Goal: Task Accomplishment & Management: Manage account settings

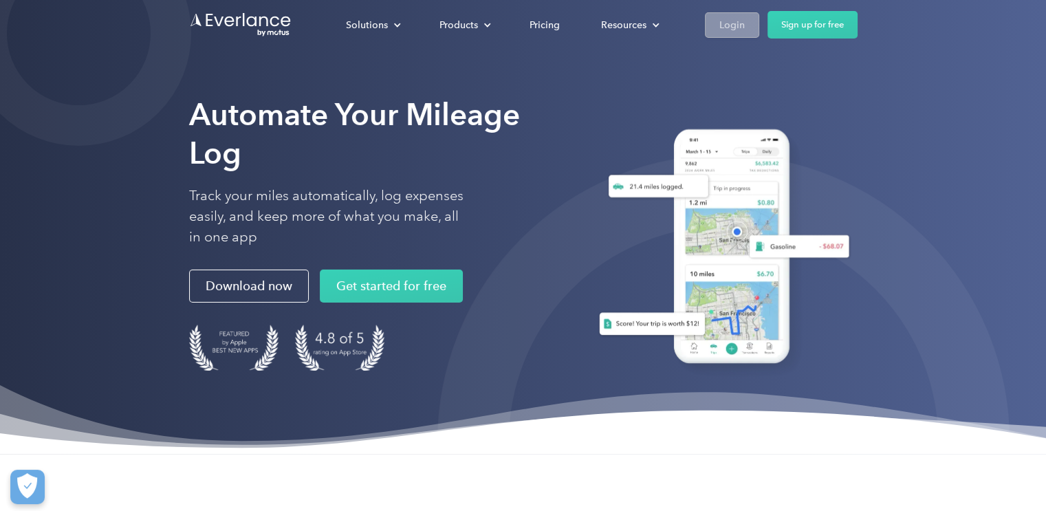
click at [728, 21] on div "Login" at bounding box center [731, 25] width 25 height 17
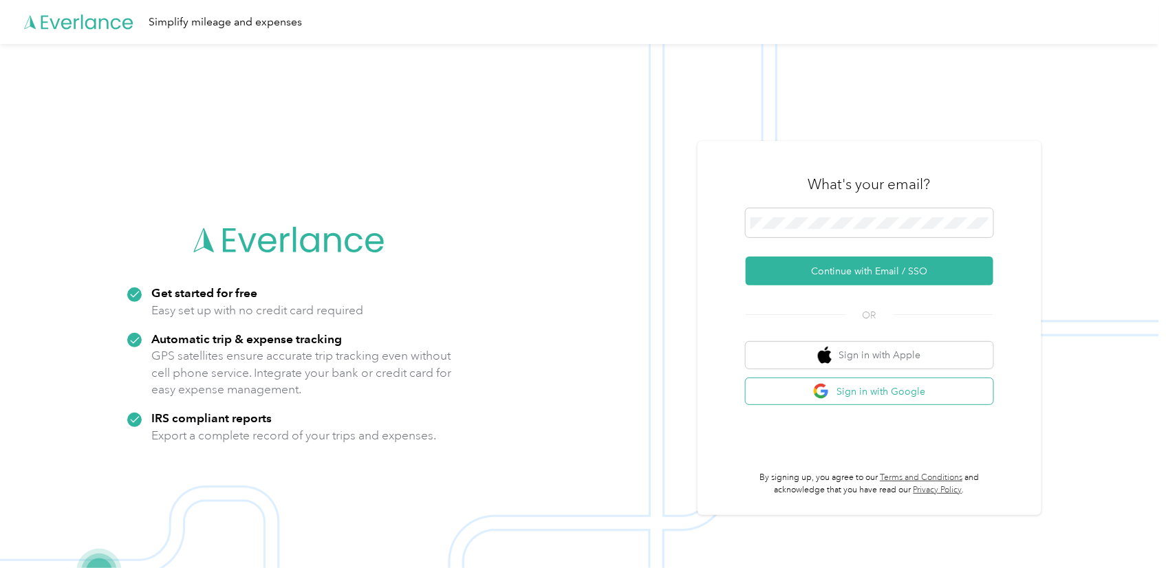
click at [916, 386] on button "Sign in with Google" at bounding box center [869, 391] width 248 height 27
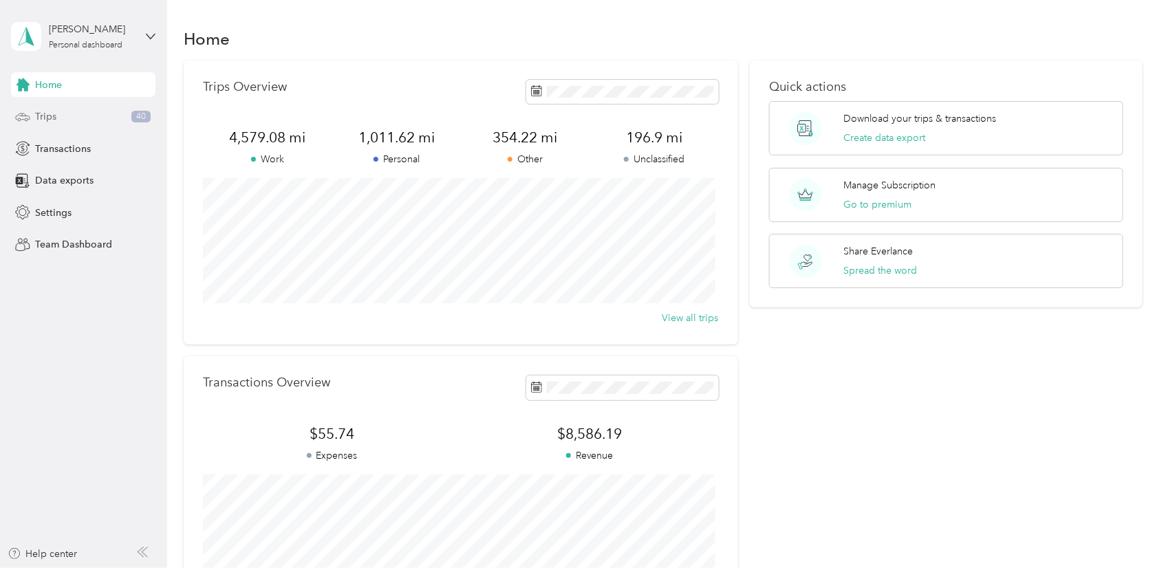
click at [80, 110] on div "Trips 40" at bounding box center [83, 117] width 144 height 25
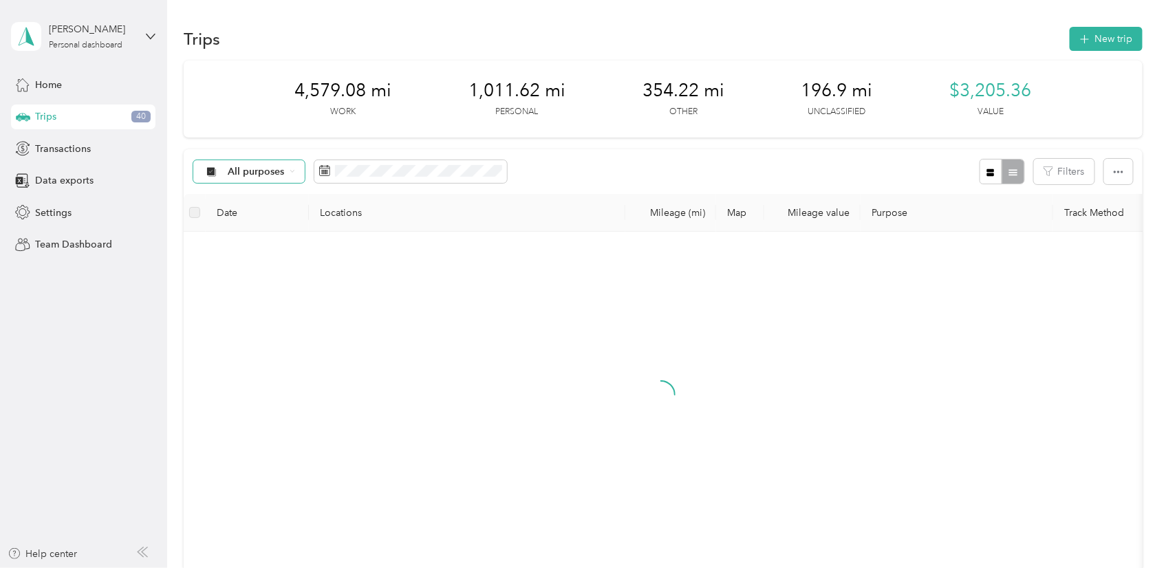
click at [272, 167] on span "All purposes" at bounding box center [256, 172] width 57 height 10
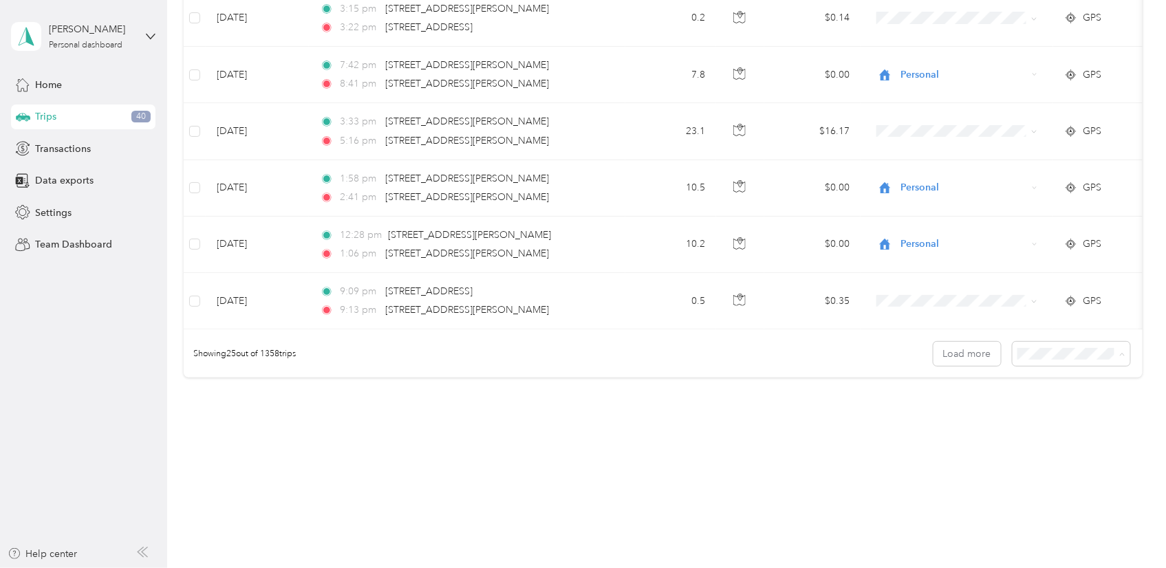
click at [1045, 426] on span "100 per load" at bounding box center [1046, 428] width 56 height 12
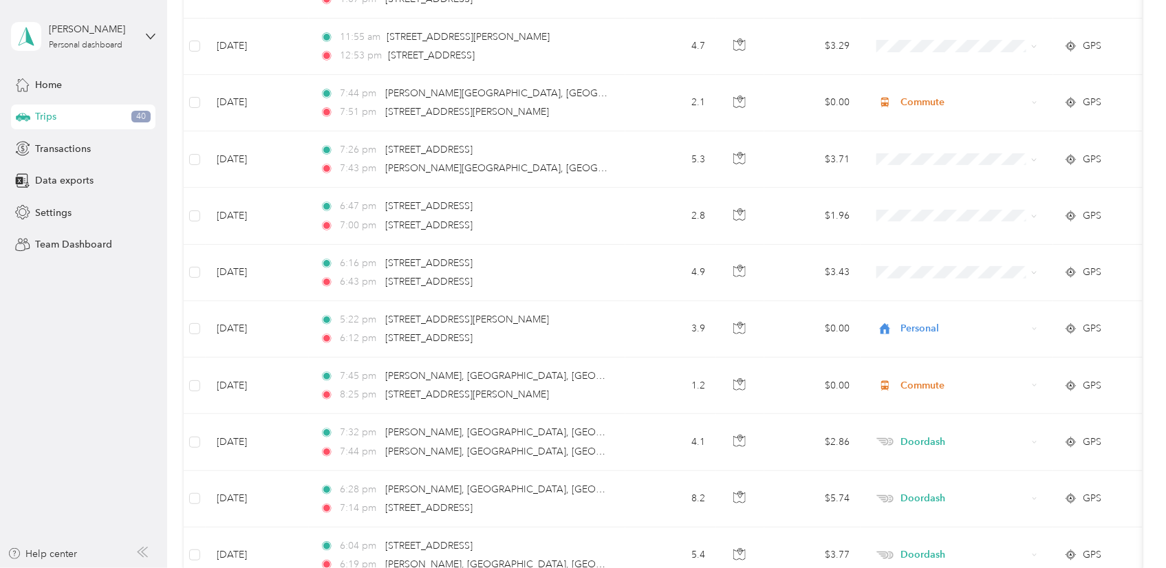
scroll to position [3269, 0]
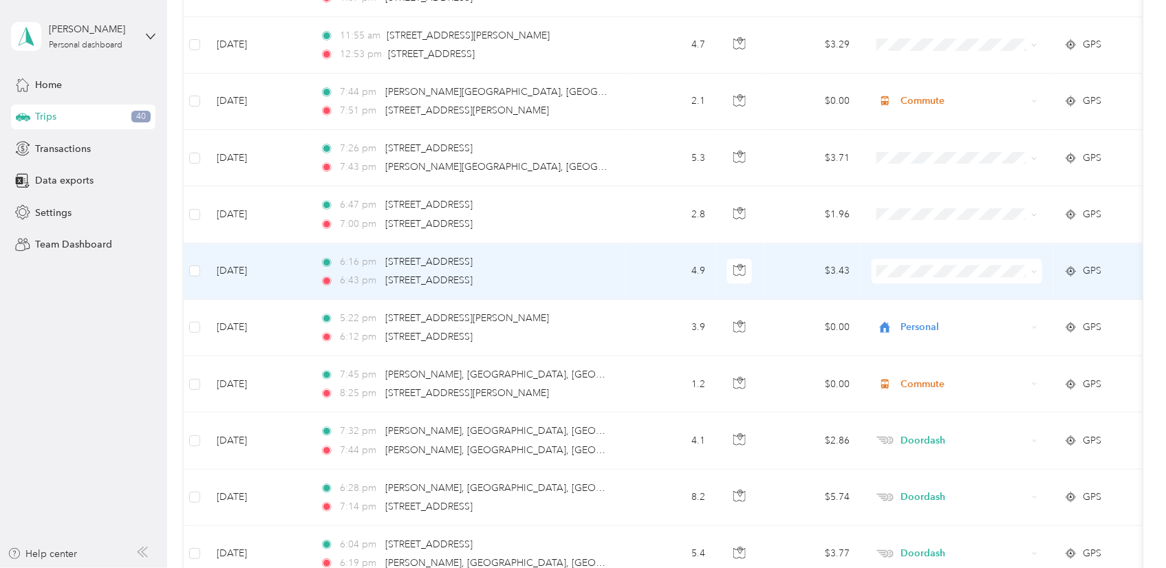
click at [635, 270] on td "4.9" at bounding box center [670, 271] width 91 height 56
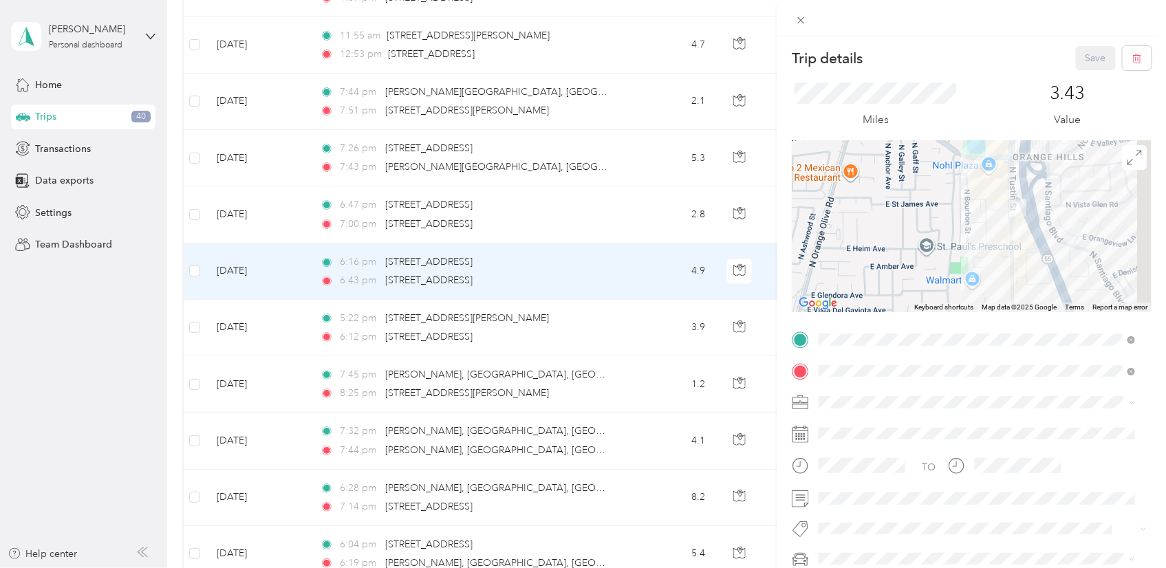
drag, startPoint x: 961, startPoint y: 264, endPoint x: 866, endPoint y: 233, distance: 99.8
click at [866, 234] on div at bounding box center [972, 226] width 360 height 172
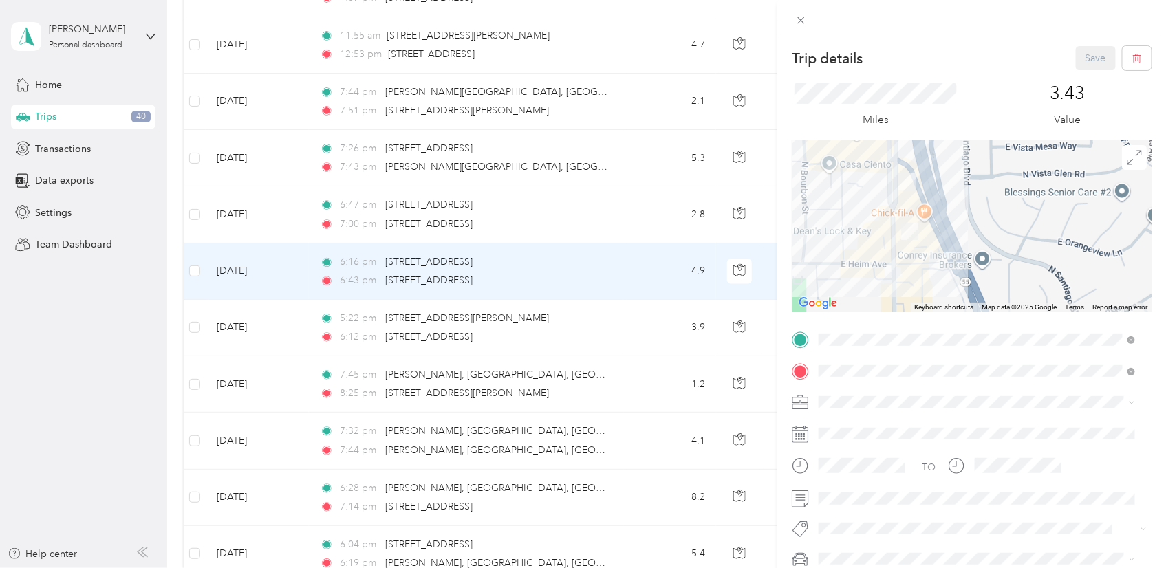
drag, startPoint x: 949, startPoint y: 212, endPoint x: 854, endPoint y: 212, distance: 94.9
click at [854, 212] on div at bounding box center [972, 226] width 360 height 172
click at [630, 320] on div "Trip details Save This trip cannot be edited because it is either under review,…" at bounding box center [583, 284] width 1166 height 568
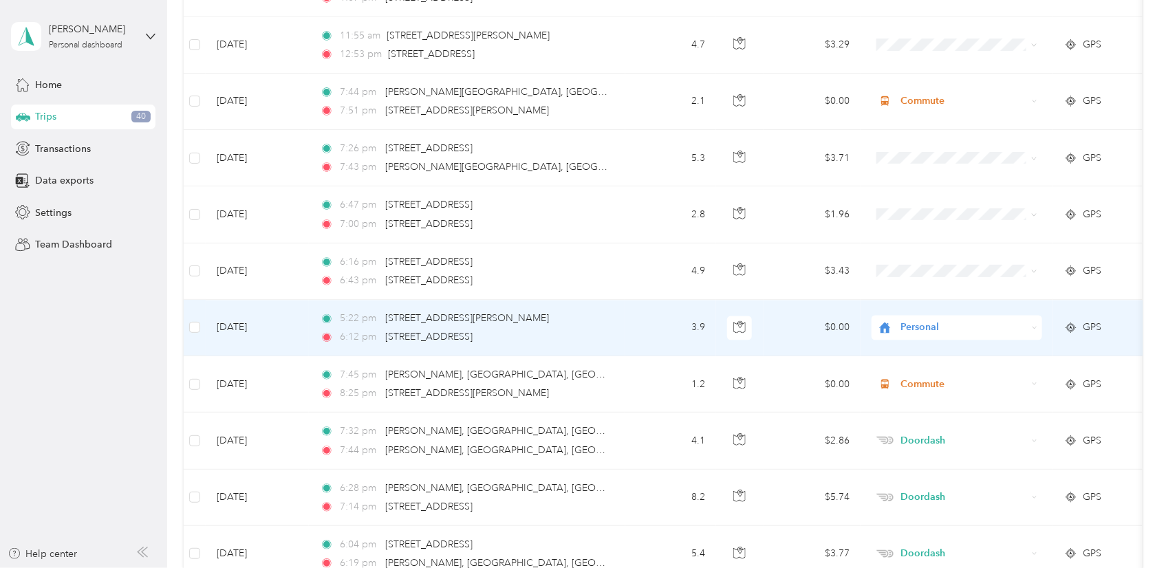
click at [636, 331] on td "3.9" at bounding box center [670, 328] width 91 height 56
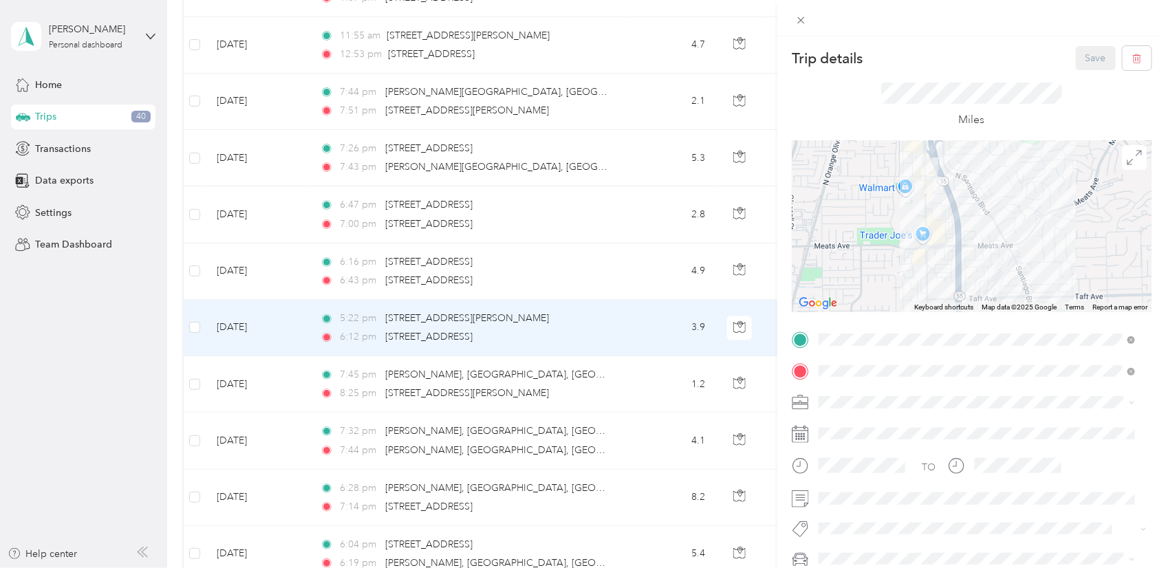
scroll to position [76, 0]
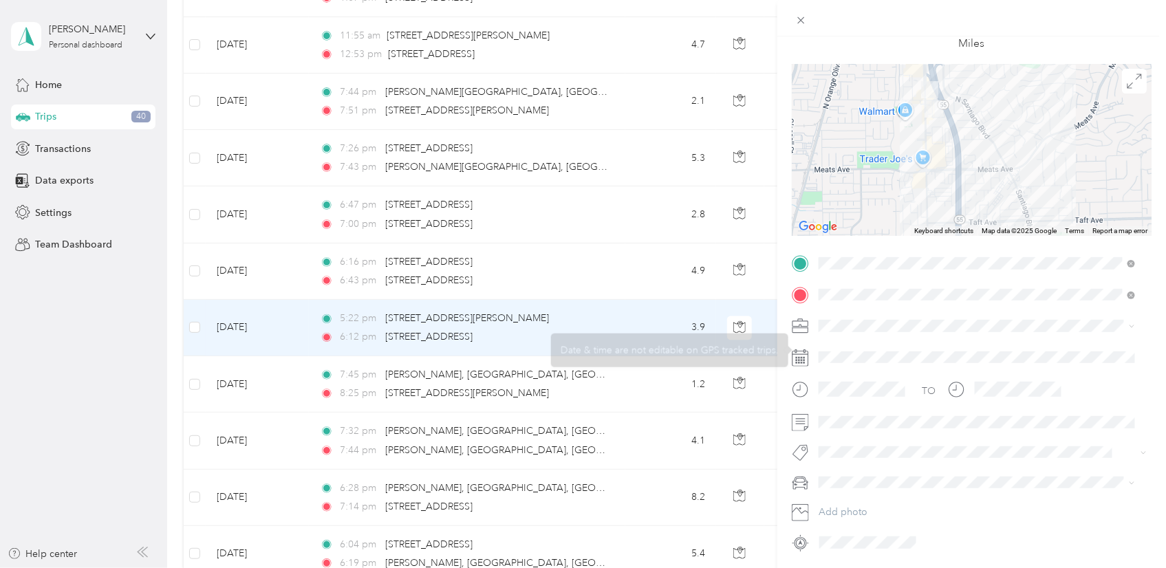
click at [884, 334] on span at bounding box center [983, 326] width 338 height 22
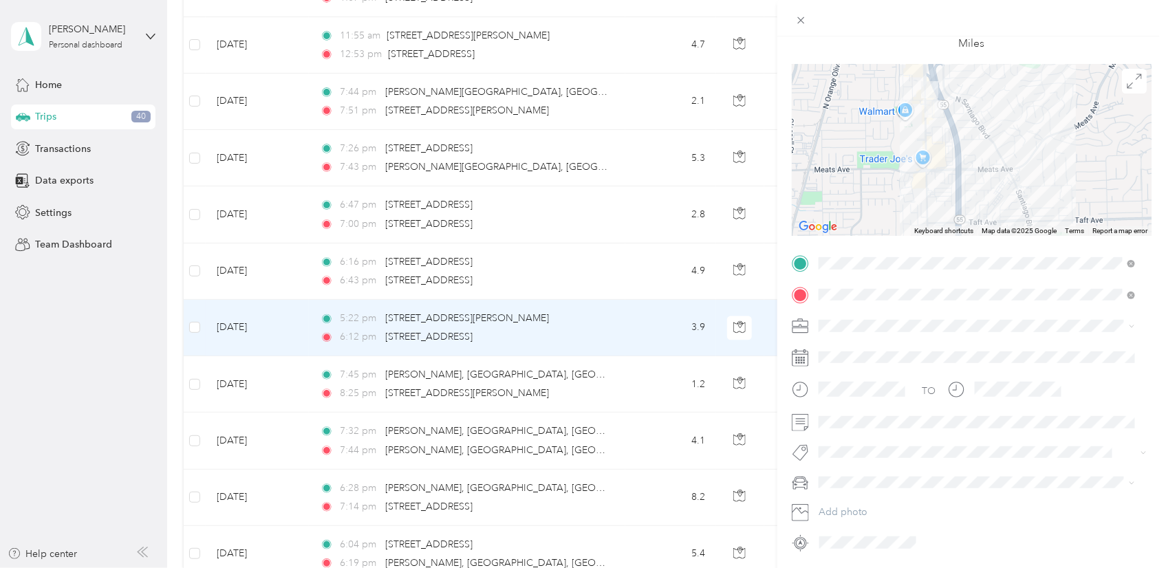
click at [875, 395] on div "Doordash" at bounding box center [976, 398] width 307 height 14
click at [861, 414] on span at bounding box center [983, 422] width 338 height 22
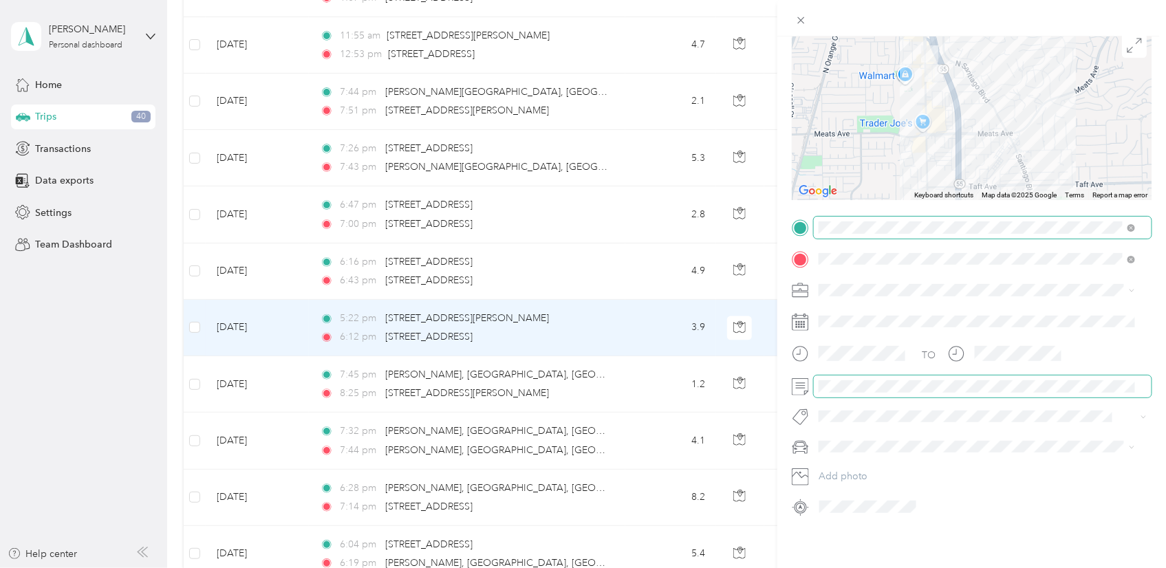
scroll to position [0, 0]
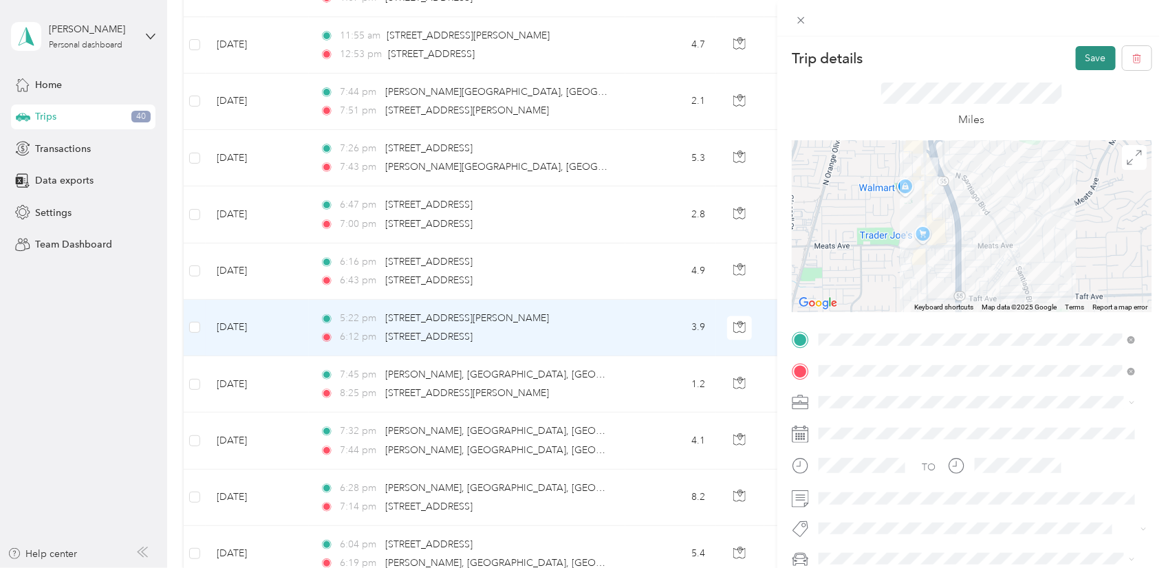
click at [1077, 54] on button "Save" at bounding box center [1096, 58] width 40 height 24
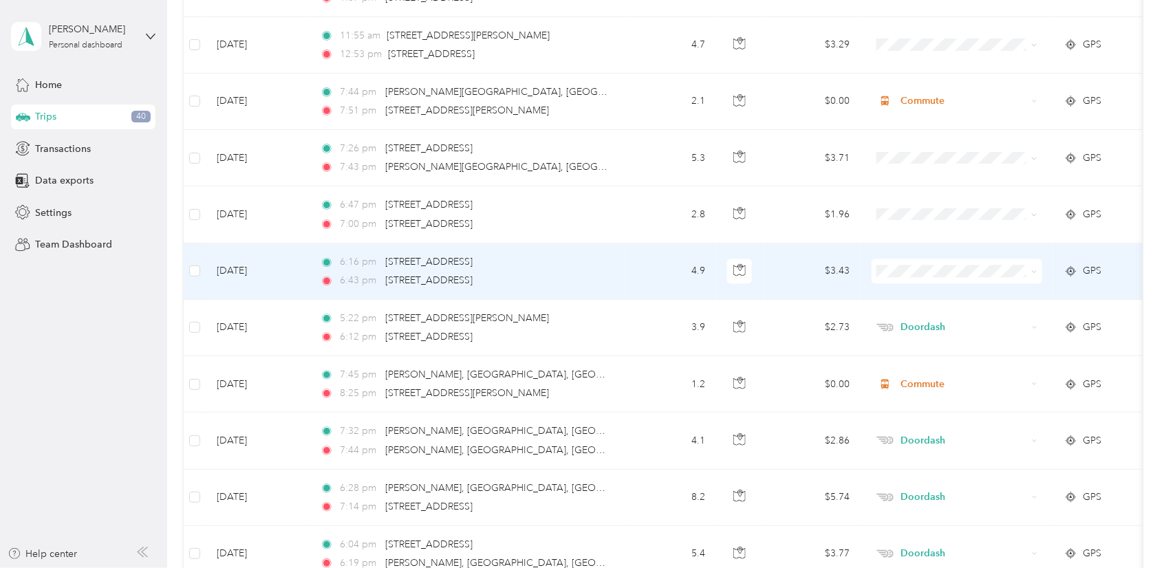
click at [616, 281] on td "6:16 pm [STREET_ADDRESS] 6:43 pm [STREET_ADDRESS]" at bounding box center [467, 271] width 316 height 56
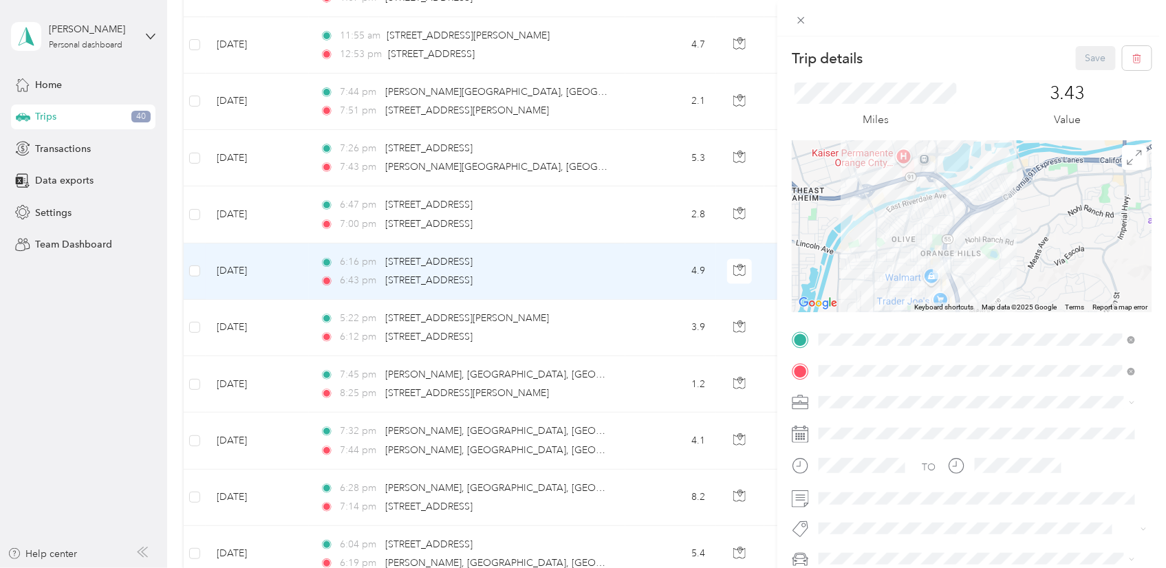
scroll to position [123, 0]
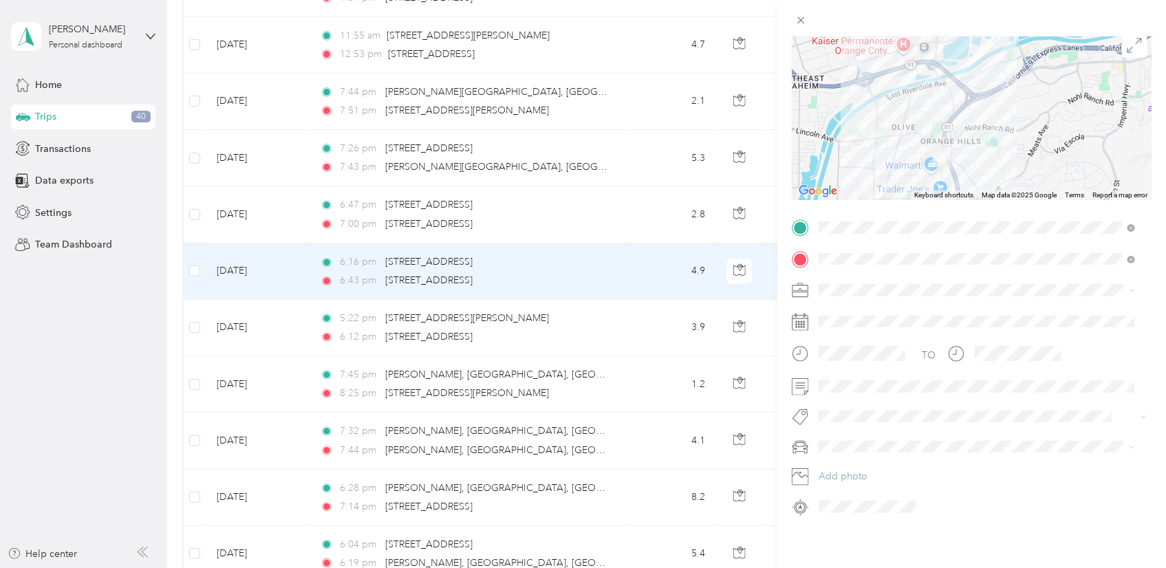
drag, startPoint x: 549, startPoint y: 312, endPoint x: 636, endPoint y: 330, distance: 89.1
click at [547, 313] on div "Trip details Save This trip cannot be edited because it is either under review,…" at bounding box center [583, 284] width 1166 height 568
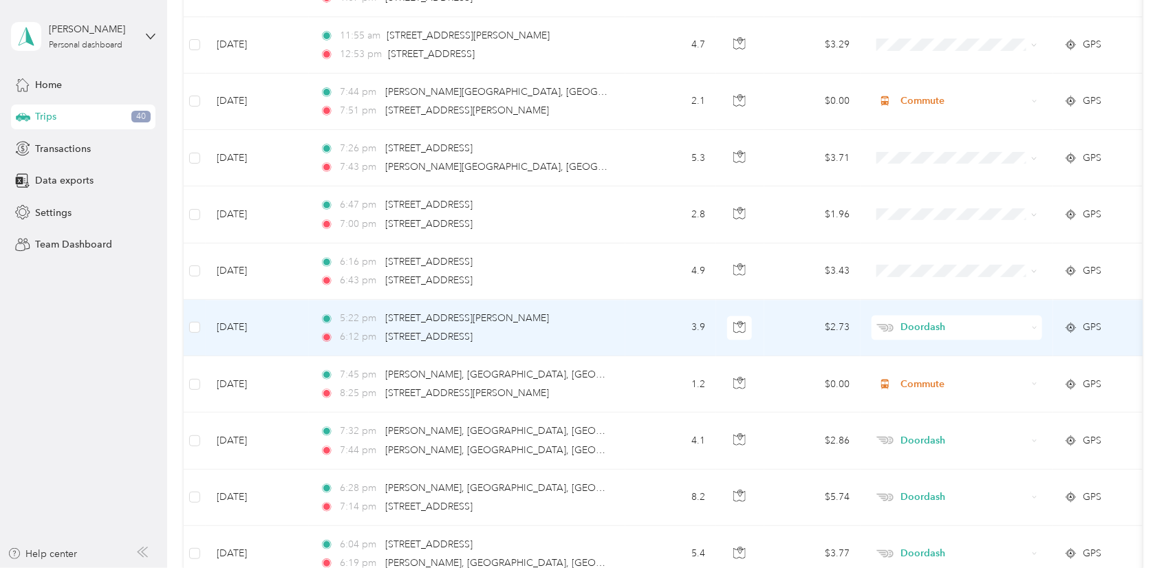
click at [636, 330] on td "3.9" at bounding box center [670, 328] width 91 height 56
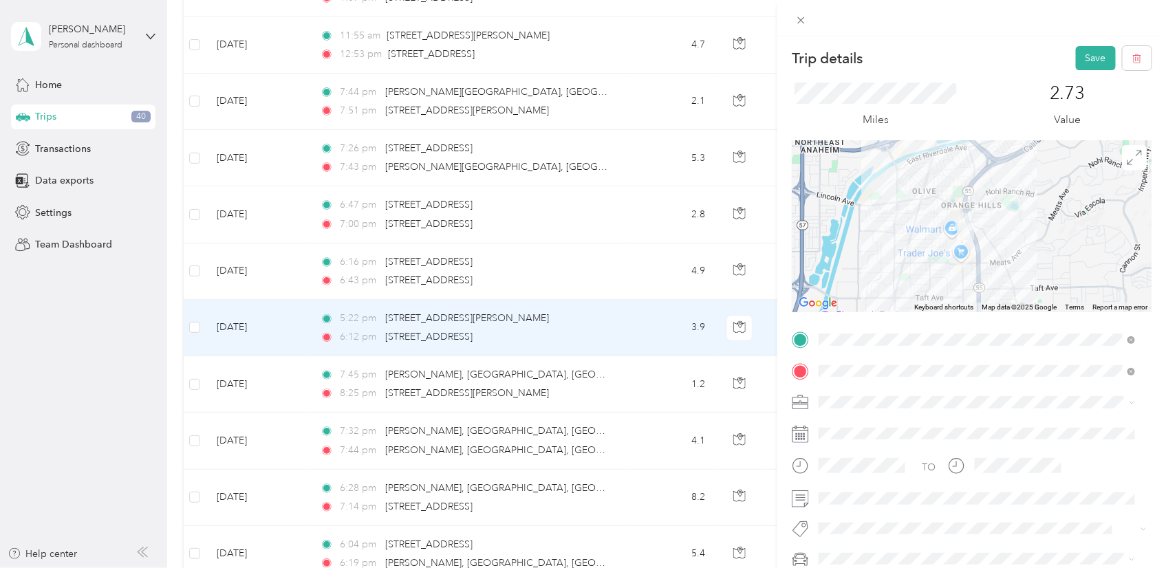
click at [1071, 70] on div "Miles 2.73 Value" at bounding box center [972, 105] width 360 height 70
click at [1078, 53] on button "Save" at bounding box center [1096, 58] width 40 height 24
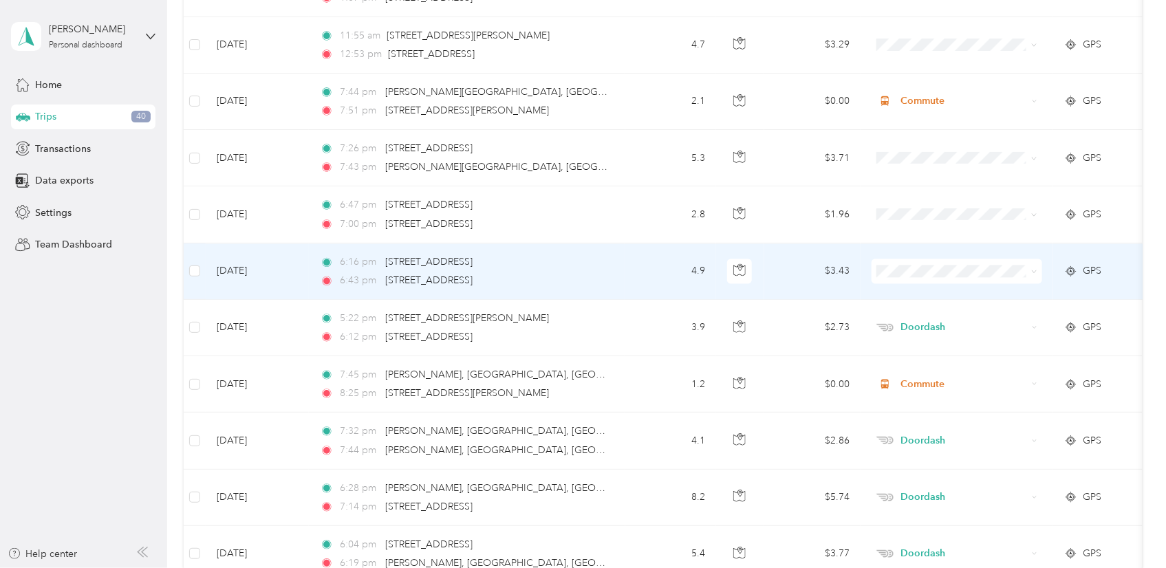
click at [619, 264] on td "6:16 pm [STREET_ADDRESS] 6:43 pm [STREET_ADDRESS]" at bounding box center [467, 271] width 316 height 56
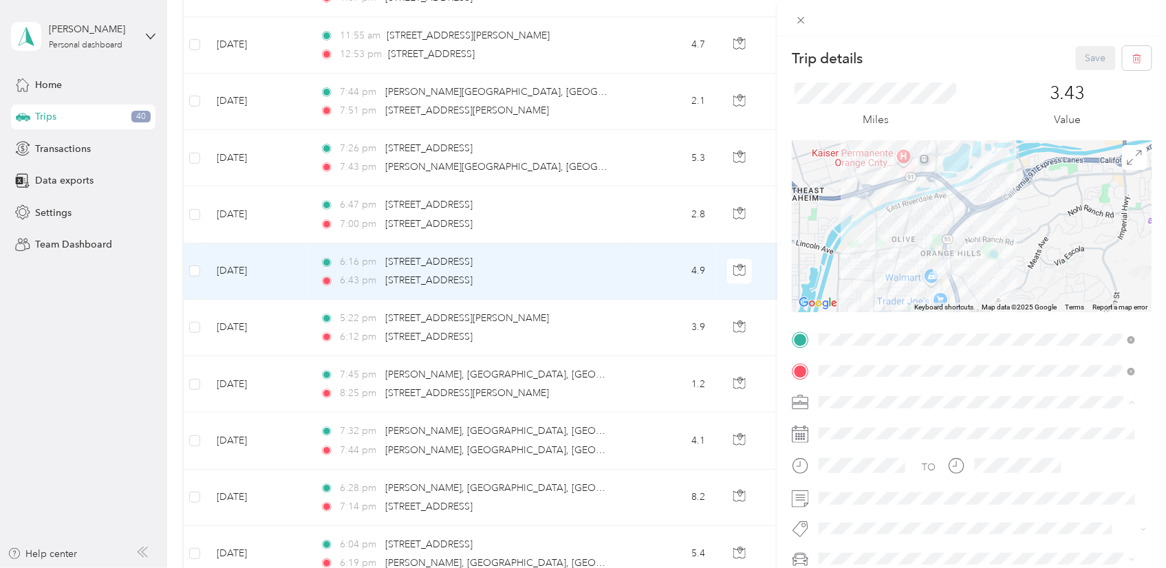
click at [863, 252] on span "Doordash" at bounding box center [845, 258] width 44 height 12
click at [1076, 58] on button "Save" at bounding box center [1096, 58] width 40 height 24
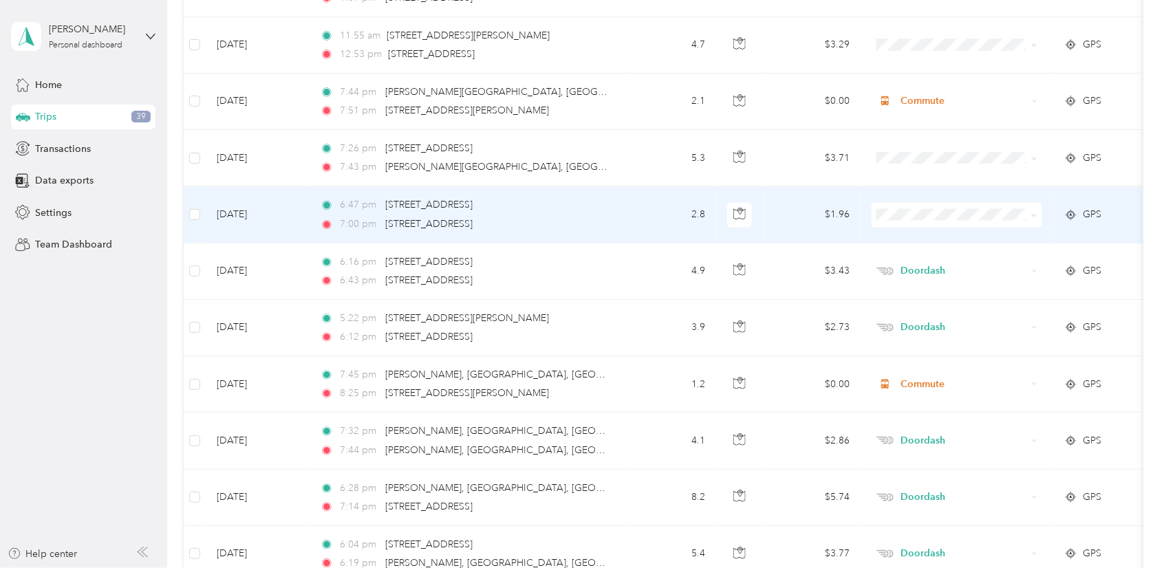
click at [645, 221] on td "2.8" at bounding box center [670, 214] width 91 height 56
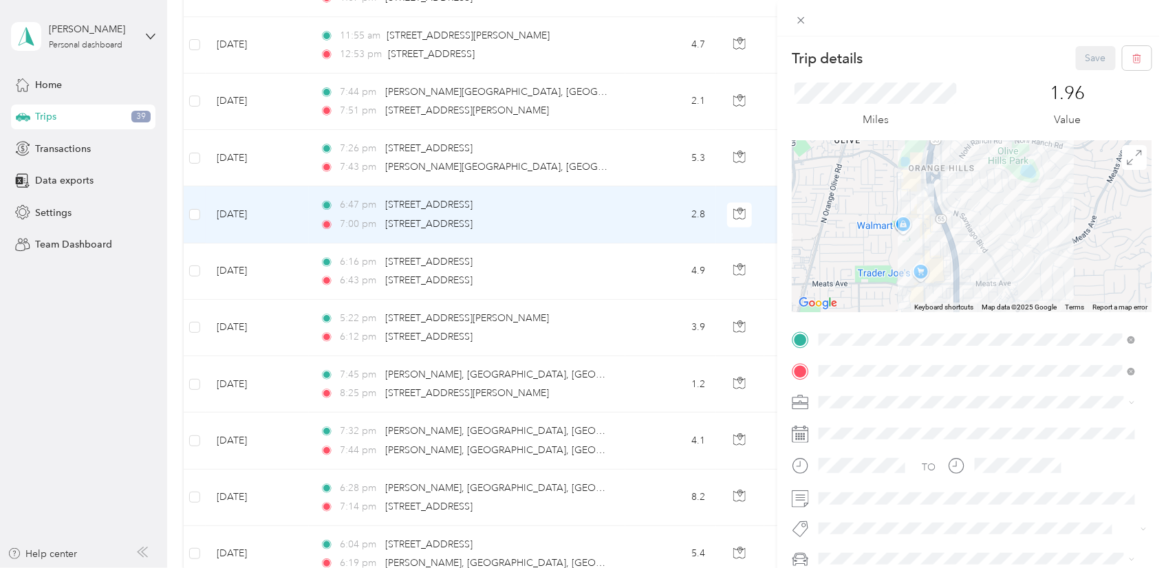
click at [895, 254] on div "Doordash" at bounding box center [976, 257] width 307 height 14
click at [1076, 62] on button "Save" at bounding box center [1096, 58] width 40 height 24
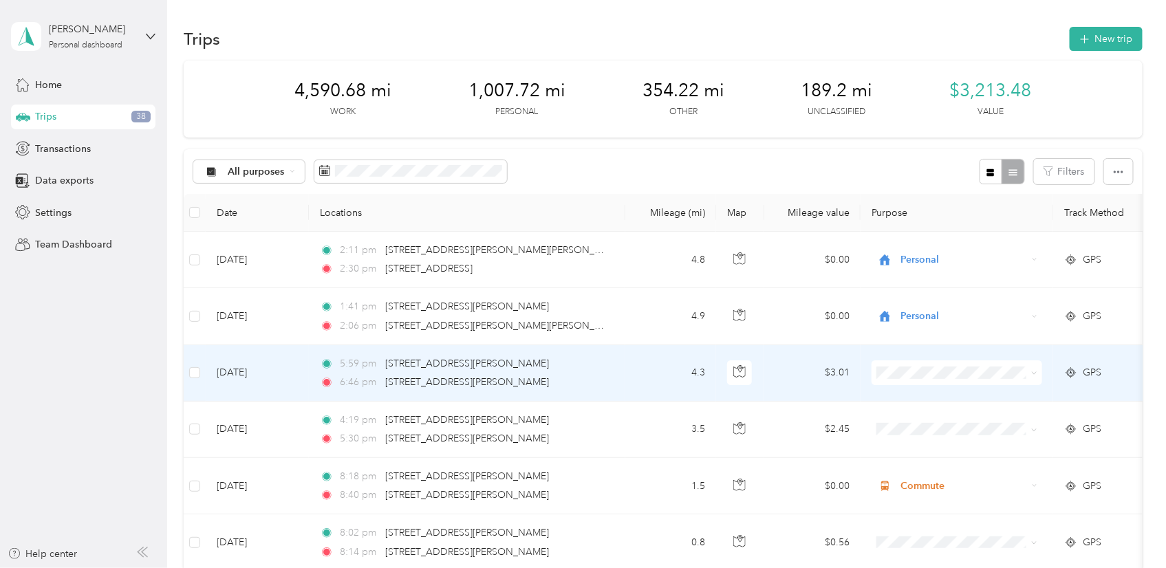
click at [629, 376] on td "4.3" at bounding box center [670, 373] width 91 height 56
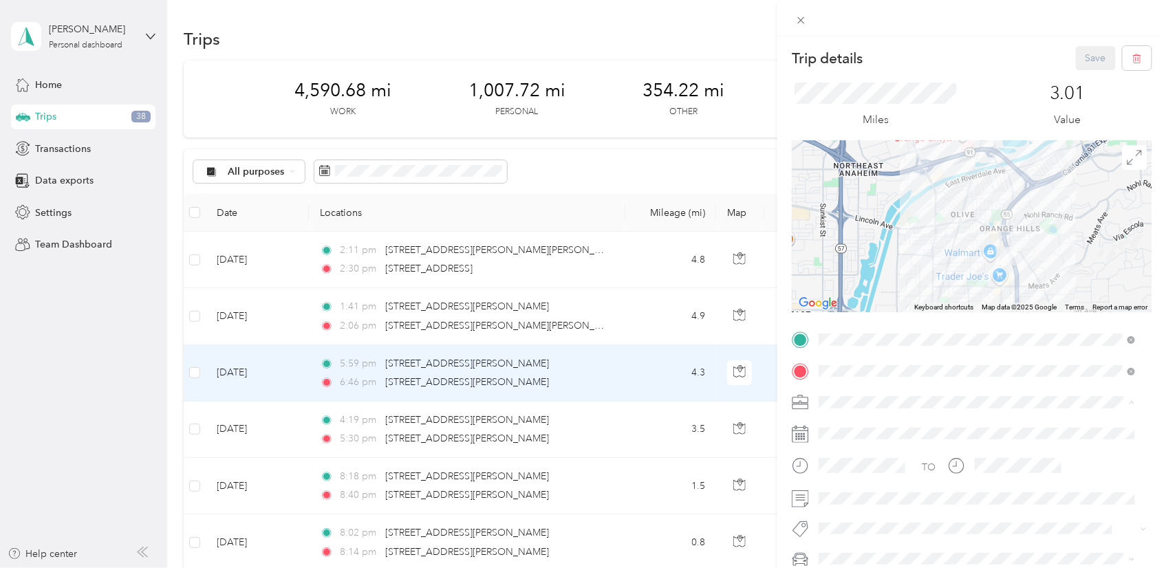
click at [855, 239] on div "Personal" at bounding box center [976, 233] width 307 height 14
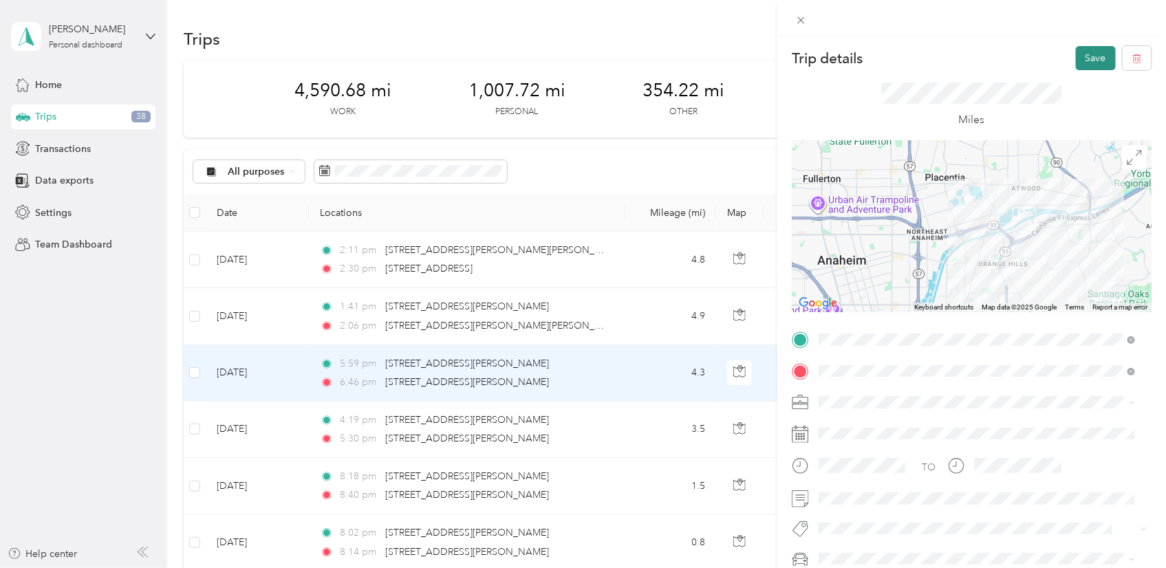
click at [1076, 47] on button "Save" at bounding box center [1096, 58] width 40 height 24
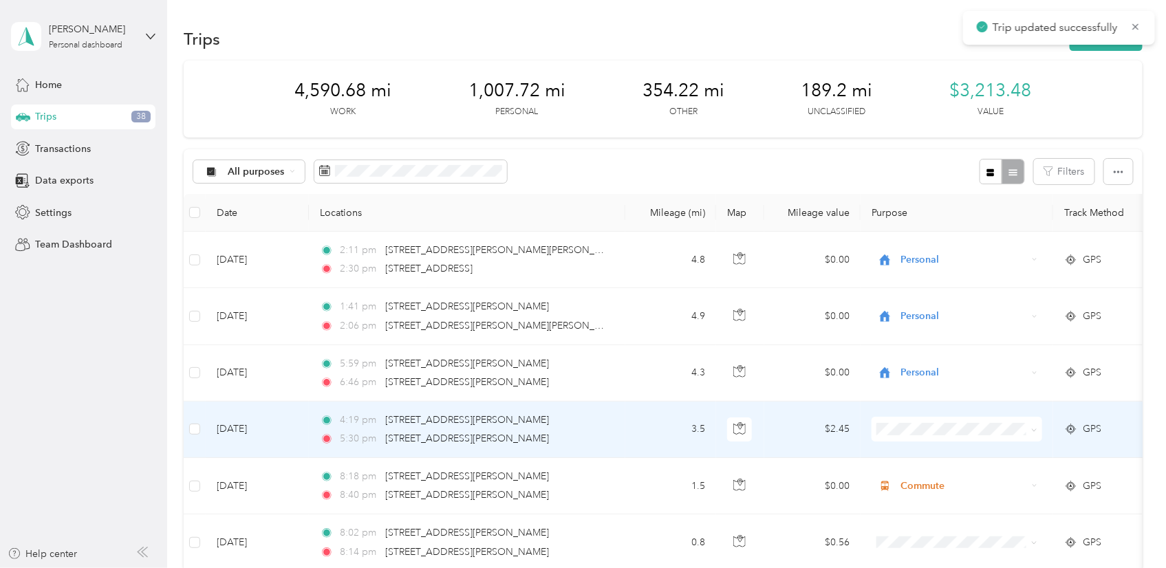
click at [638, 433] on td "3.5" at bounding box center [670, 430] width 91 height 56
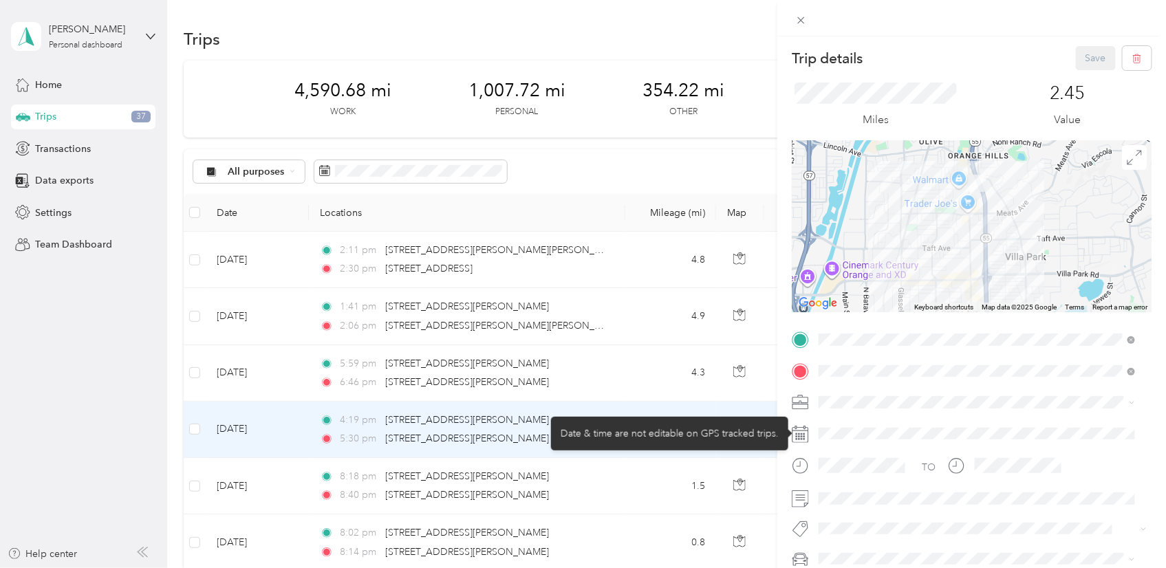
scroll to position [123, 0]
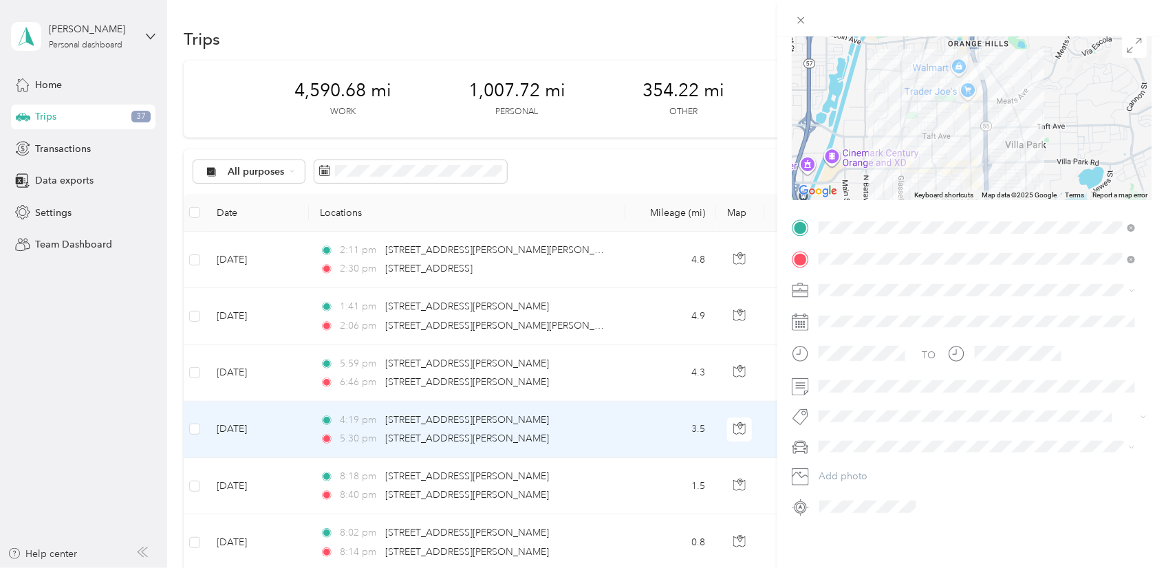
click at [857, 329] on span "Personal" at bounding box center [841, 327] width 36 height 12
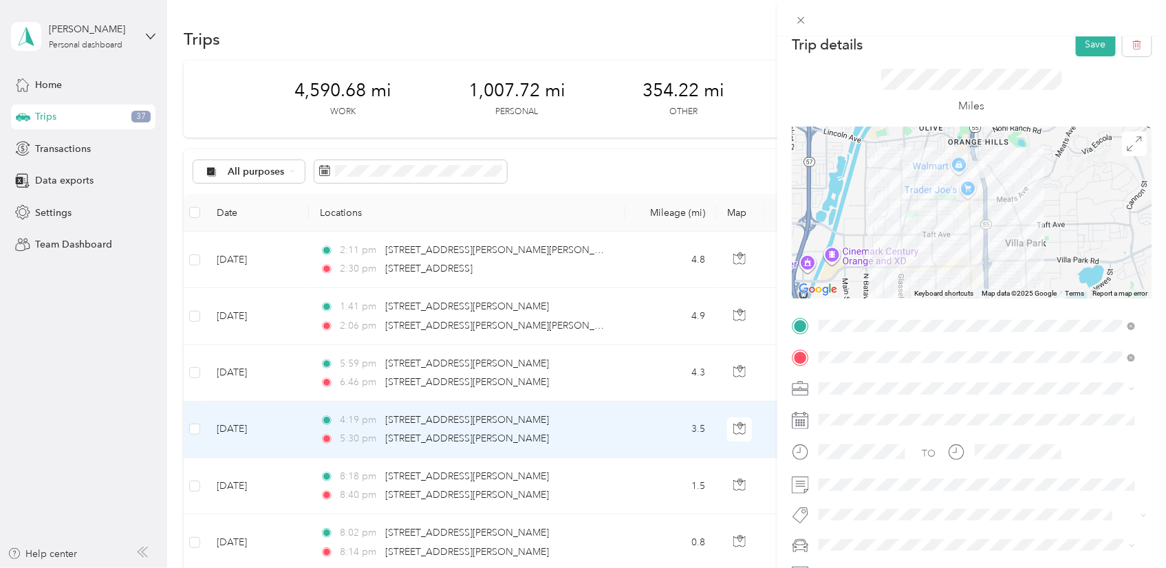
scroll to position [0, 0]
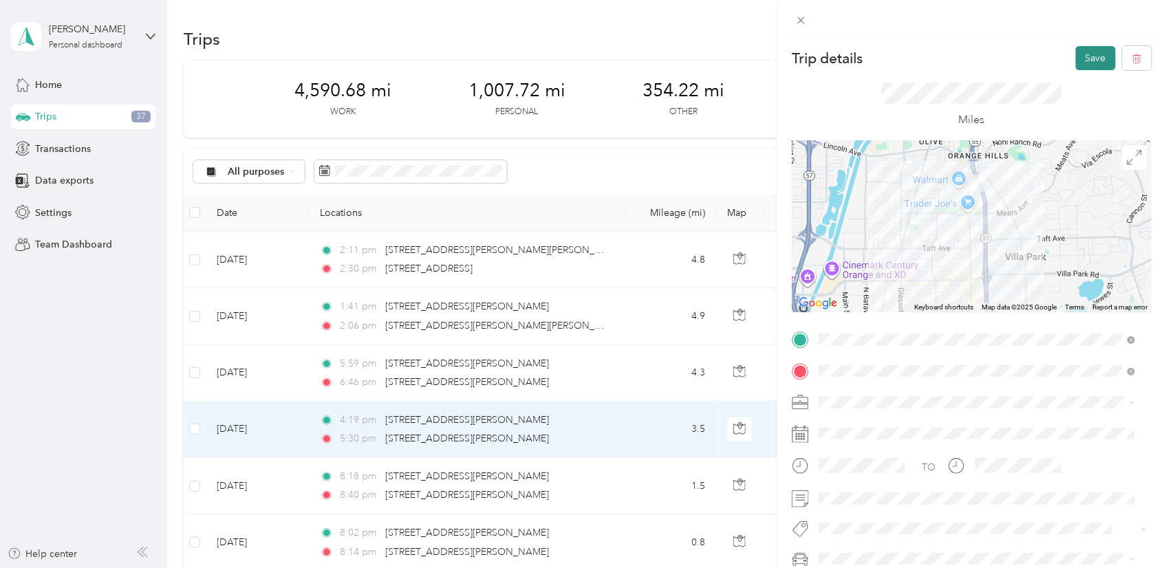
click at [1082, 47] on button "Save" at bounding box center [1096, 58] width 40 height 24
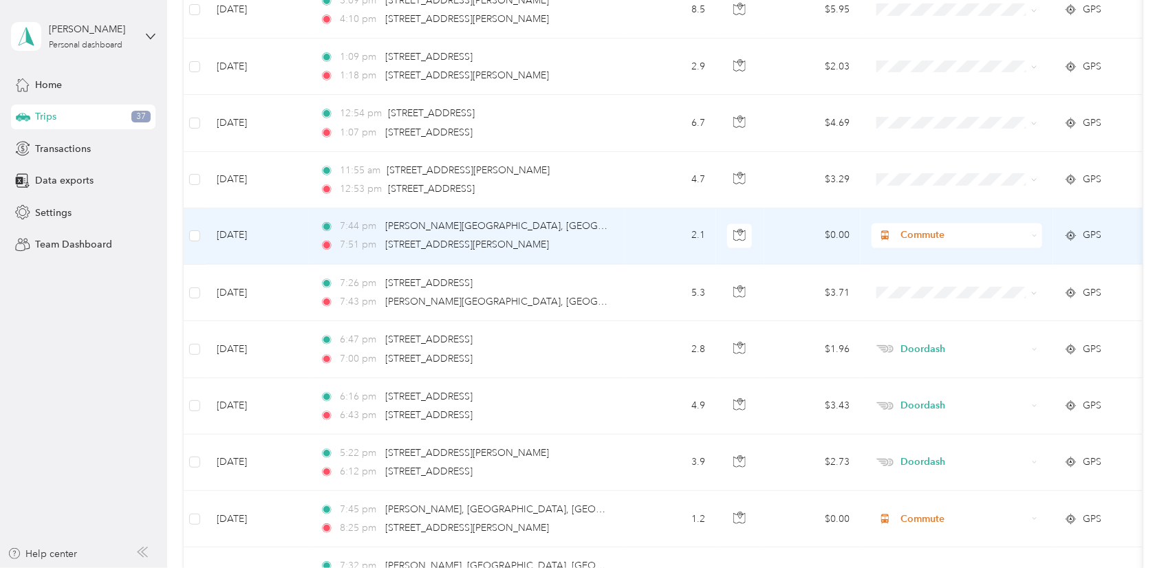
scroll to position [3209, 0]
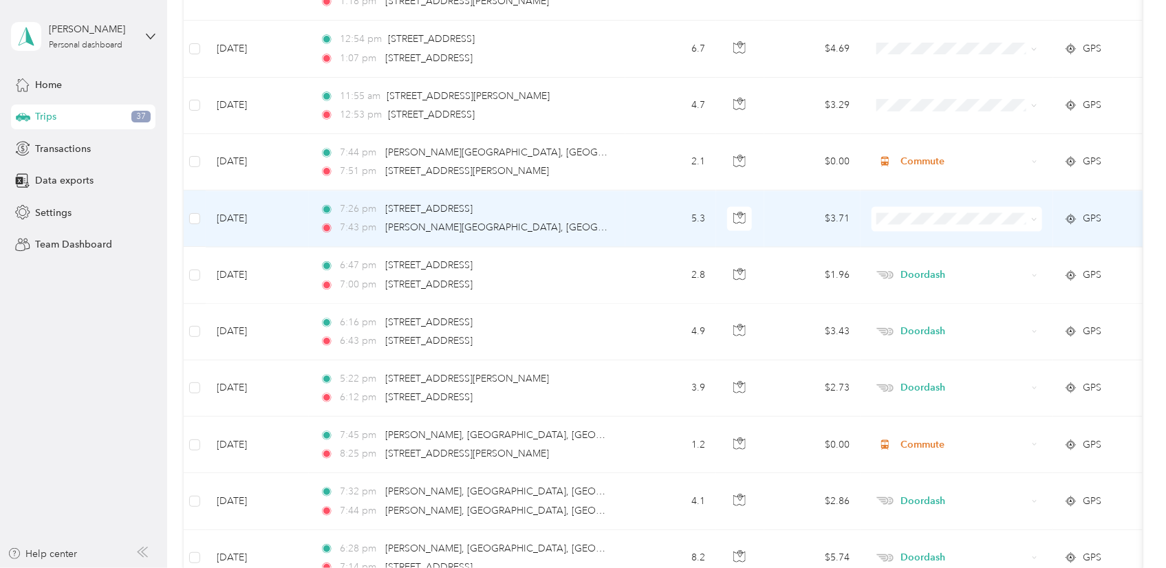
click at [653, 215] on td "5.3" at bounding box center [670, 218] width 91 height 56
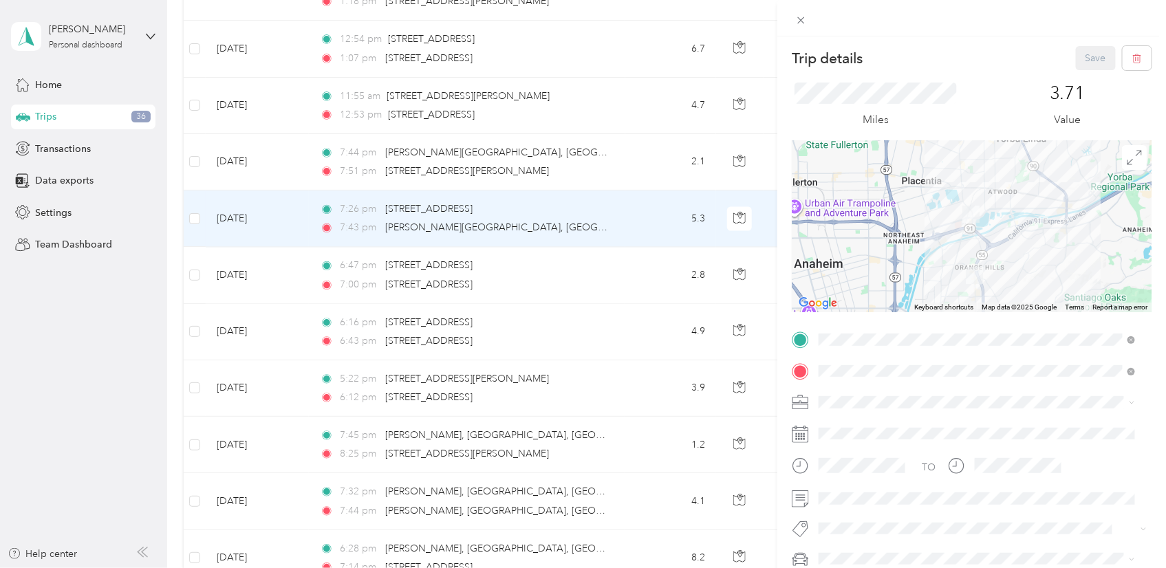
click at [641, 287] on div "Trip details Save This trip cannot be edited because it is either under review,…" at bounding box center [583, 284] width 1166 height 568
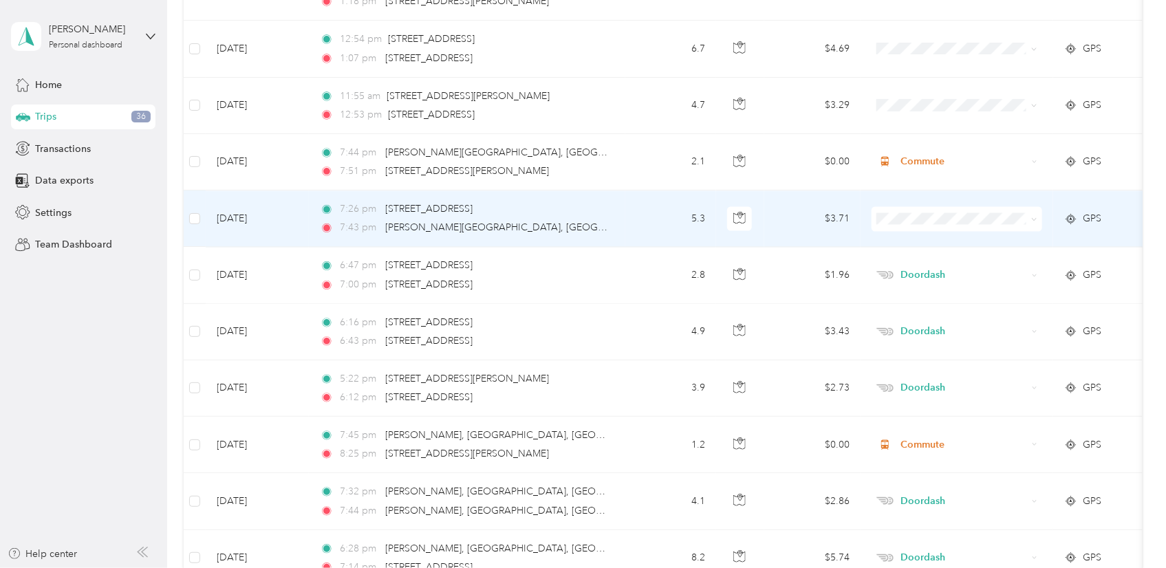
click at [636, 225] on td "5.3" at bounding box center [670, 218] width 91 height 56
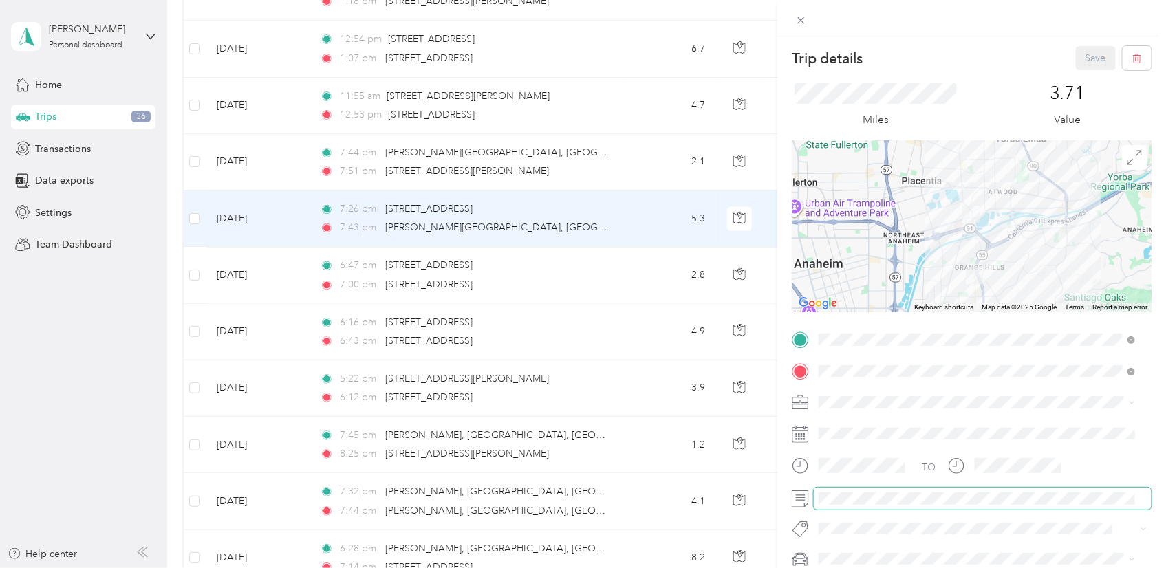
click at [853, 505] on span at bounding box center [983, 499] width 338 height 22
click at [1079, 58] on button "Save" at bounding box center [1096, 58] width 40 height 24
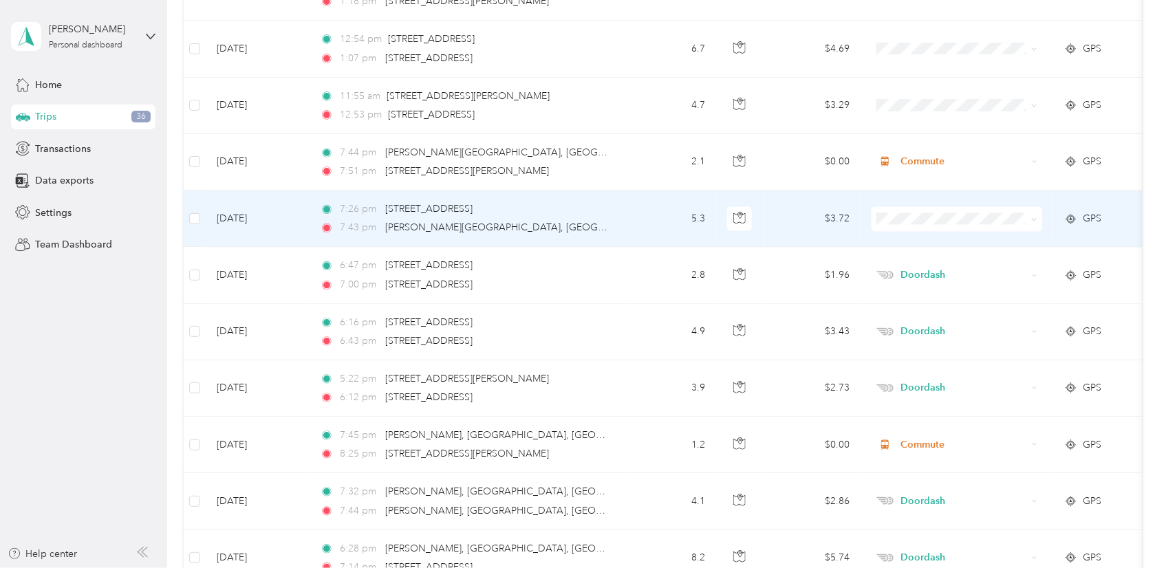
click at [629, 218] on td "5.3" at bounding box center [670, 218] width 91 height 56
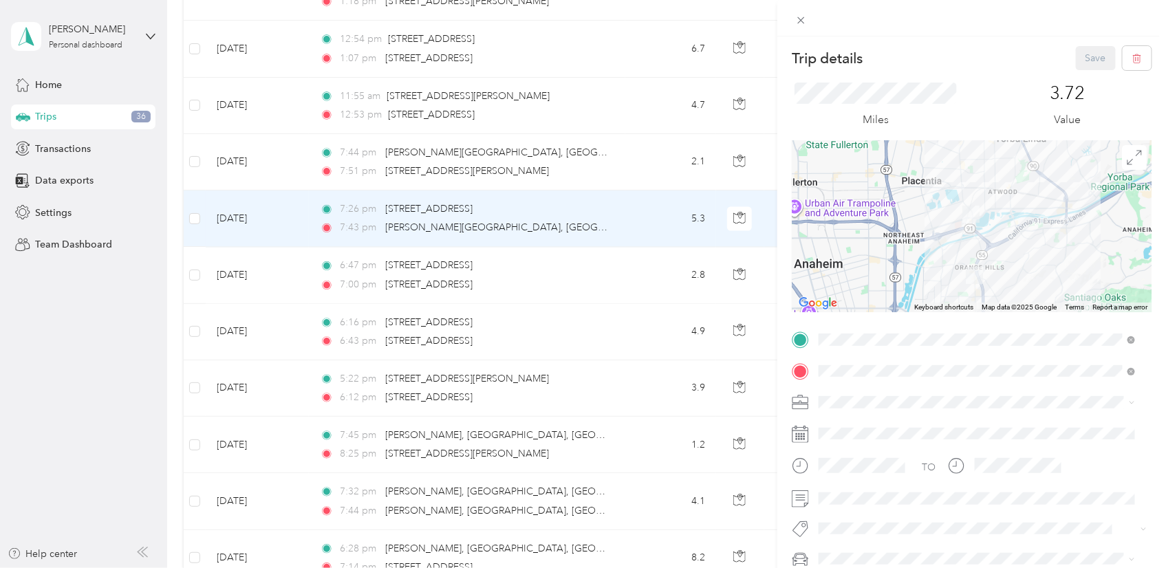
scroll to position [76, 0]
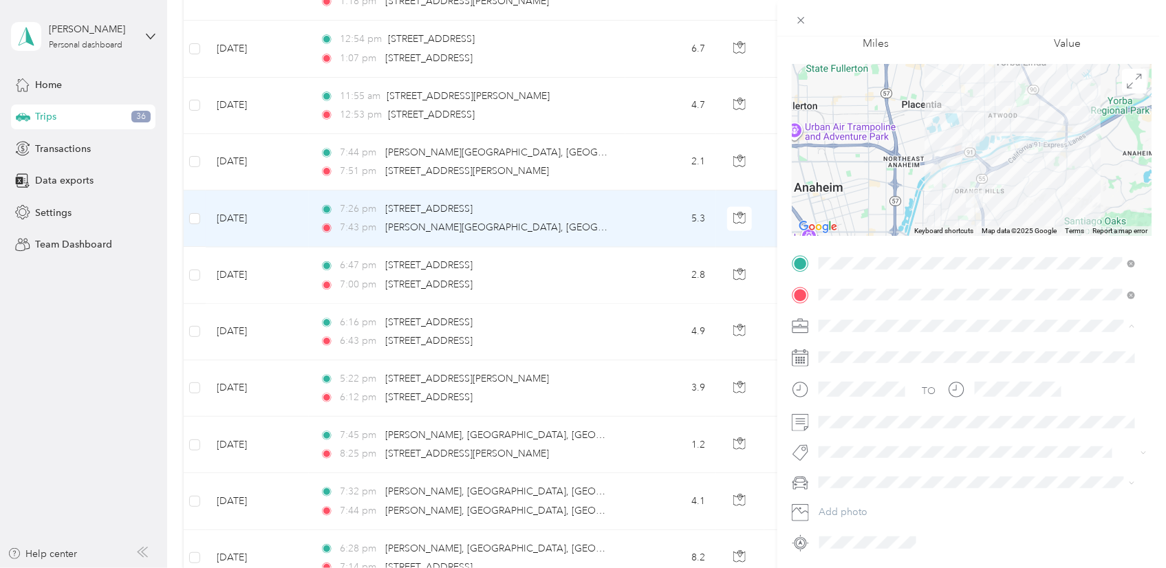
click at [840, 402] on div "Doordash" at bounding box center [976, 398] width 307 height 14
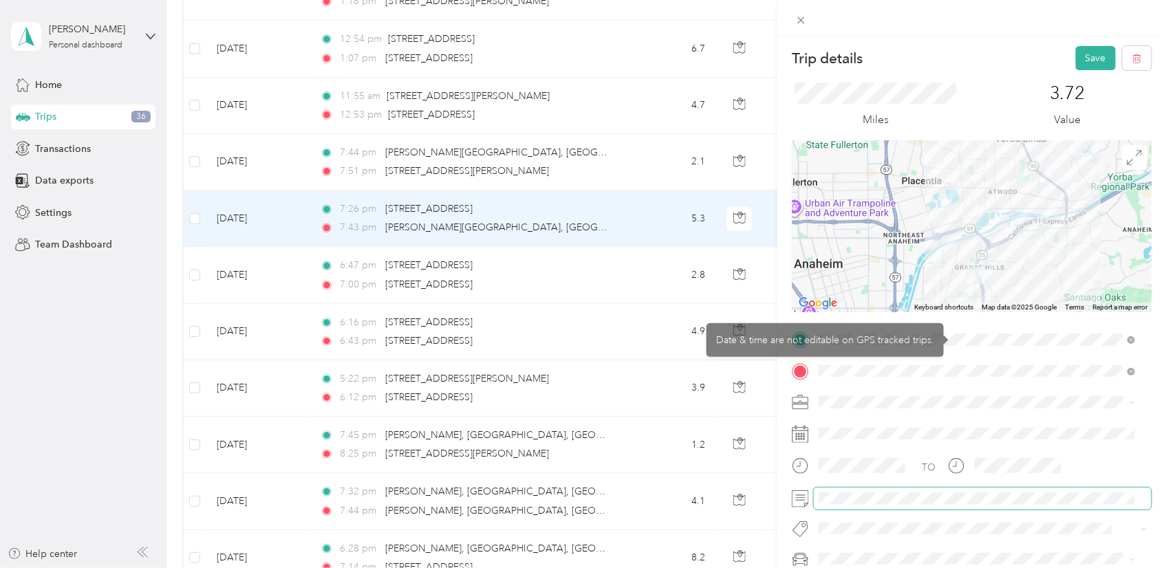
scroll to position [0, 0]
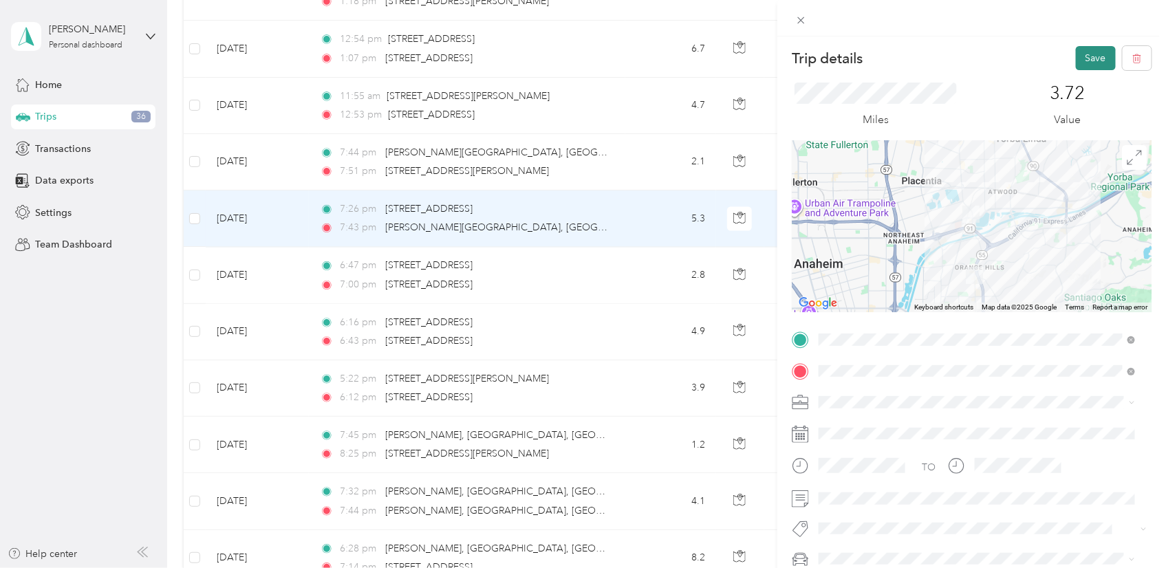
click at [1076, 63] on button "Save" at bounding box center [1096, 58] width 40 height 24
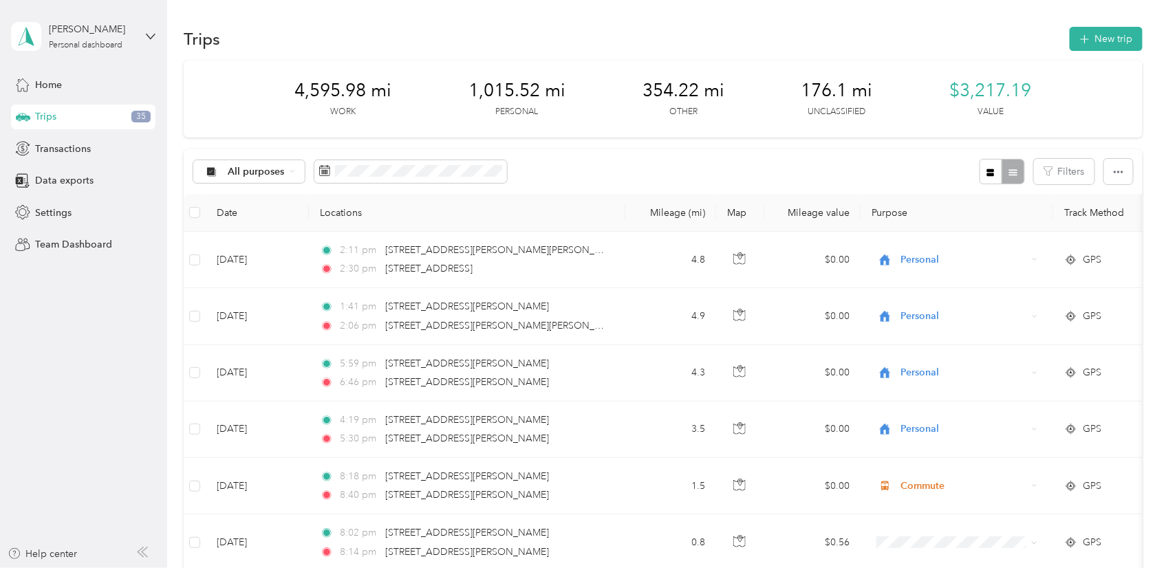
click at [718, 175] on div "All purposes Filters" at bounding box center [663, 171] width 958 height 45
click at [717, 162] on div "All purposes Filters" at bounding box center [663, 171] width 958 height 45
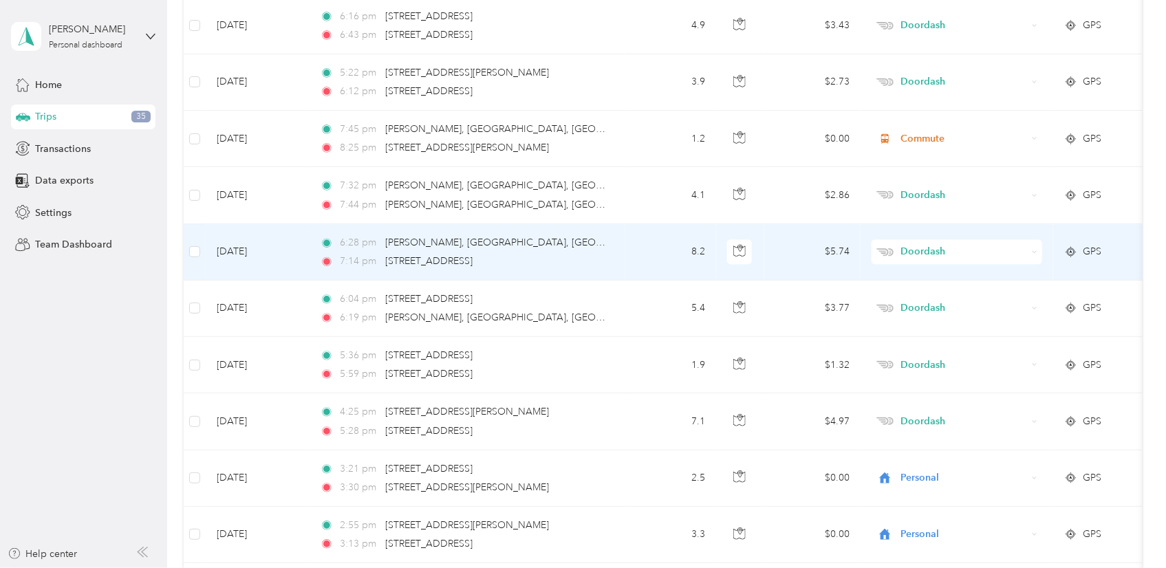
scroll to position [2980, 0]
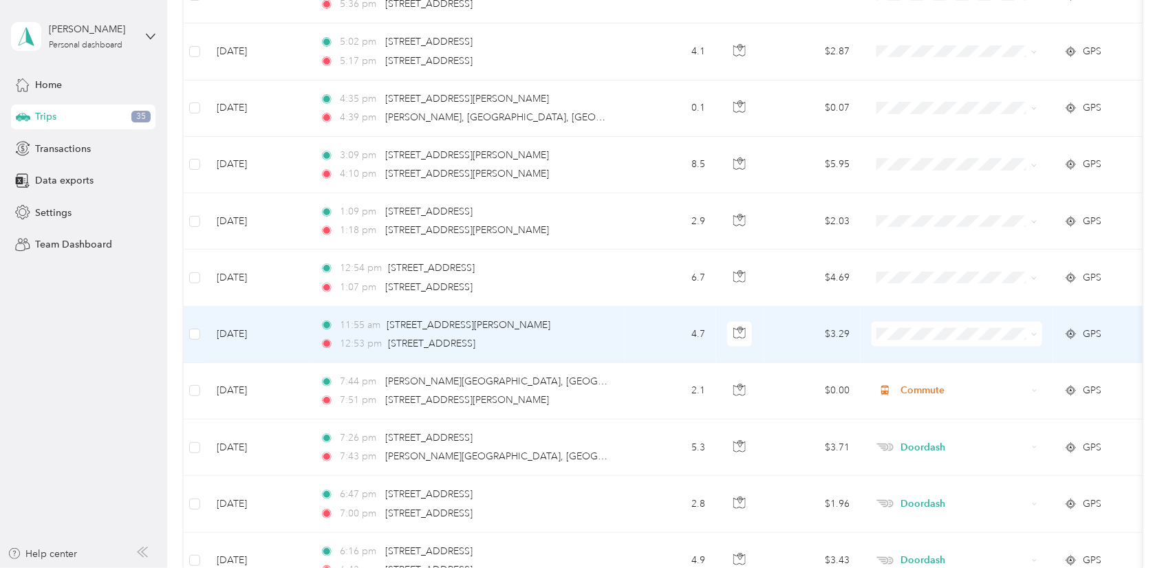
click at [641, 319] on td "4.7" at bounding box center [670, 335] width 91 height 56
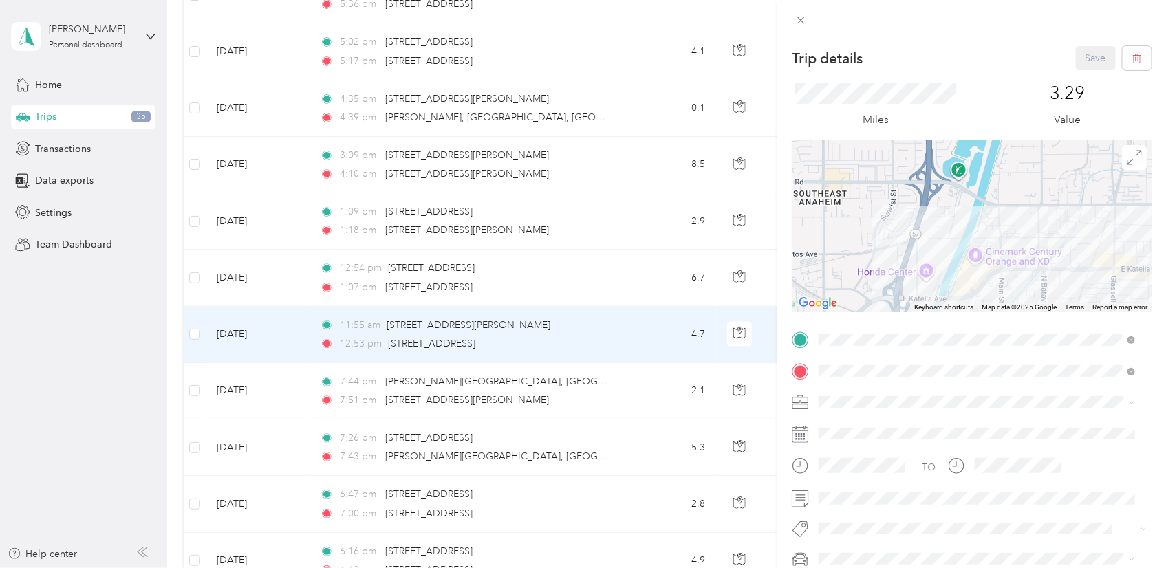
drag, startPoint x: 982, startPoint y: 241, endPoint x: 957, endPoint y: 180, distance: 65.6
click at [957, 180] on div at bounding box center [972, 226] width 360 height 172
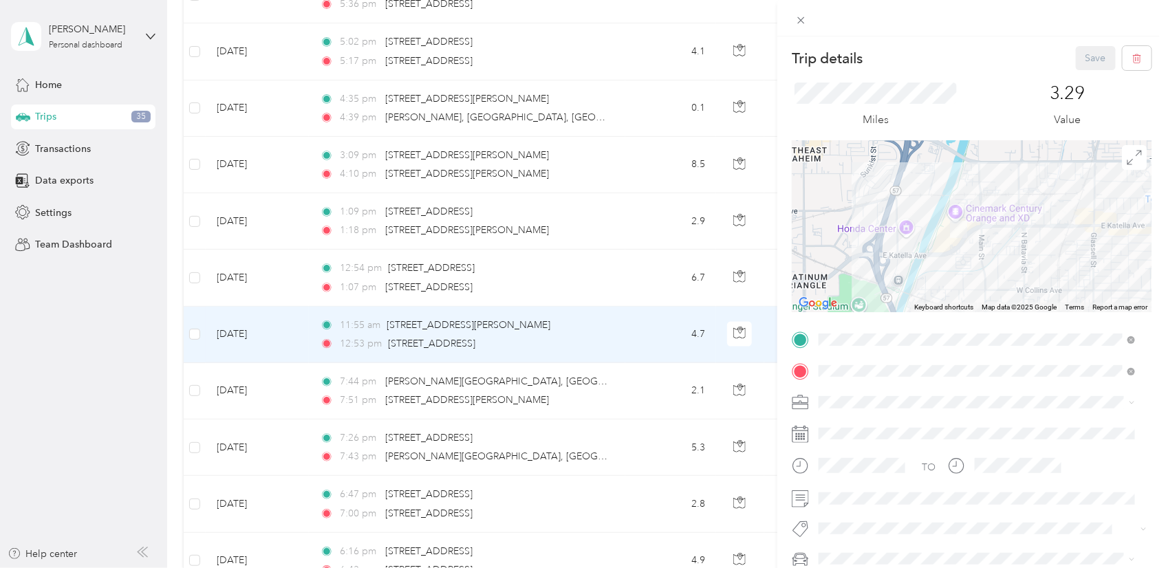
drag, startPoint x: 441, startPoint y: 336, endPoint x: 499, endPoint y: 342, distance: 58.0
click at [441, 336] on div "Trip details Save This trip cannot be edited because it is either under review,…" at bounding box center [583, 284] width 1166 height 568
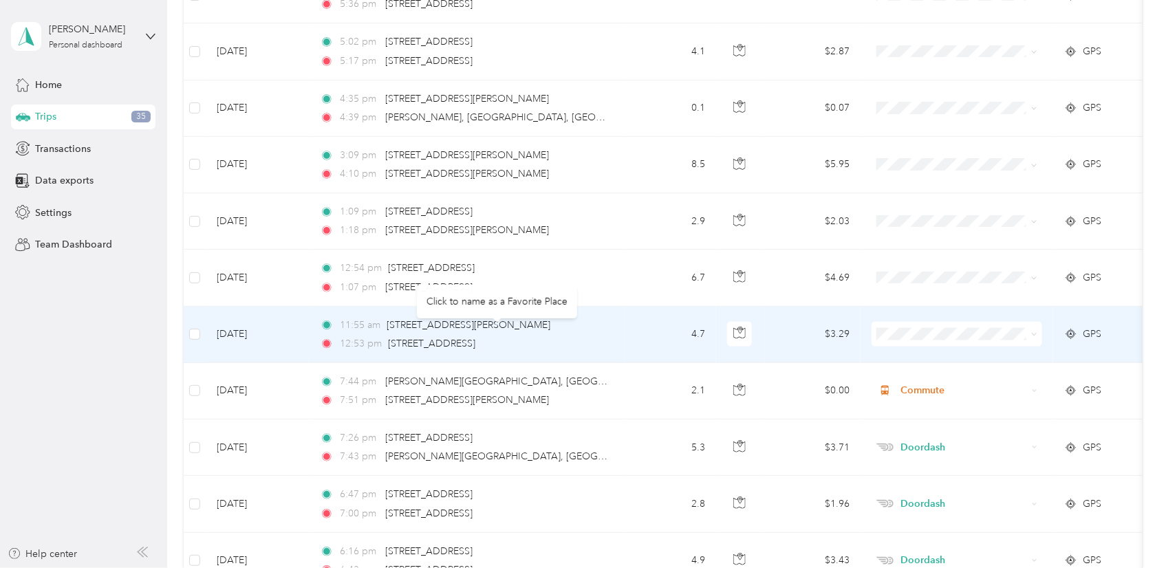
click at [634, 347] on td "4.7" at bounding box center [670, 335] width 91 height 56
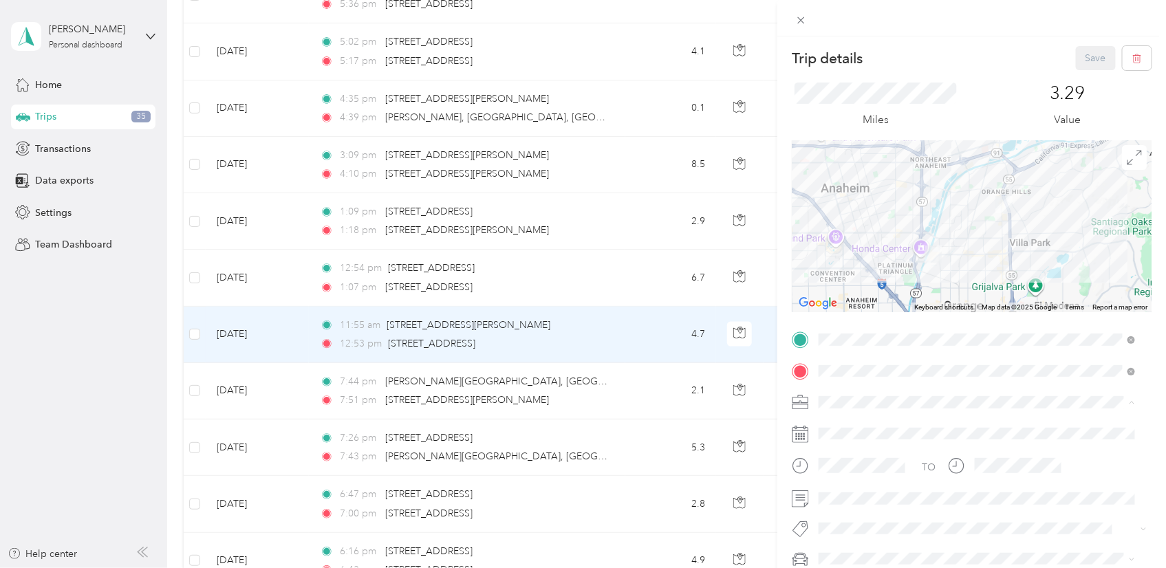
click at [875, 250] on div "Doordash" at bounding box center [976, 257] width 307 height 14
click at [1083, 56] on button "Save" at bounding box center [1096, 58] width 40 height 24
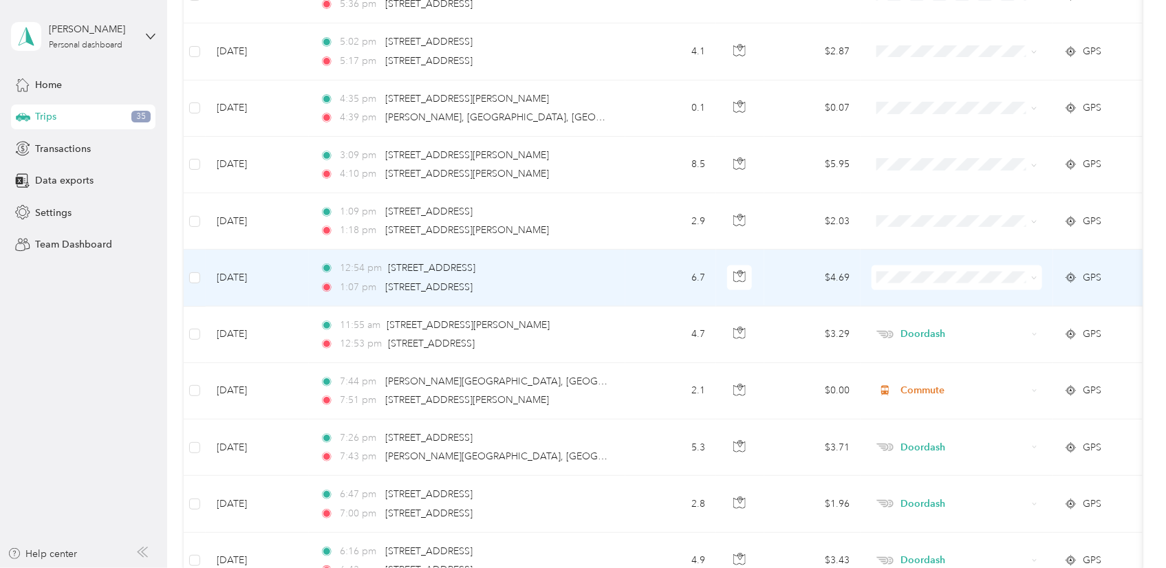
click at [641, 285] on td "6.7" at bounding box center [670, 278] width 91 height 56
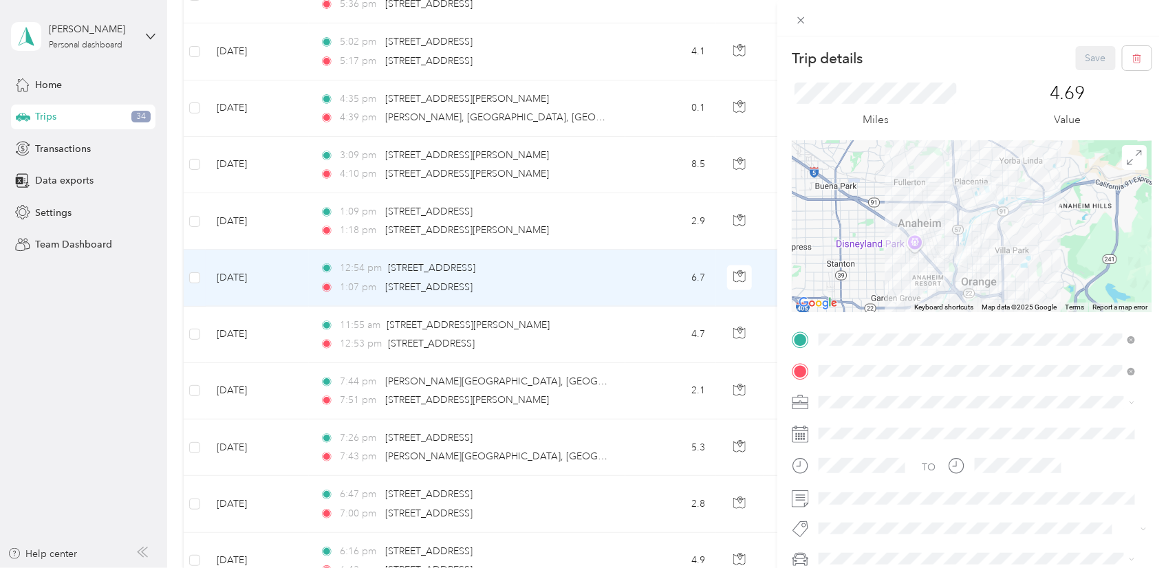
click at [886, 255] on div "Doordash" at bounding box center [976, 255] width 307 height 14
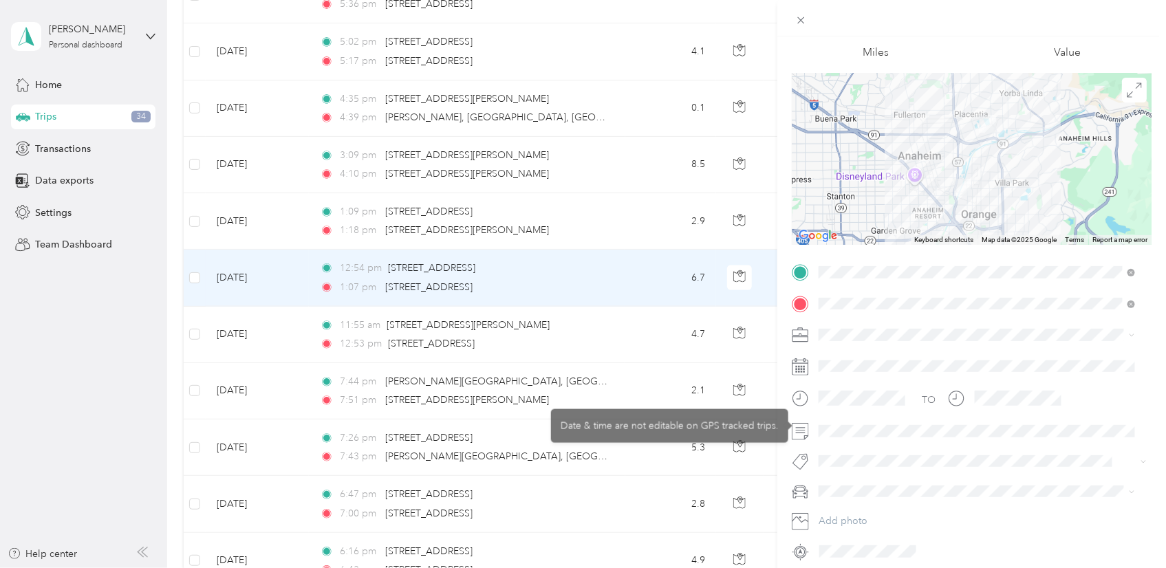
scroll to position [123, 0]
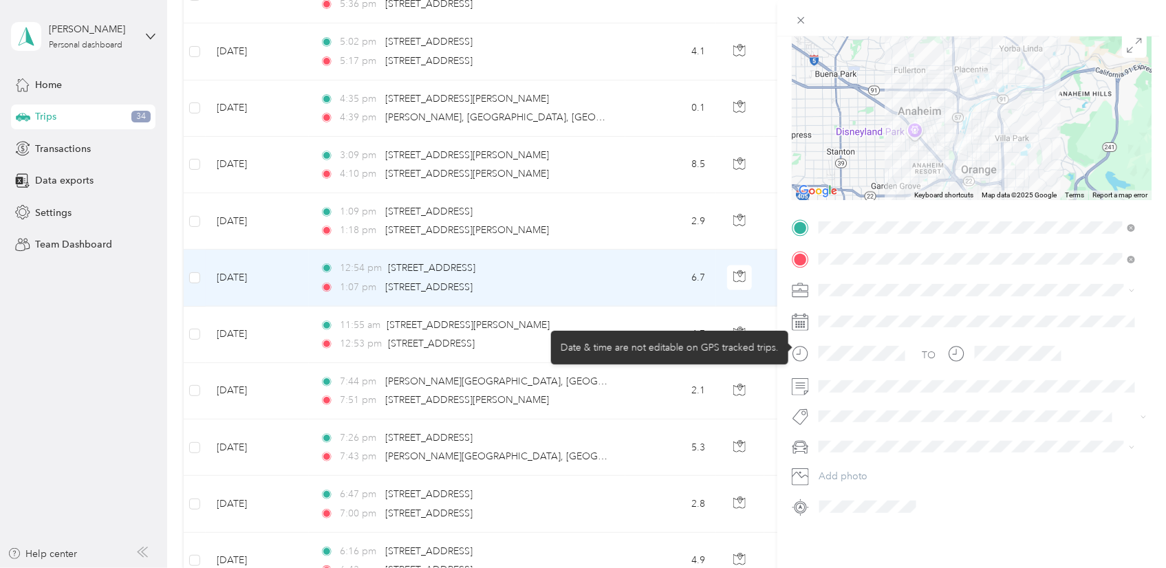
click at [863, 361] on div at bounding box center [851, 359] width 118 height 34
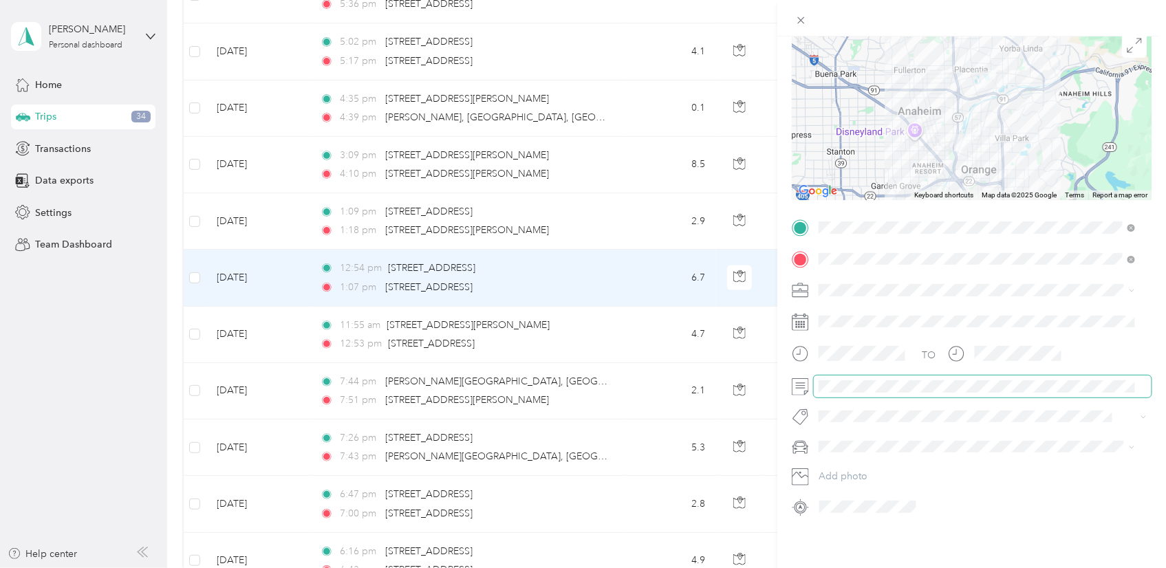
scroll to position [0, 0]
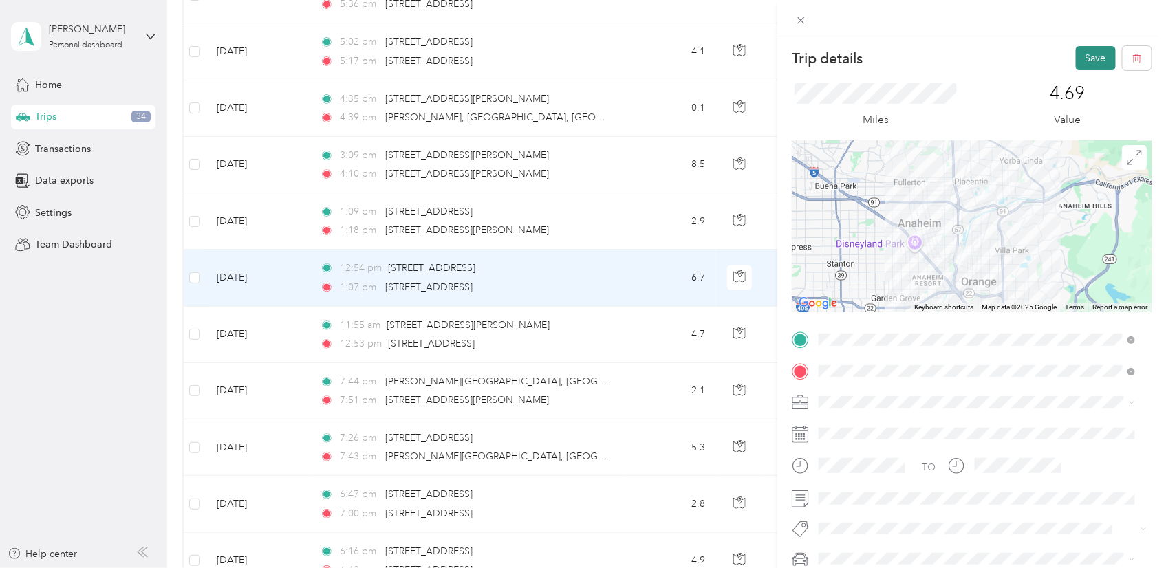
click at [1076, 46] on button "Save" at bounding box center [1096, 58] width 40 height 24
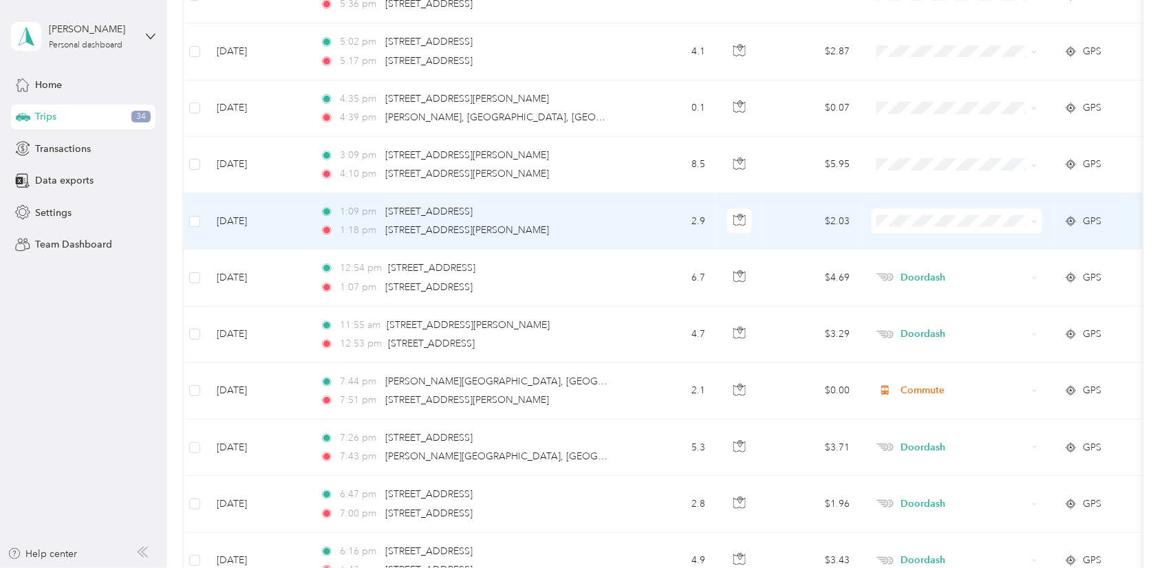
click at [631, 222] on td "2.9" at bounding box center [670, 221] width 91 height 56
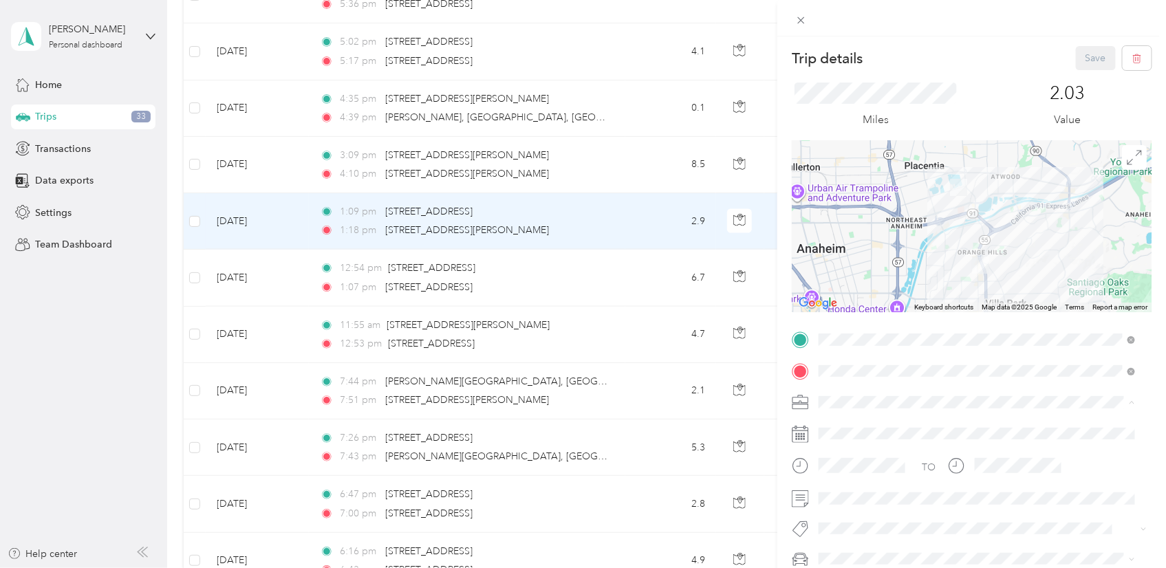
click at [884, 260] on div "Doordash" at bounding box center [976, 257] width 307 height 14
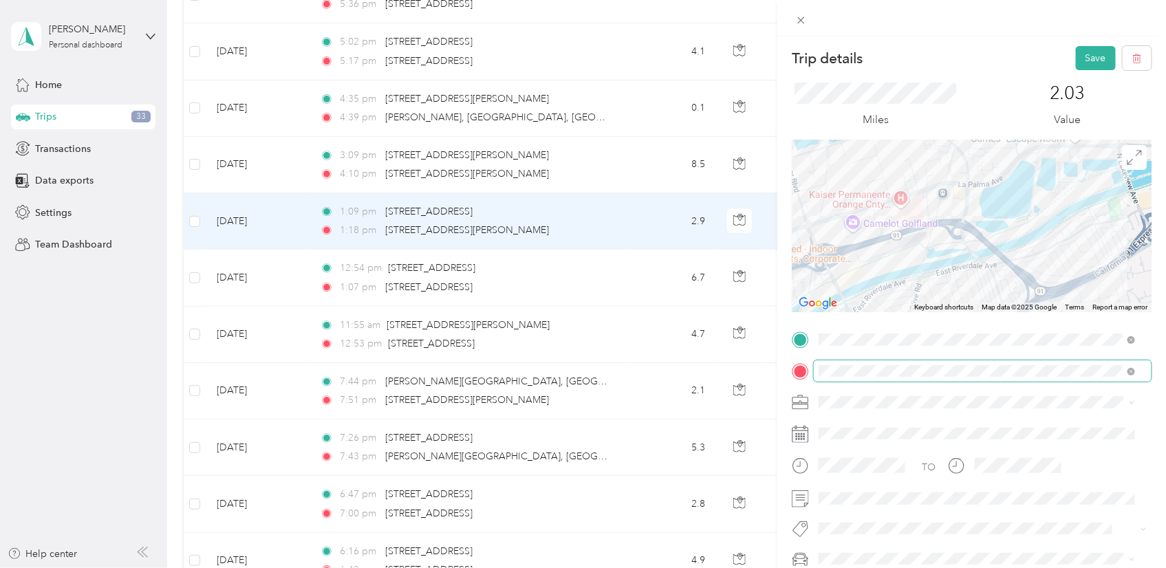
drag, startPoint x: 1025, startPoint y: 204, endPoint x: 1040, endPoint y: 362, distance: 158.1
click at [1040, 362] on div "Trip details Save This trip cannot be edited because it is either under review,…" at bounding box center [972, 338] width 360 height 584
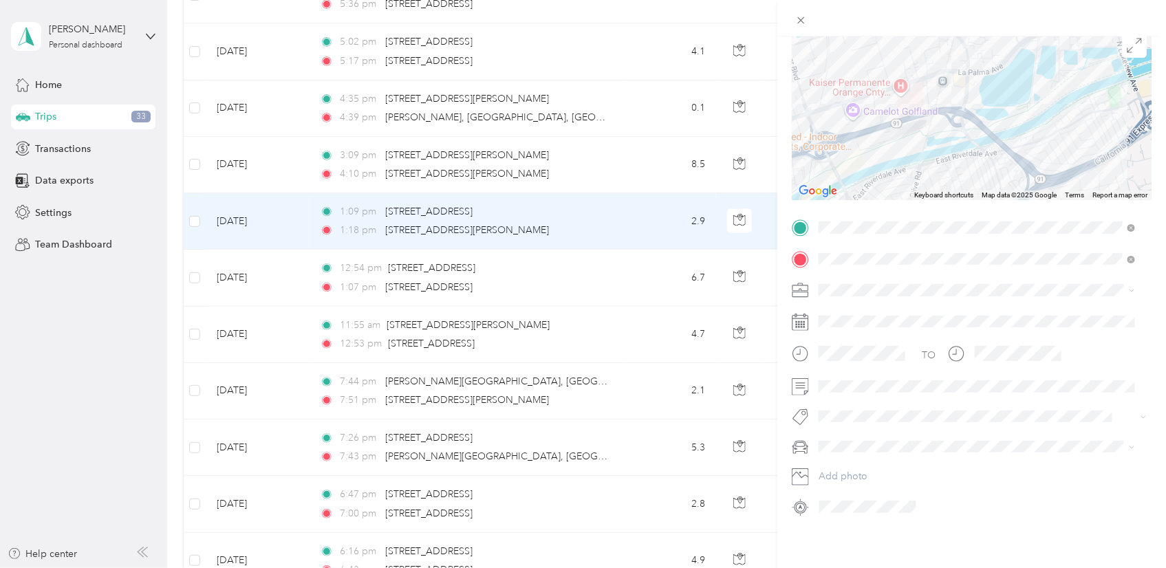
scroll to position [123, 0]
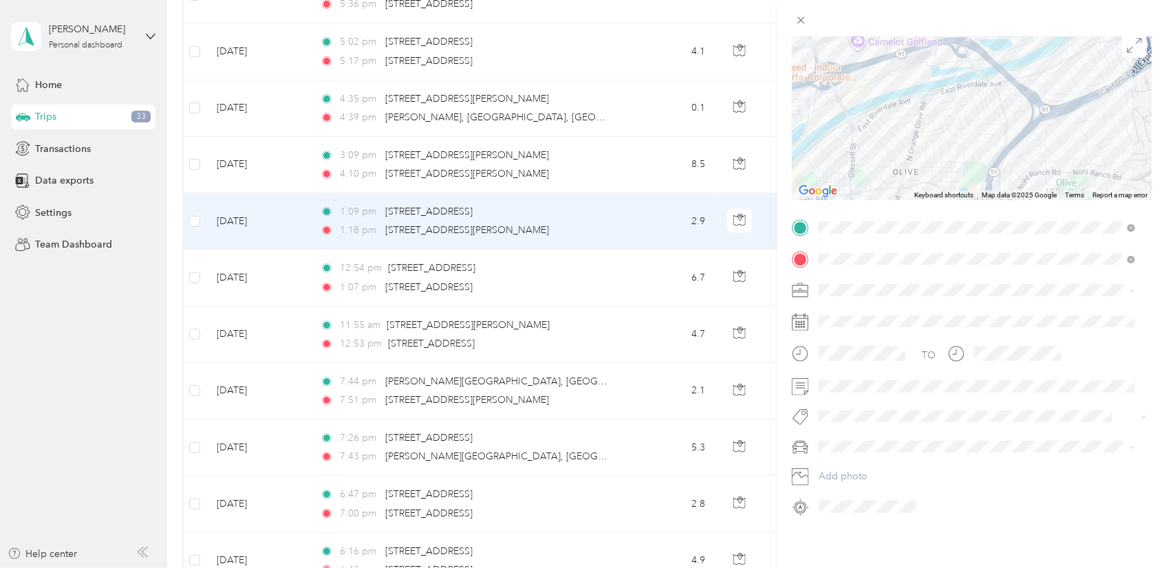
drag, startPoint x: 1056, startPoint y: 169, endPoint x: 1061, endPoint y: 96, distance: 73.1
click at [1061, 96] on div at bounding box center [972, 114] width 360 height 172
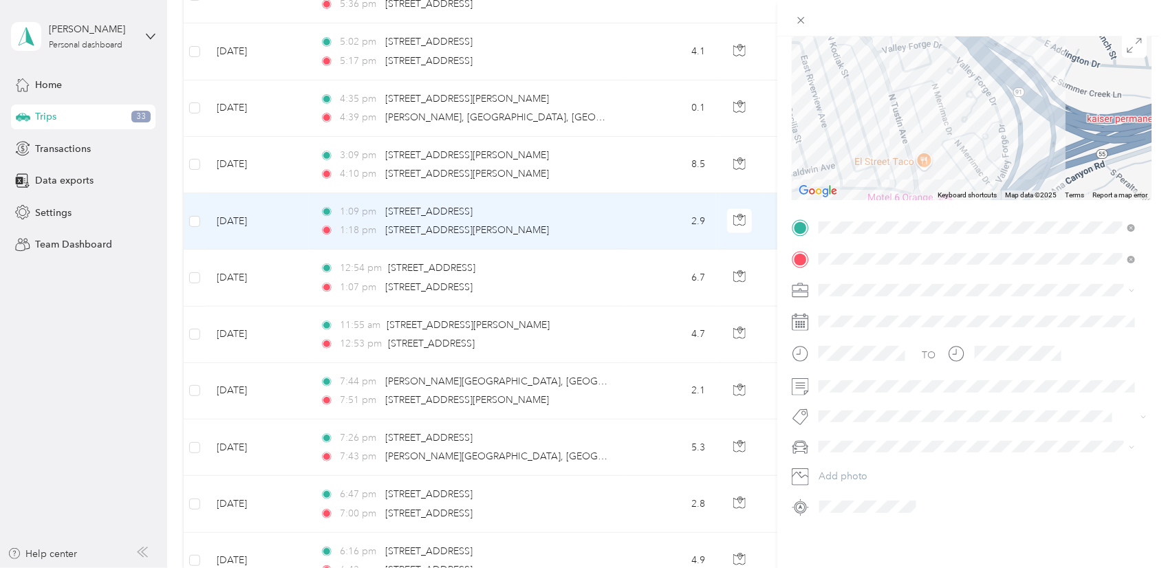
drag, startPoint x: 1049, startPoint y: 89, endPoint x: 1103, endPoint y: 96, distance: 54.1
click at [1103, 96] on div at bounding box center [972, 114] width 360 height 172
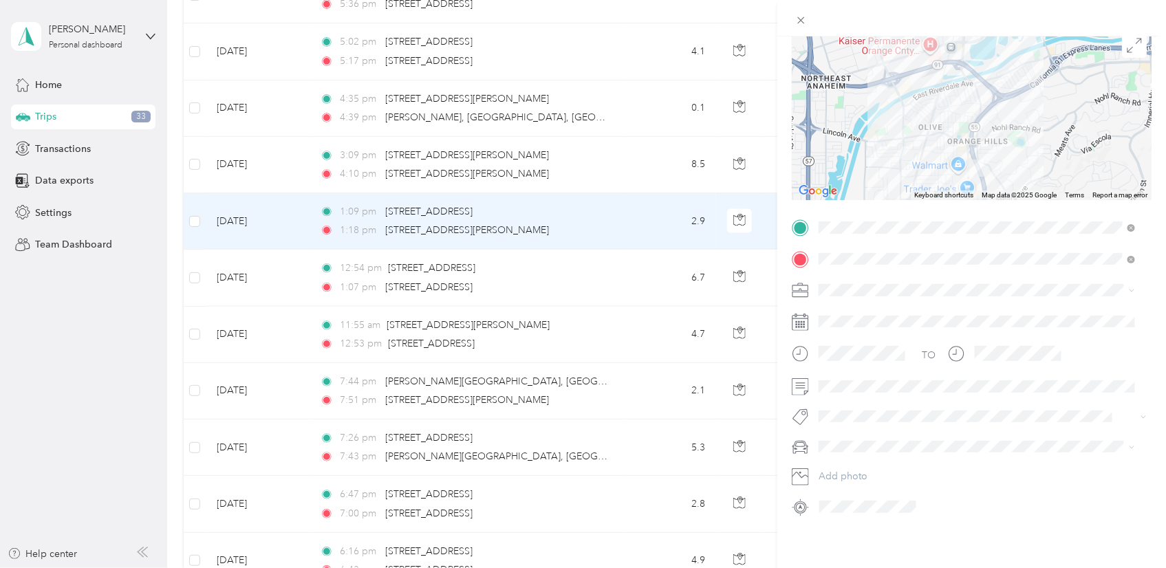
drag, startPoint x: 1006, startPoint y: 94, endPoint x: 1023, endPoint y: 65, distance: 33.6
click at [1023, 65] on div at bounding box center [972, 114] width 360 height 172
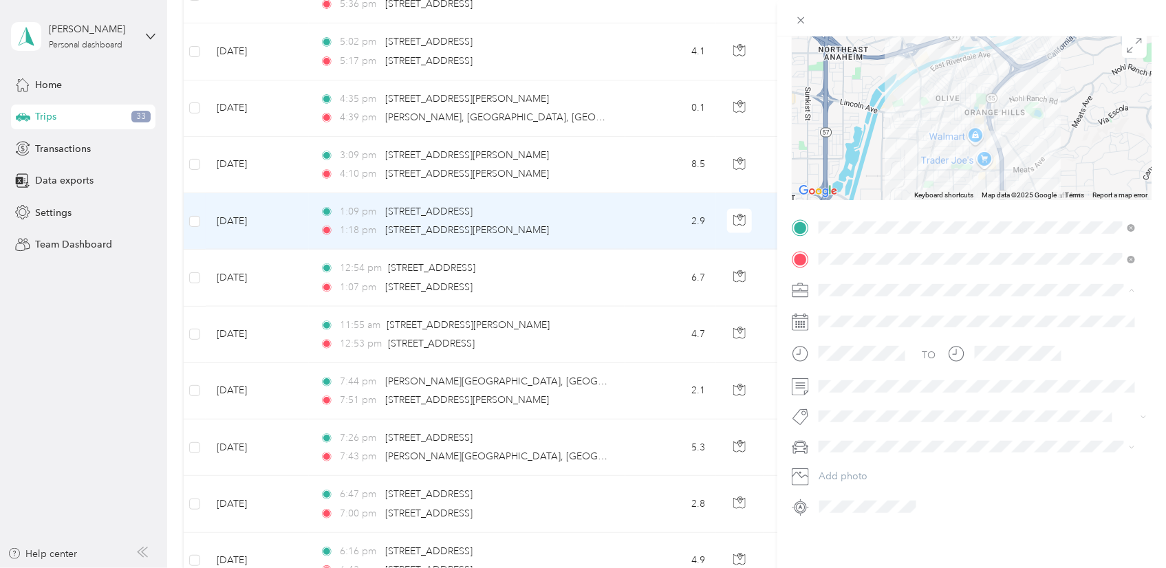
click at [860, 327] on div "Personal" at bounding box center [976, 327] width 307 height 14
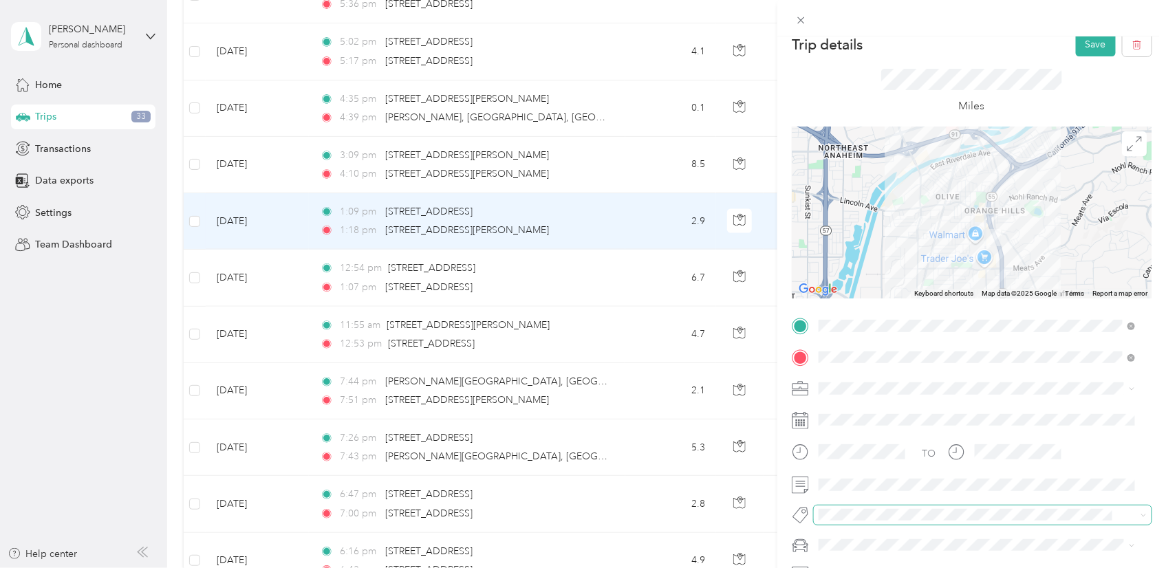
scroll to position [0, 0]
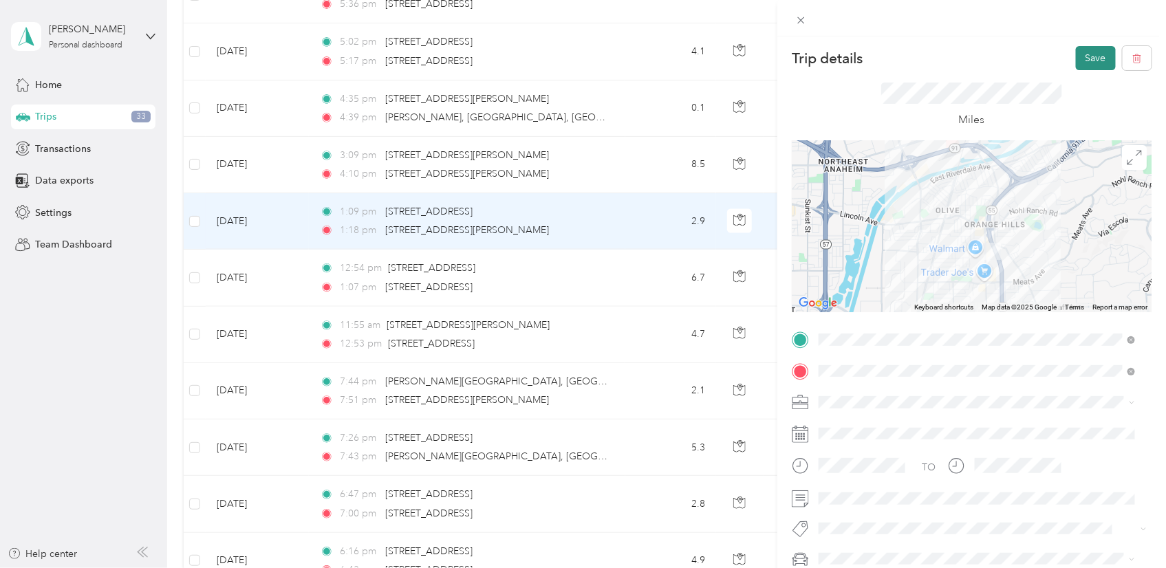
click at [1084, 52] on button "Save" at bounding box center [1096, 58] width 40 height 24
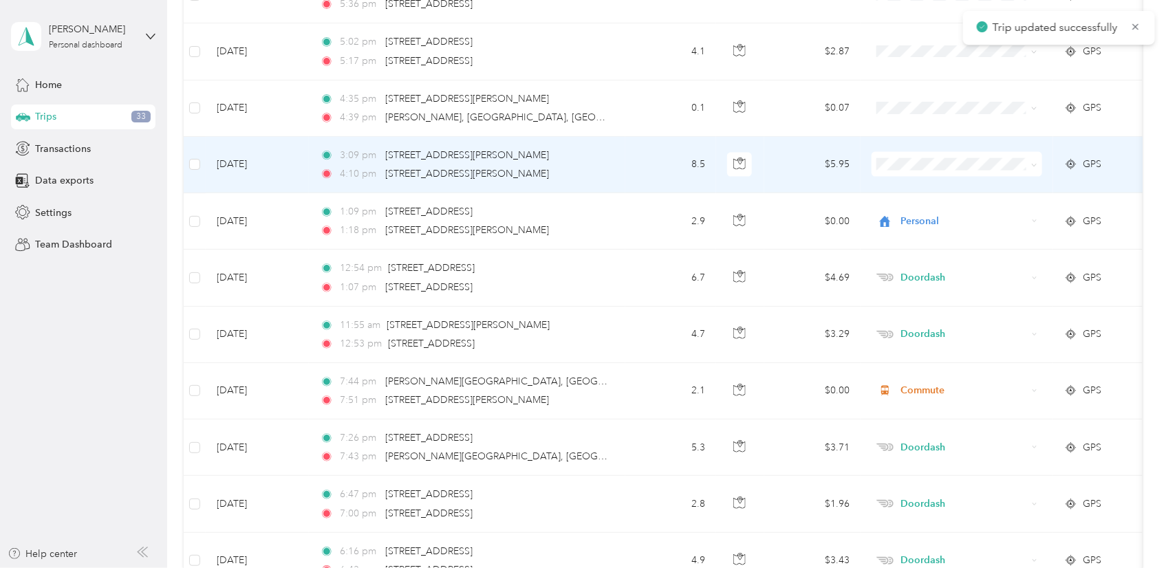
click at [631, 167] on td "8.5" at bounding box center [670, 165] width 91 height 56
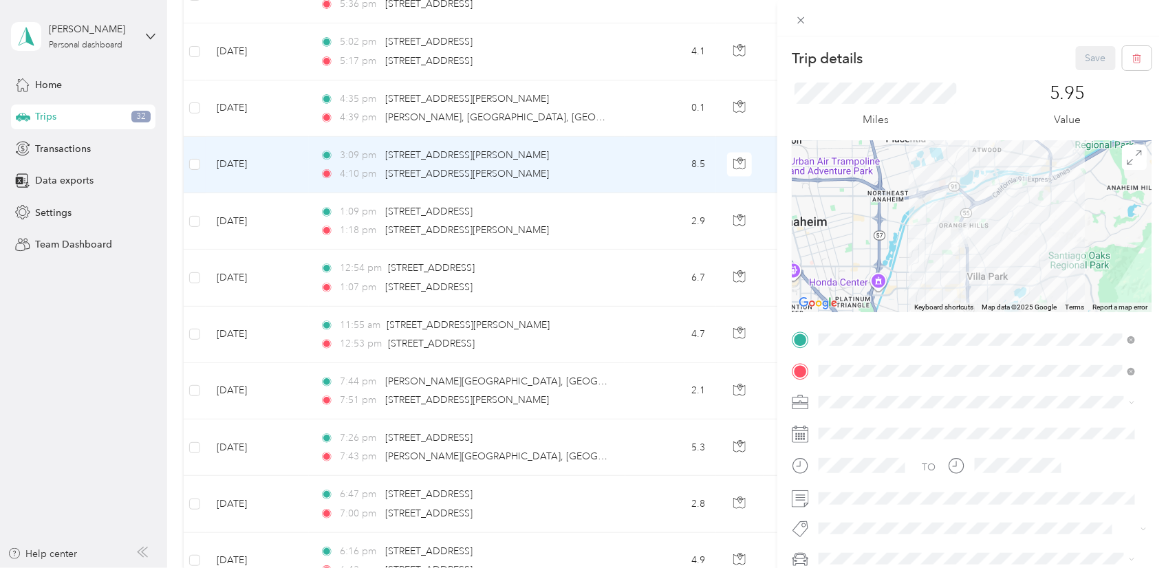
click at [880, 257] on div "Doordash" at bounding box center [976, 256] width 307 height 14
click at [1080, 57] on button "Save" at bounding box center [1096, 58] width 40 height 24
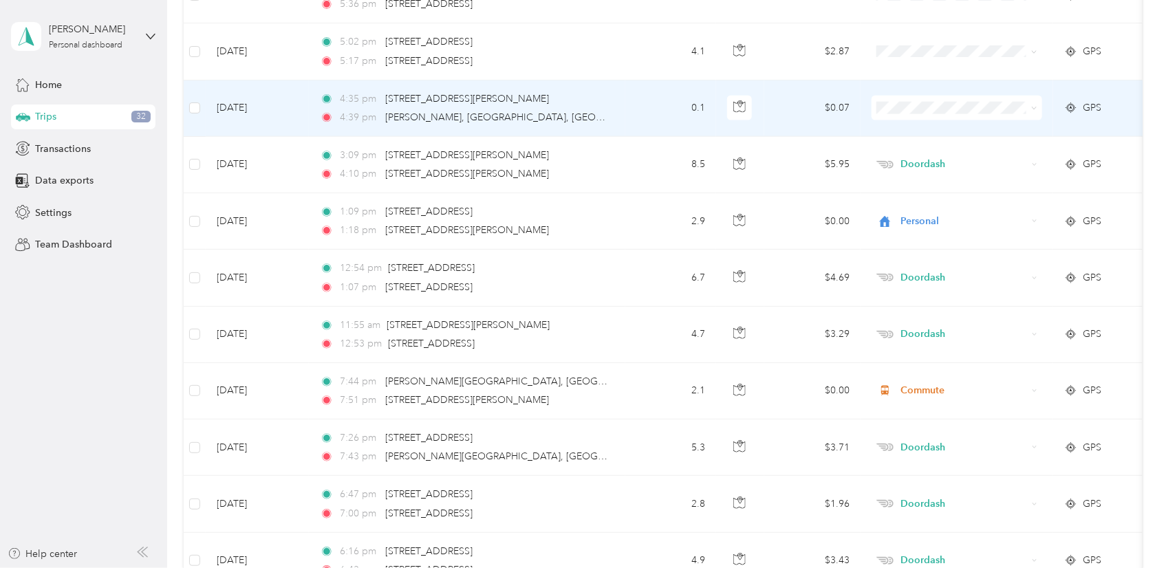
click at [641, 89] on td "0.1" at bounding box center [670, 108] width 91 height 56
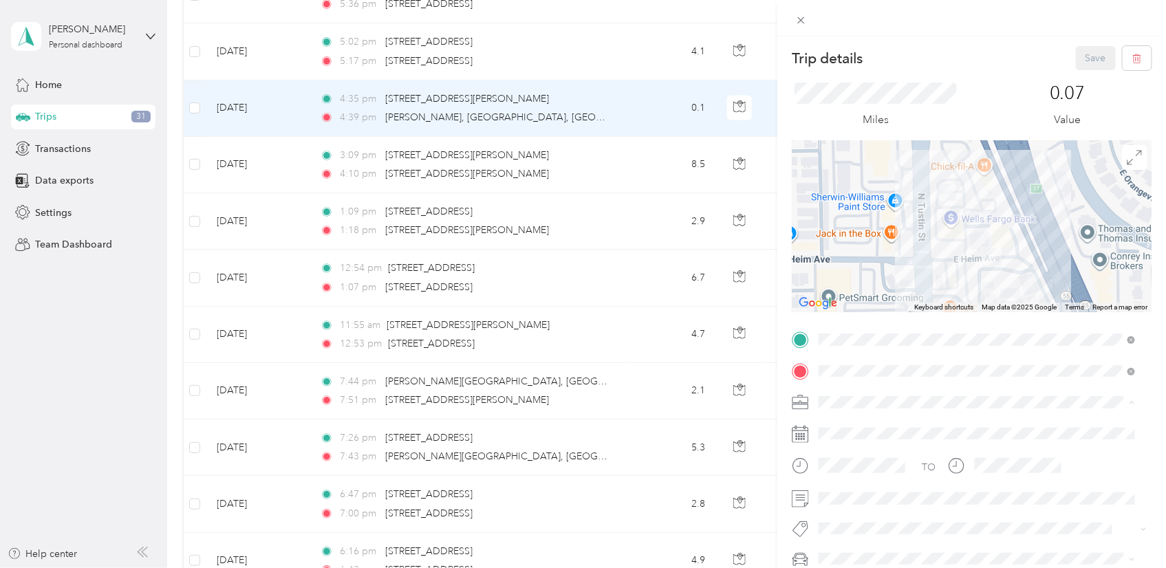
click at [900, 253] on div "Doordash" at bounding box center [976, 257] width 307 height 14
click at [558, 58] on div "Trip details Save This trip cannot be edited because it is either under review,…" at bounding box center [583, 284] width 1166 height 568
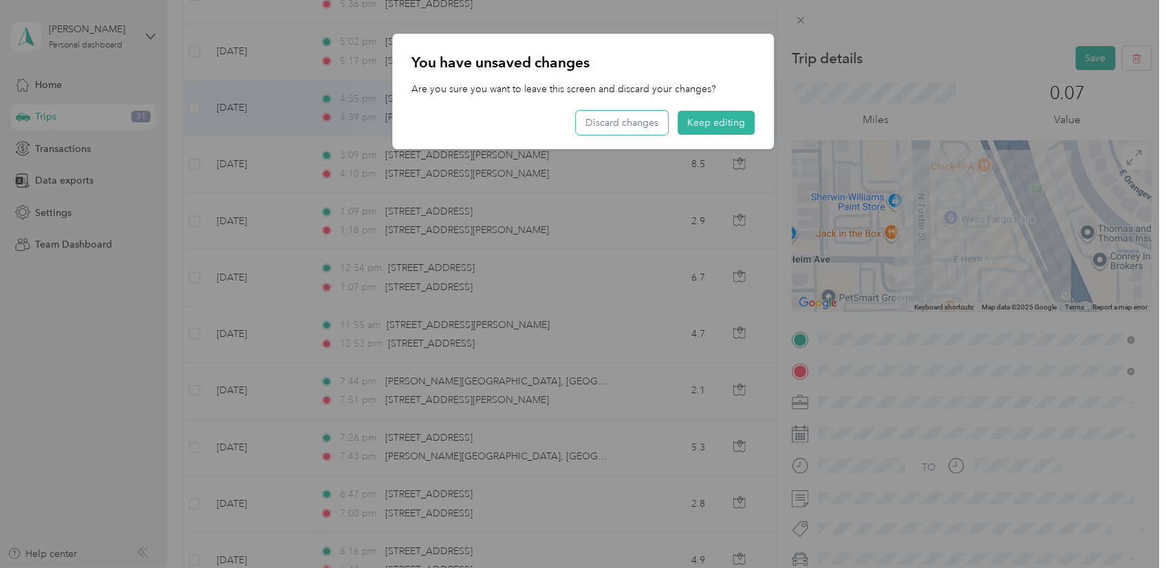
drag, startPoint x: 633, startPoint y: 120, endPoint x: 551, endPoint y: 87, distance: 88.5
click at [632, 120] on button "Discard changes" at bounding box center [622, 123] width 92 height 24
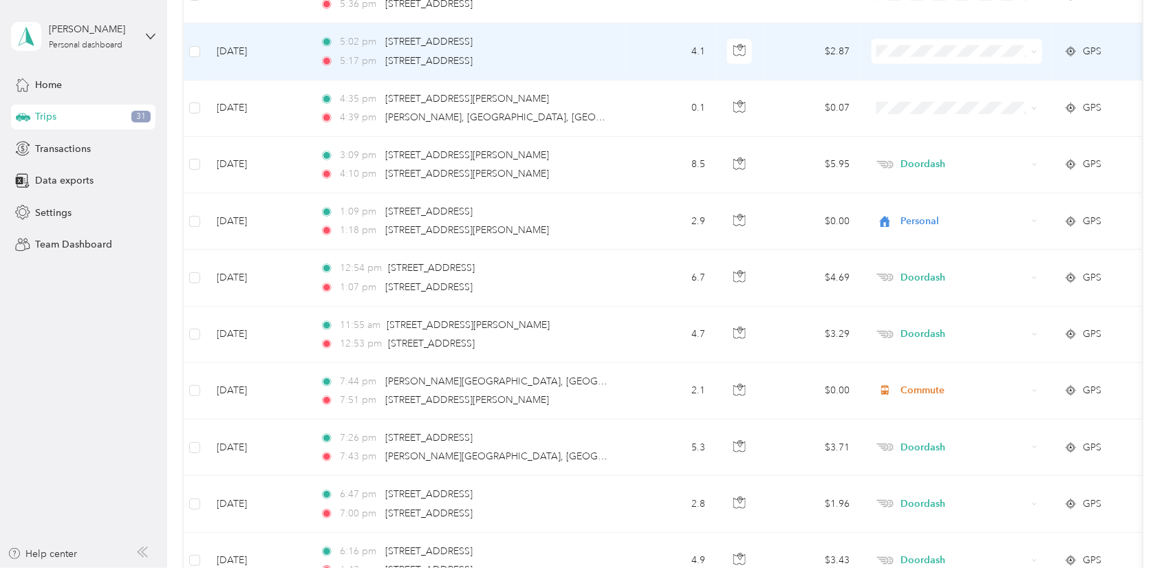
click at [654, 53] on td "4.1" at bounding box center [670, 51] width 91 height 56
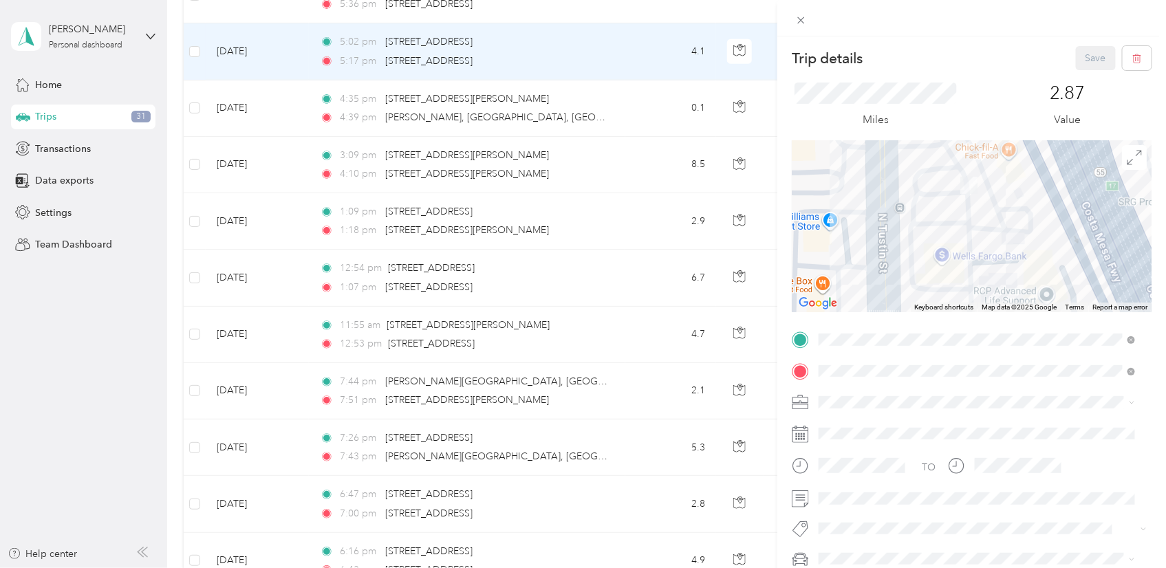
drag, startPoint x: 1005, startPoint y: 196, endPoint x: 1006, endPoint y: 318, distance: 121.7
click at [1006, 318] on div "Trip details Save This trip cannot be edited because it is either under review,…" at bounding box center [972, 338] width 360 height 584
click at [622, 105] on div "Trip details Save This trip cannot be edited because it is either under review,…" at bounding box center [583, 284] width 1166 height 568
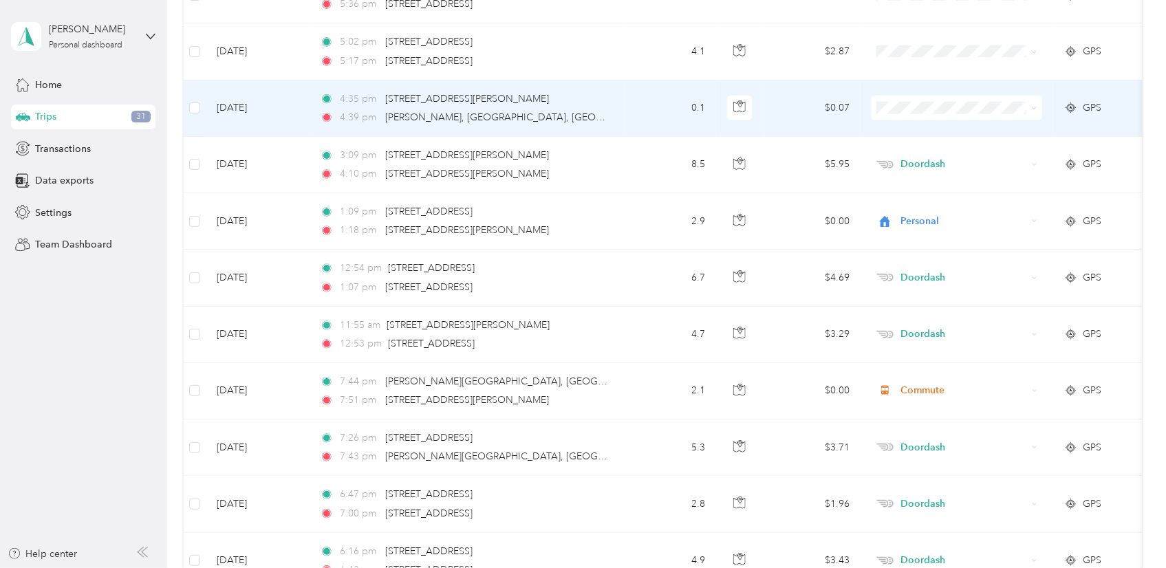
click at [622, 113] on td "4:35 pm [STREET_ADDRESS][PERSON_NAME] 4:39 pm [PERSON_NAME][GEOGRAPHIC_DATA], […" at bounding box center [467, 108] width 316 height 56
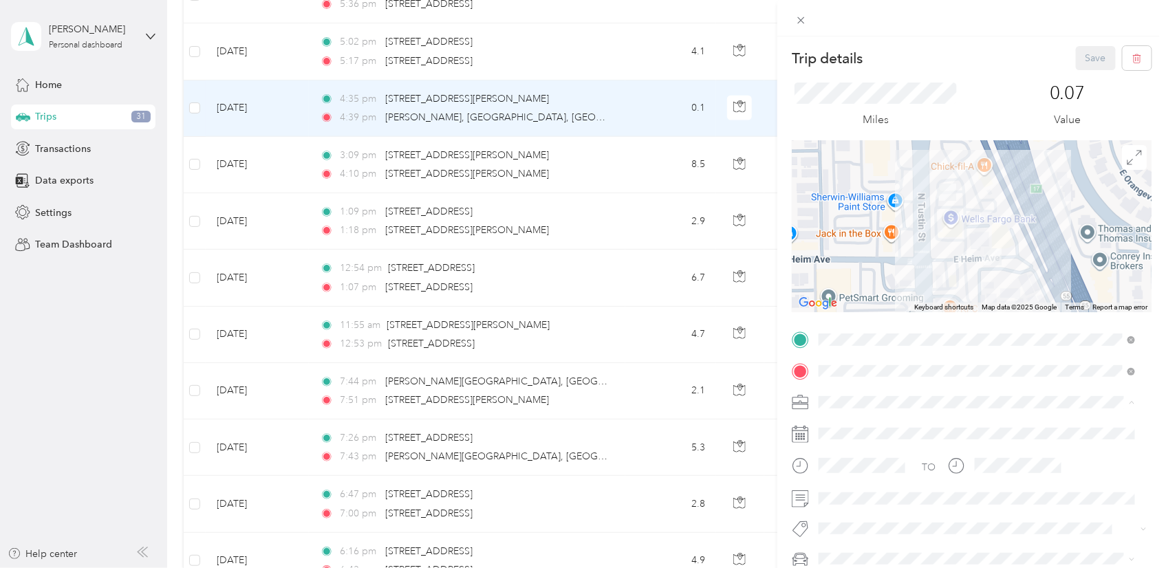
click at [858, 260] on li "Doordash" at bounding box center [977, 258] width 326 height 24
click at [1081, 51] on button "Save" at bounding box center [1096, 58] width 40 height 24
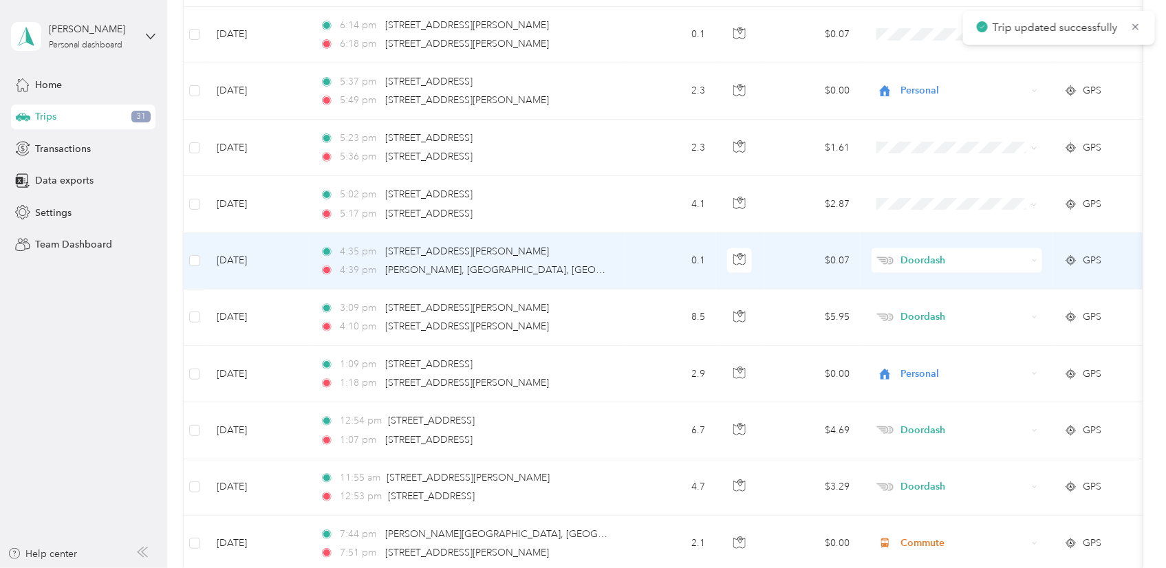
scroll to position [2751, 0]
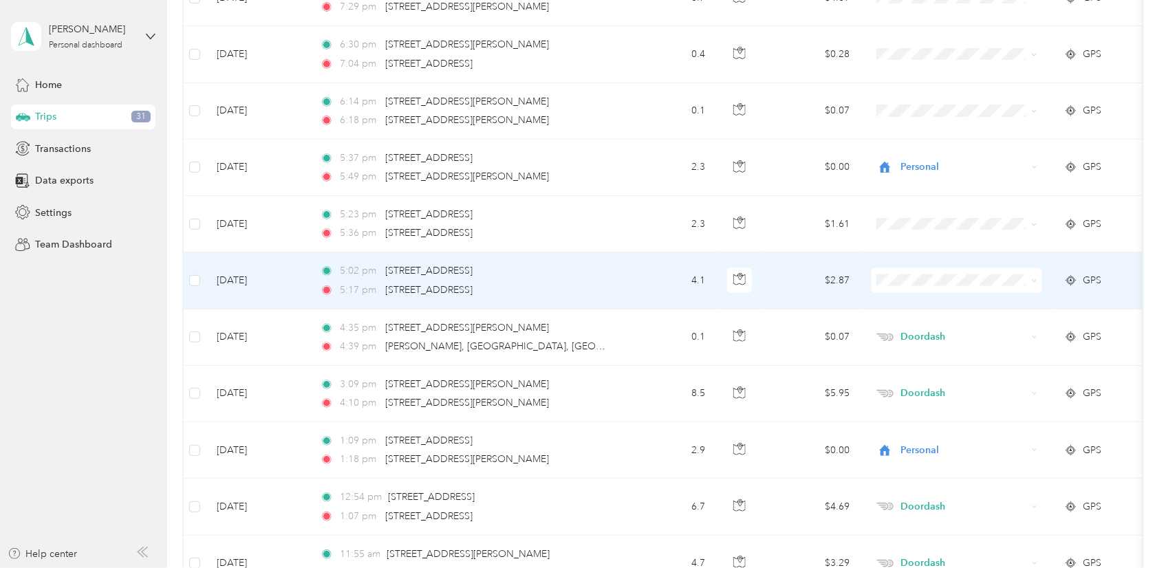
click at [624, 281] on td "5:02 pm [STREET_ADDRESS] 5:17 pm [STREET_ADDRESS]" at bounding box center [467, 280] width 316 height 56
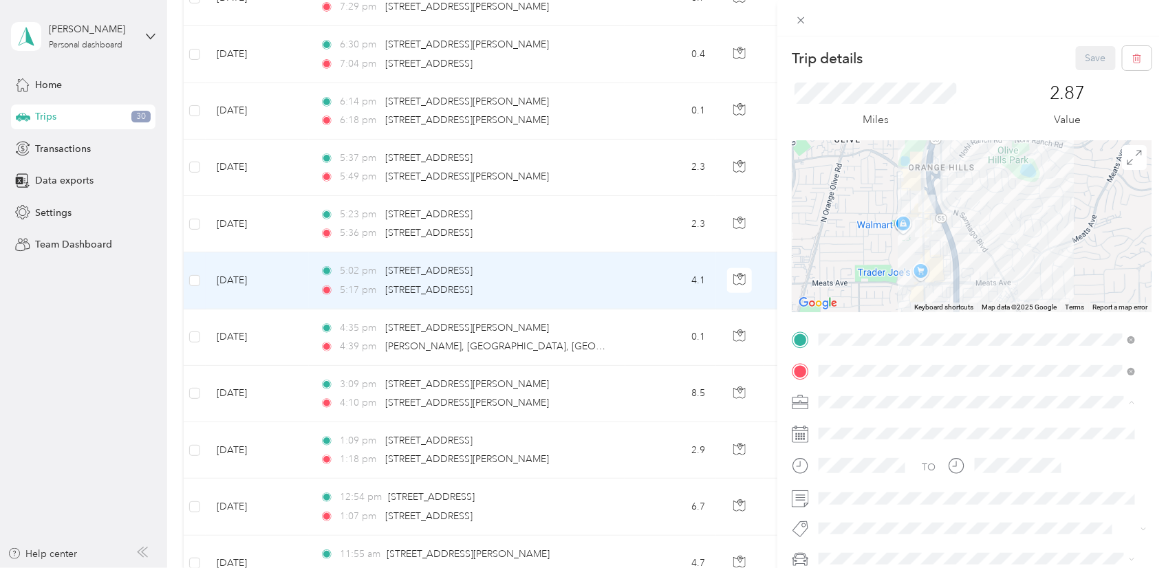
click at [898, 259] on div "Doordash" at bounding box center [976, 257] width 307 height 14
click at [1077, 56] on button "Save" at bounding box center [1096, 58] width 40 height 24
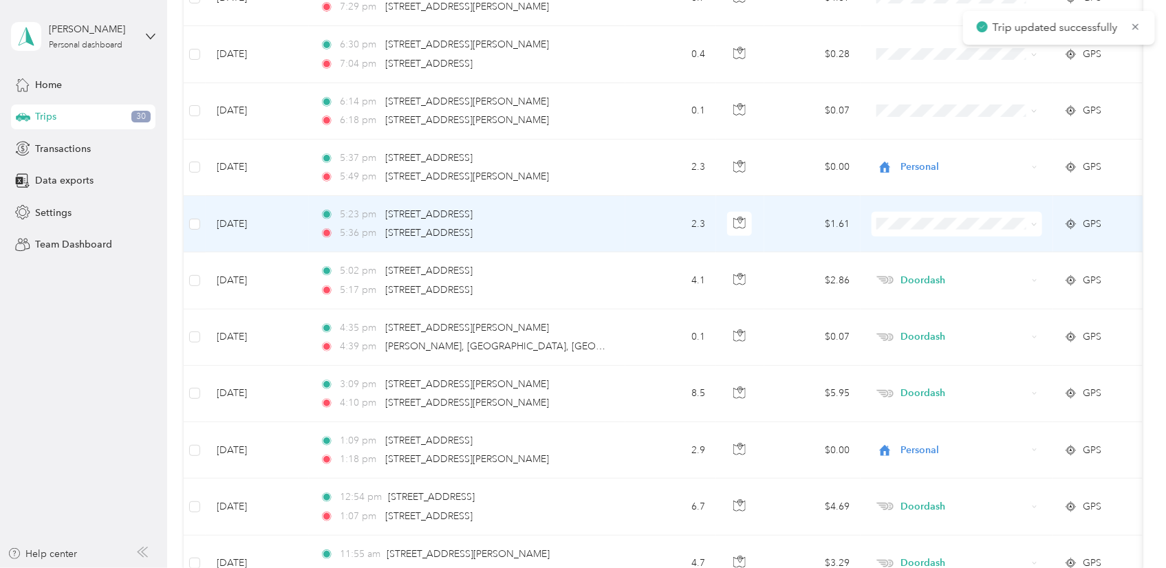
click at [585, 232] on div "5:36 pm [STREET_ADDRESS]" at bounding box center [464, 233] width 289 height 15
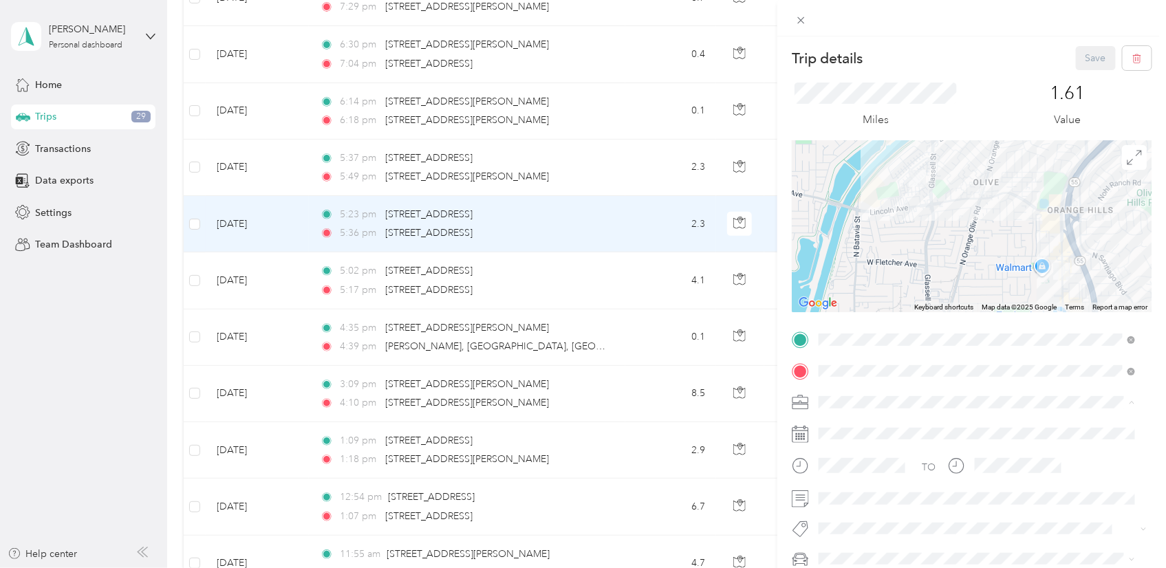
click at [900, 252] on div "Doordash" at bounding box center [976, 257] width 307 height 14
click at [1084, 56] on button "Save" at bounding box center [1096, 58] width 40 height 24
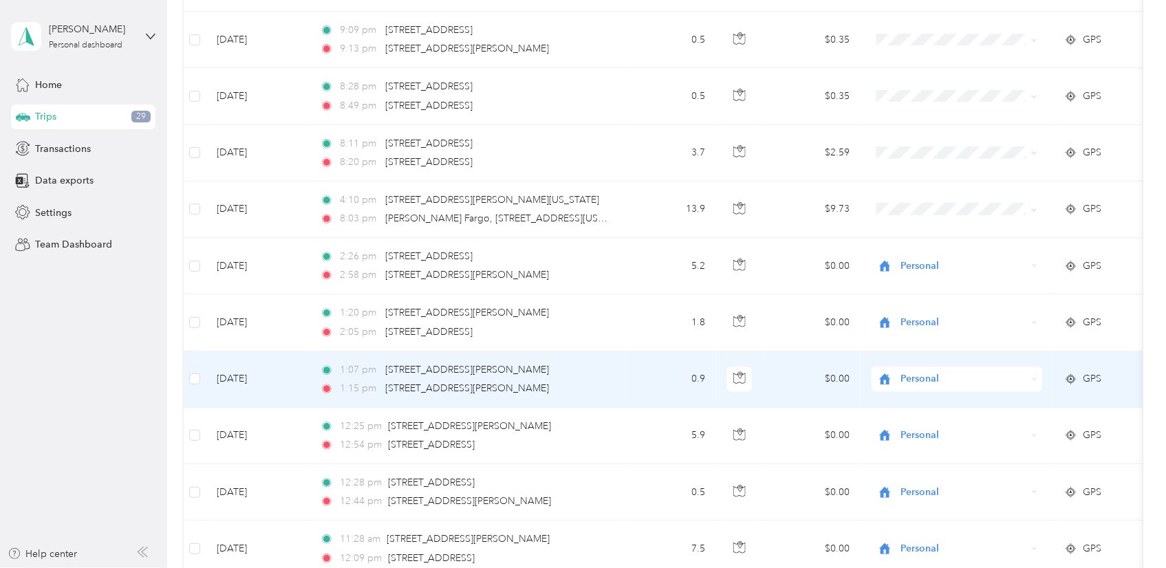
scroll to position [1528, 0]
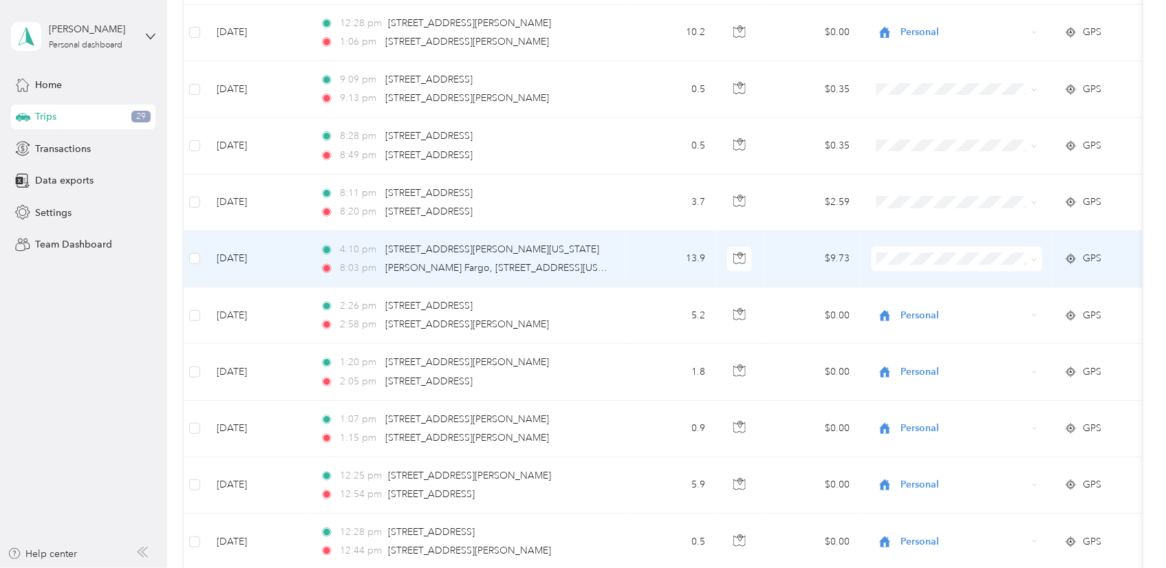
click at [644, 270] on td "13.9" at bounding box center [670, 259] width 91 height 56
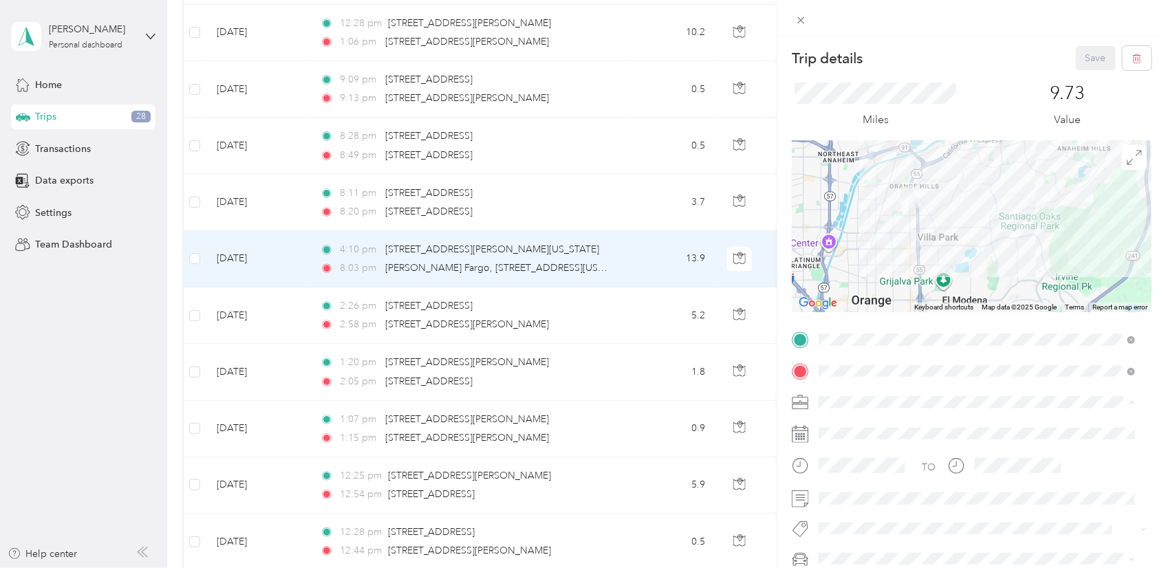
click at [875, 259] on div "Doordash" at bounding box center [976, 257] width 307 height 14
click at [83, 437] on div "Trip details Save This trip cannot be edited because it is either under review,…" at bounding box center [583, 284] width 1166 height 568
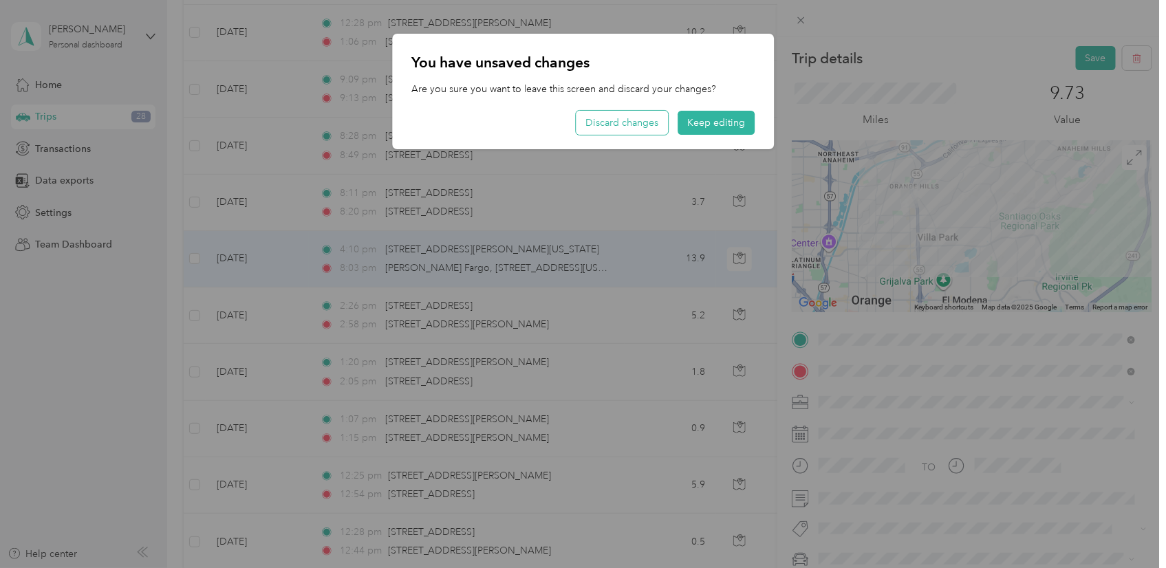
click at [637, 127] on button "Discard changes" at bounding box center [622, 123] width 92 height 24
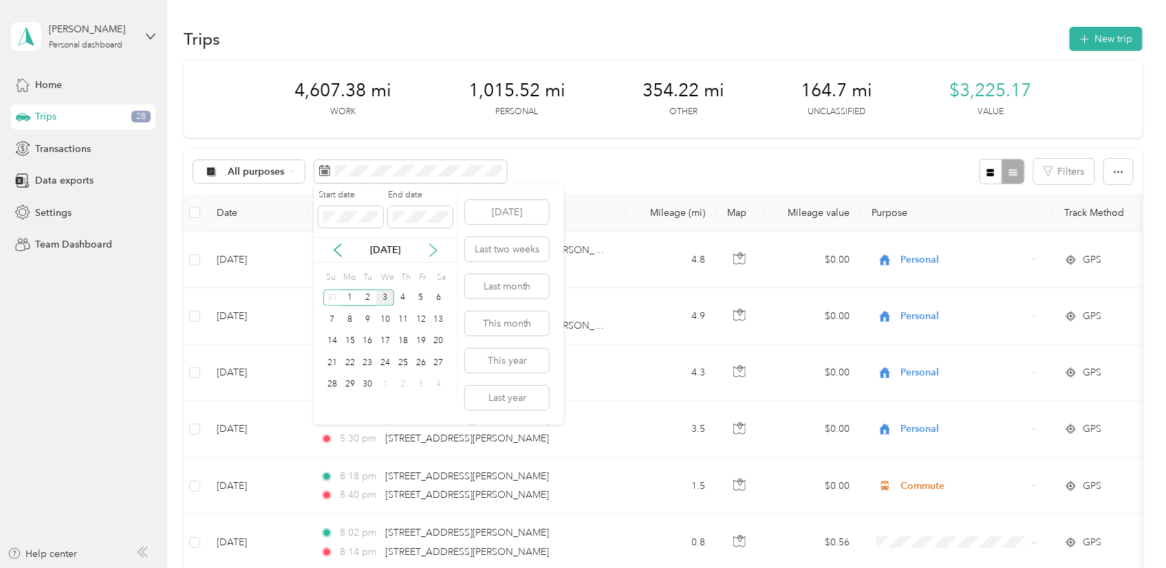
click at [435, 250] on icon at bounding box center [433, 250] width 7 height 12
click at [347, 257] on div "[DATE]" at bounding box center [386, 250] width 144 height 14
click at [342, 256] on icon at bounding box center [338, 250] width 14 height 14
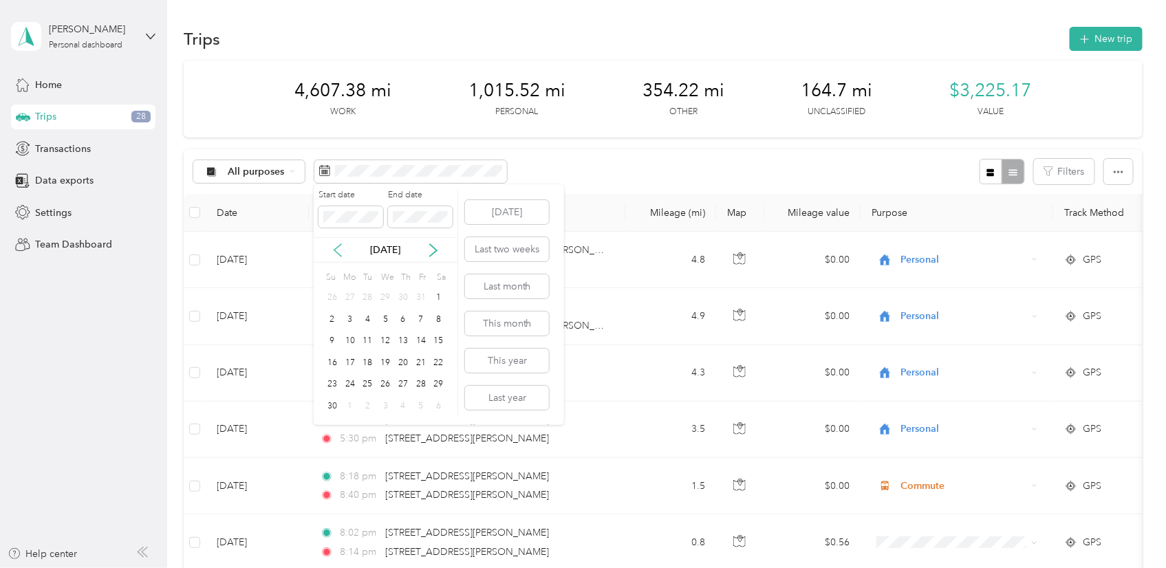
click at [342, 256] on icon at bounding box center [338, 250] width 14 height 14
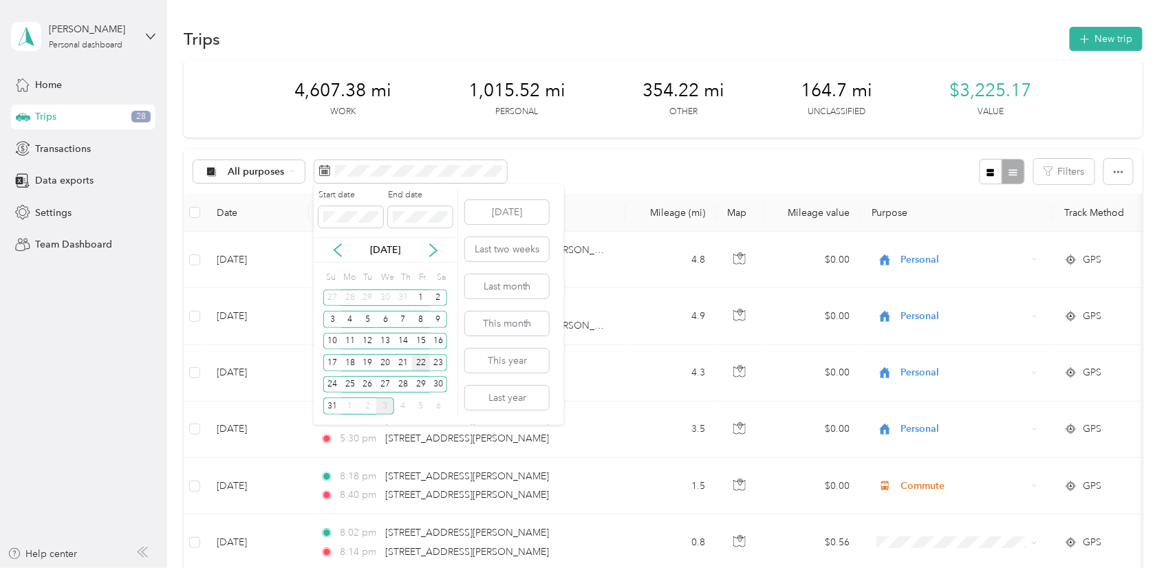
click at [420, 360] on div "22" at bounding box center [421, 362] width 18 height 17
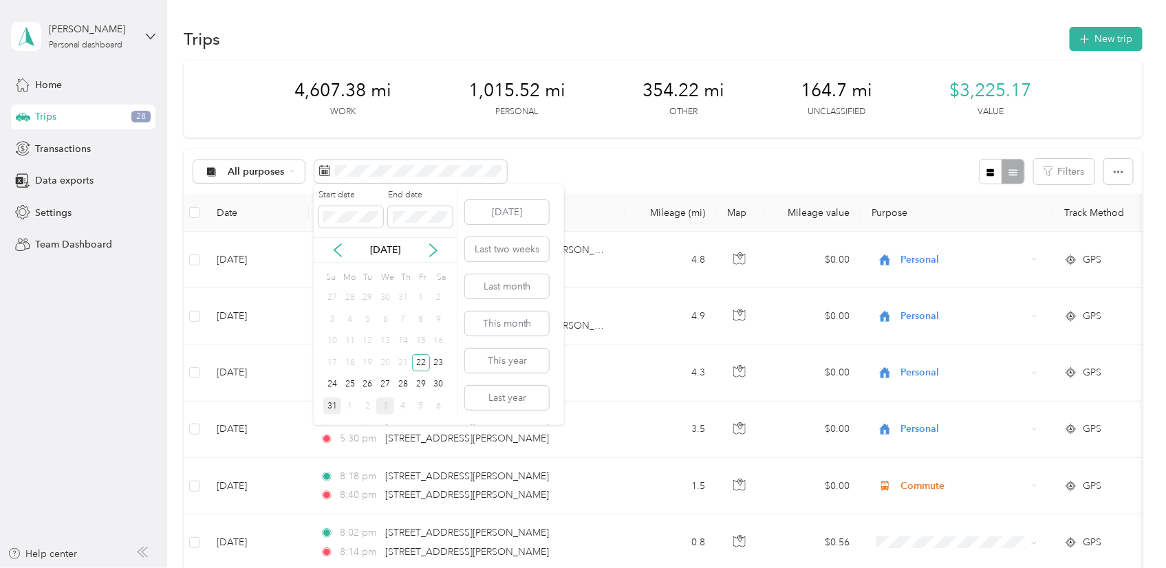
click at [339, 412] on div "31" at bounding box center [332, 405] width 18 height 17
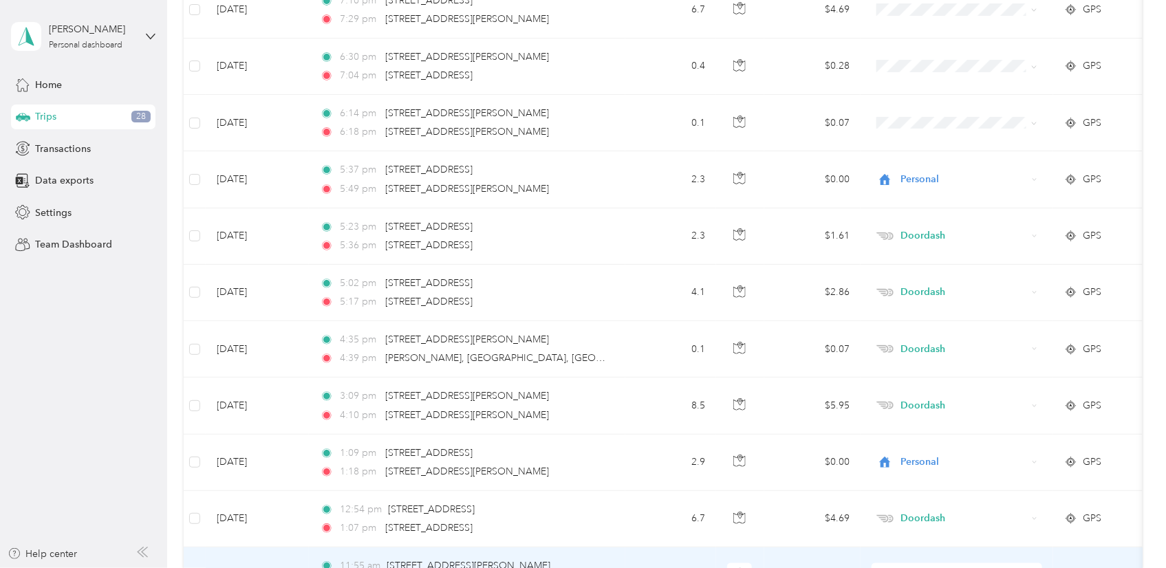
scroll to position [2525, 0]
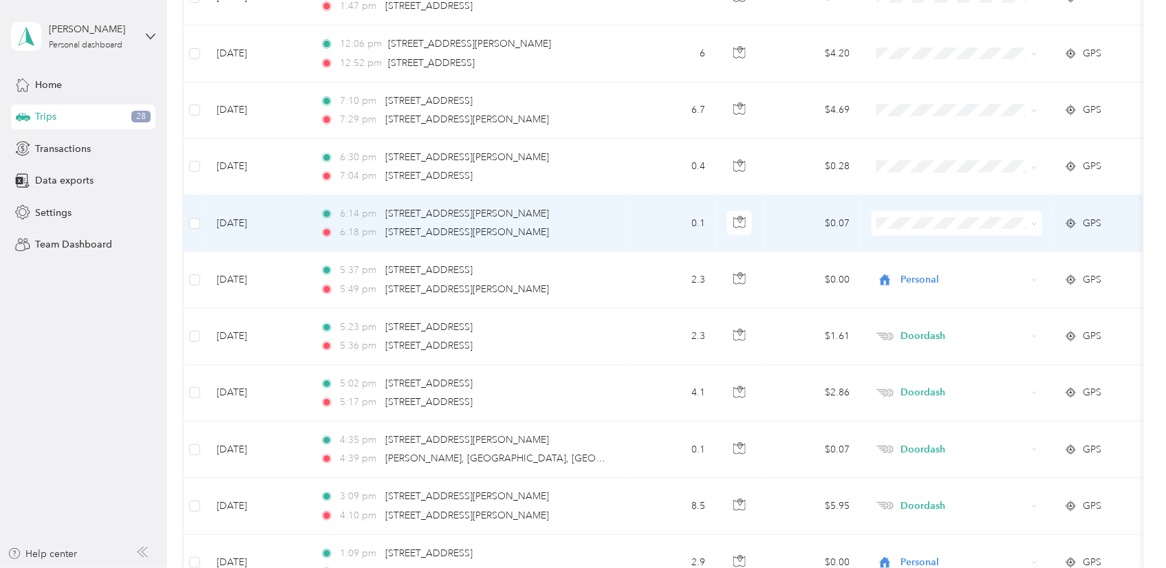
click at [624, 224] on td "6:14 pm [STREET_ADDRESS][PERSON_NAME] 6:18 pm [STREET_ADDRESS][PERSON_NAME]" at bounding box center [467, 223] width 316 height 56
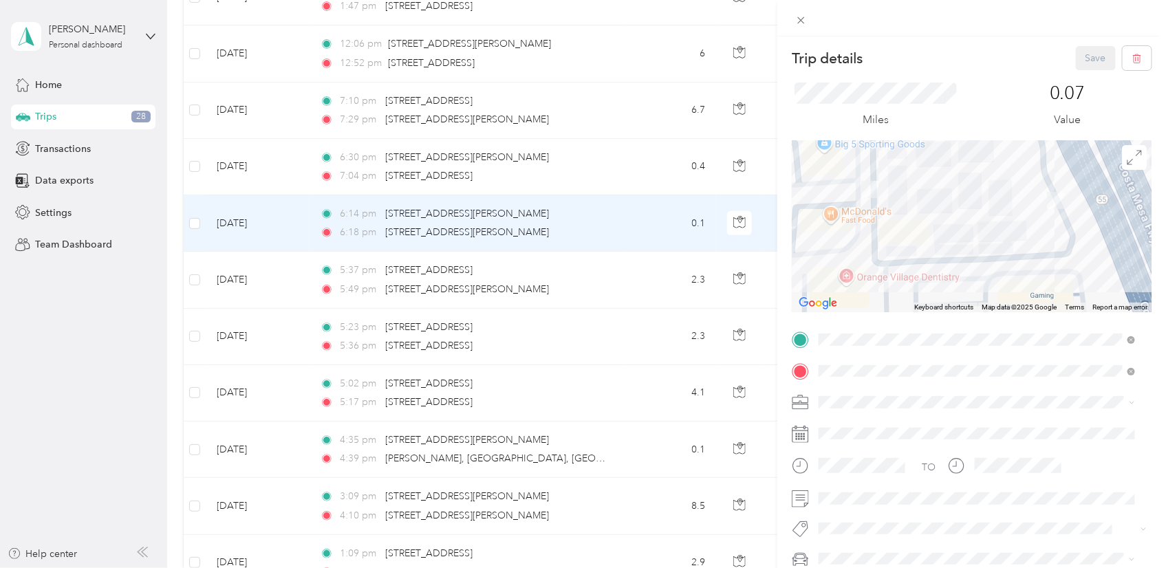
click at [908, 231] on div "Personal" at bounding box center [976, 227] width 307 height 14
click at [1078, 61] on button "Save" at bounding box center [1096, 58] width 40 height 24
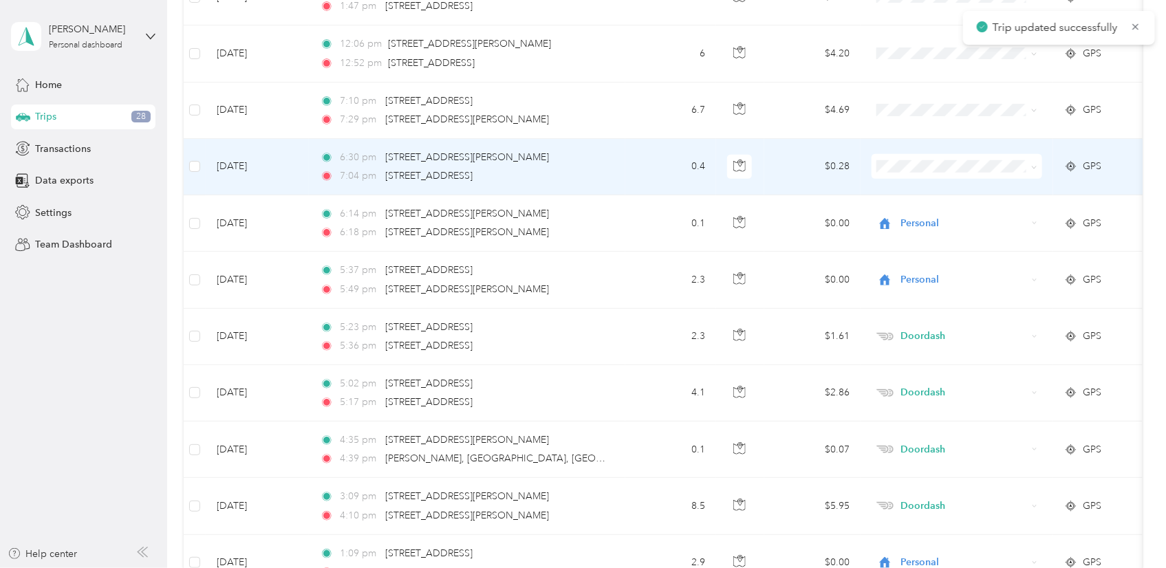
click at [652, 173] on td "0.4" at bounding box center [670, 167] width 91 height 56
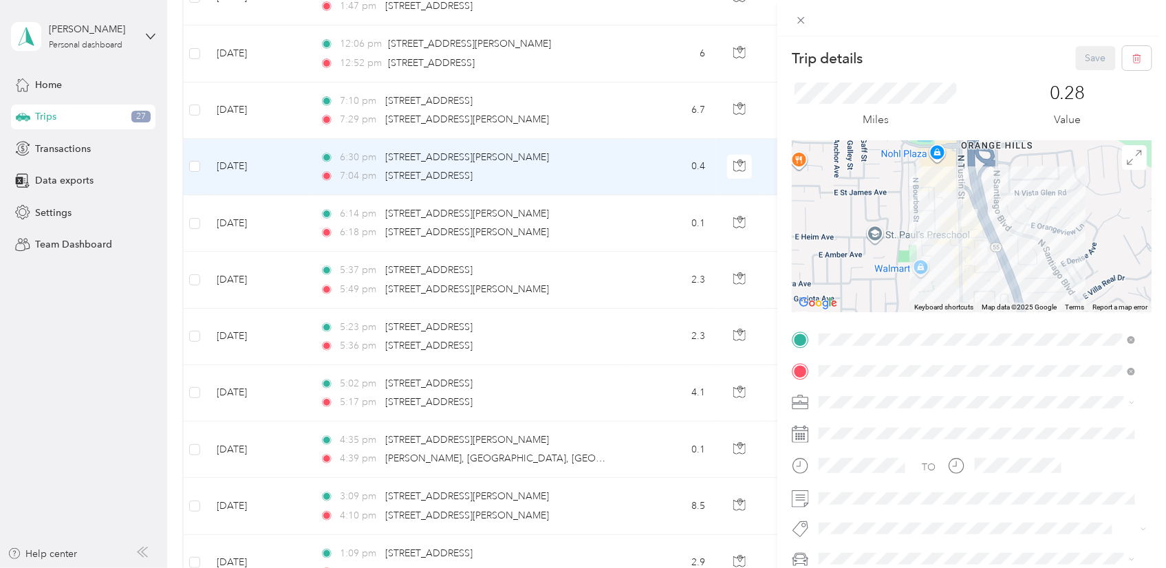
click at [579, 276] on div "Trip details Save This trip cannot be edited because it is either under review,…" at bounding box center [583, 284] width 1166 height 568
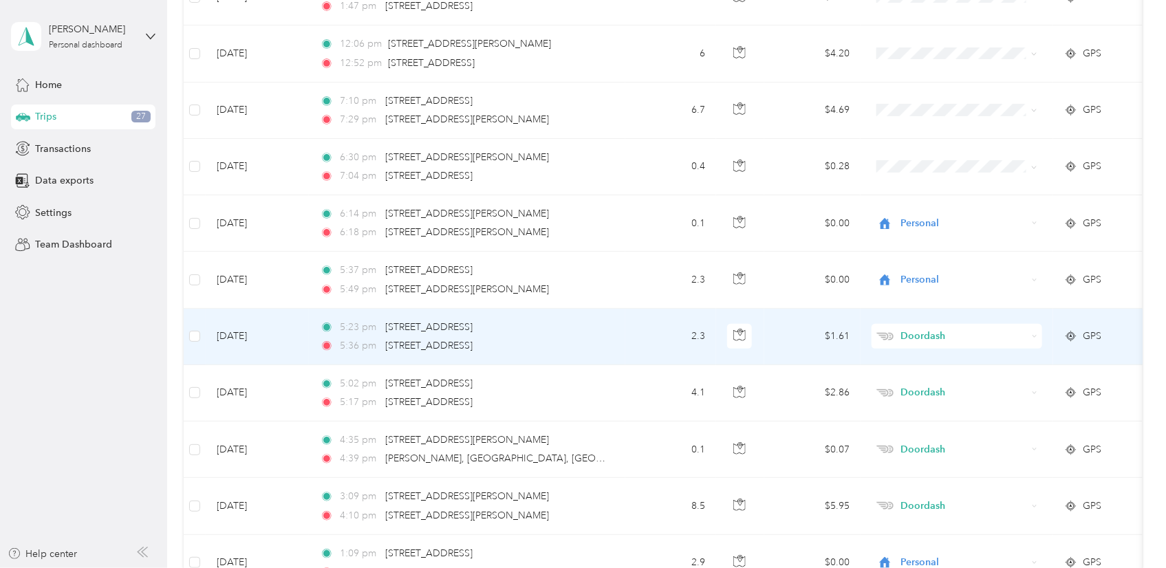
click at [613, 342] on td "5:23 pm [STREET_ADDRESS] 5:36 pm [STREET_ADDRESS]" at bounding box center [467, 337] width 316 height 56
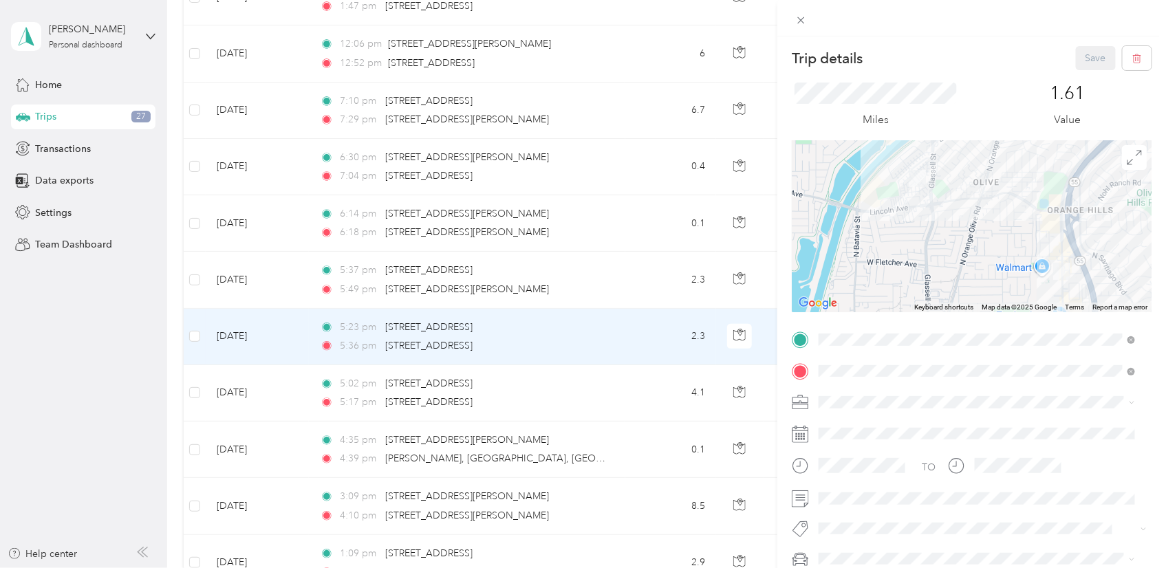
click at [649, 300] on div "Trip details Save This trip cannot be edited because it is either under review,…" at bounding box center [583, 284] width 1166 height 568
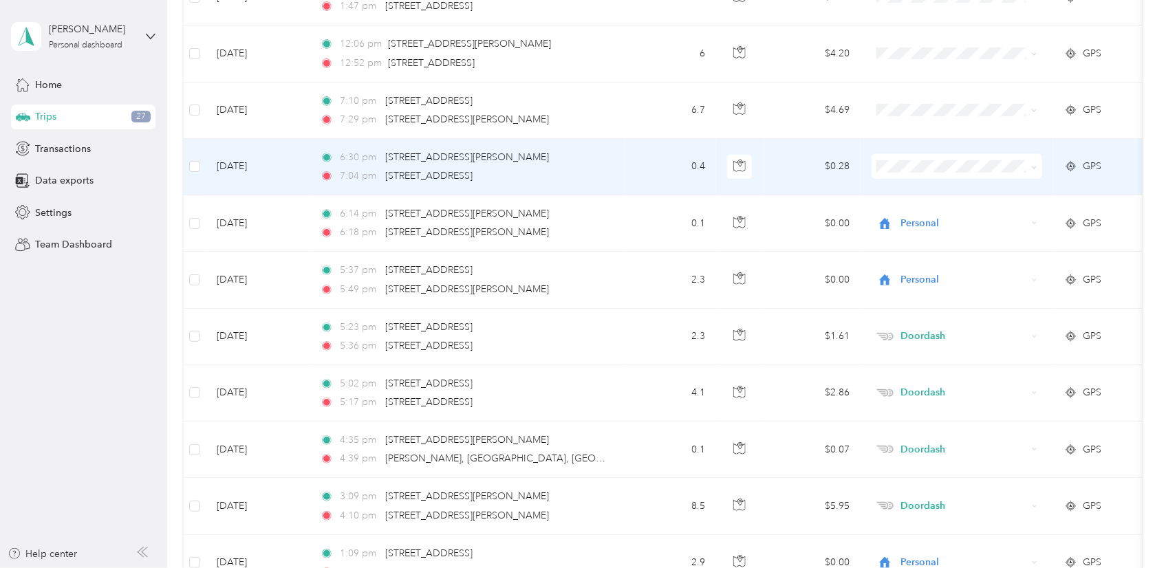
click at [647, 166] on td "0.4" at bounding box center [670, 167] width 91 height 56
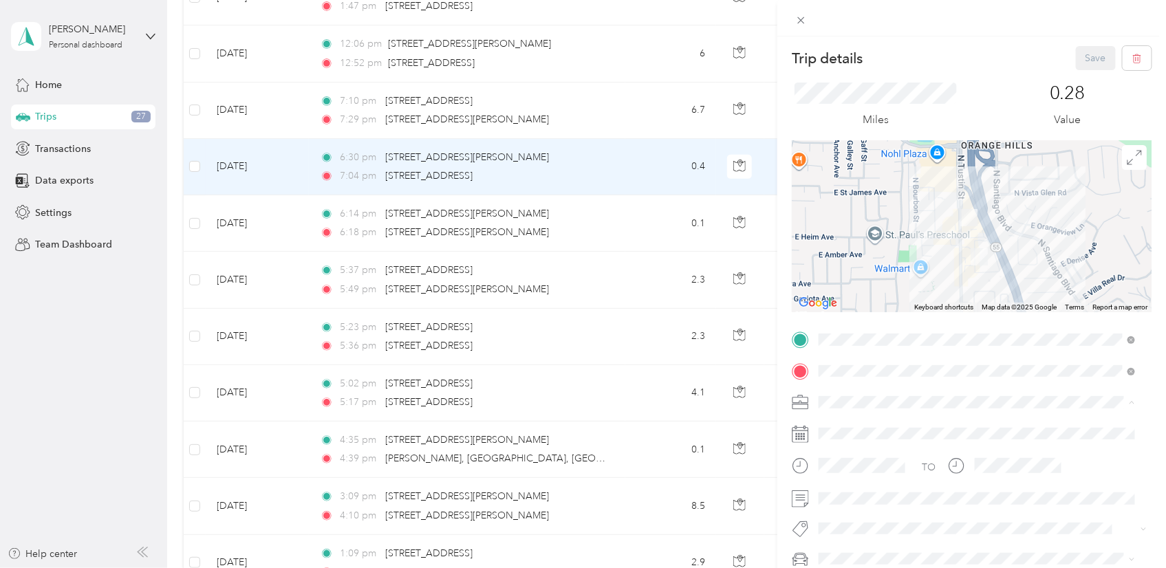
click at [871, 253] on div "Doordash" at bounding box center [976, 257] width 307 height 14
click at [1087, 52] on button "Save" at bounding box center [1096, 58] width 40 height 24
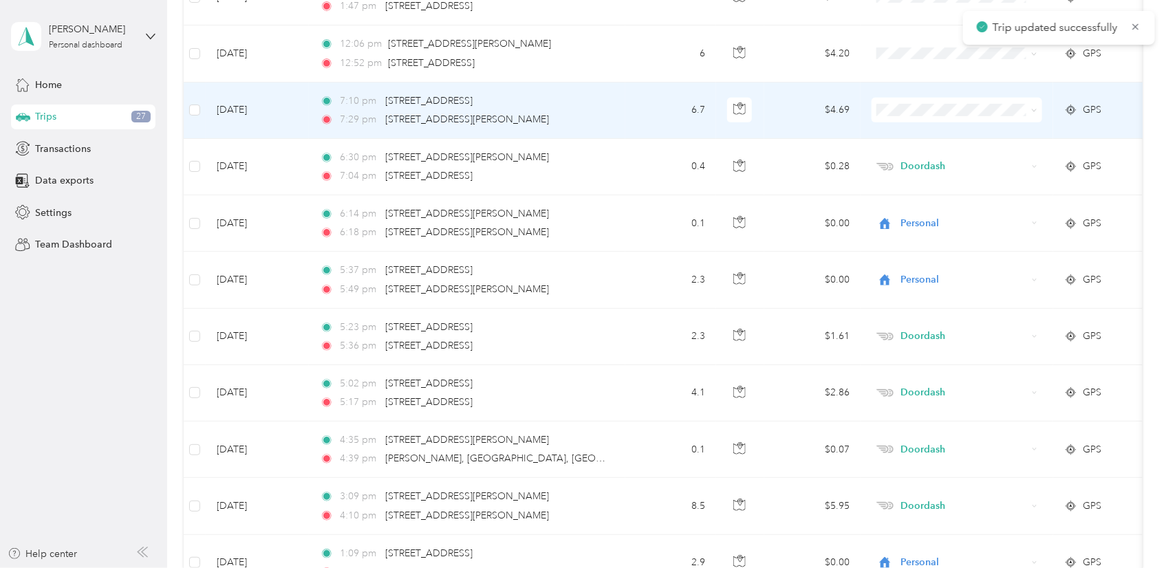
click at [609, 114] on td "7:10 pm [STREET_ADDRESS] 7:29 pm [STREET_ADDRESS][PERSON_NAME]" at bounding box center [467, 111] width 316 height 56
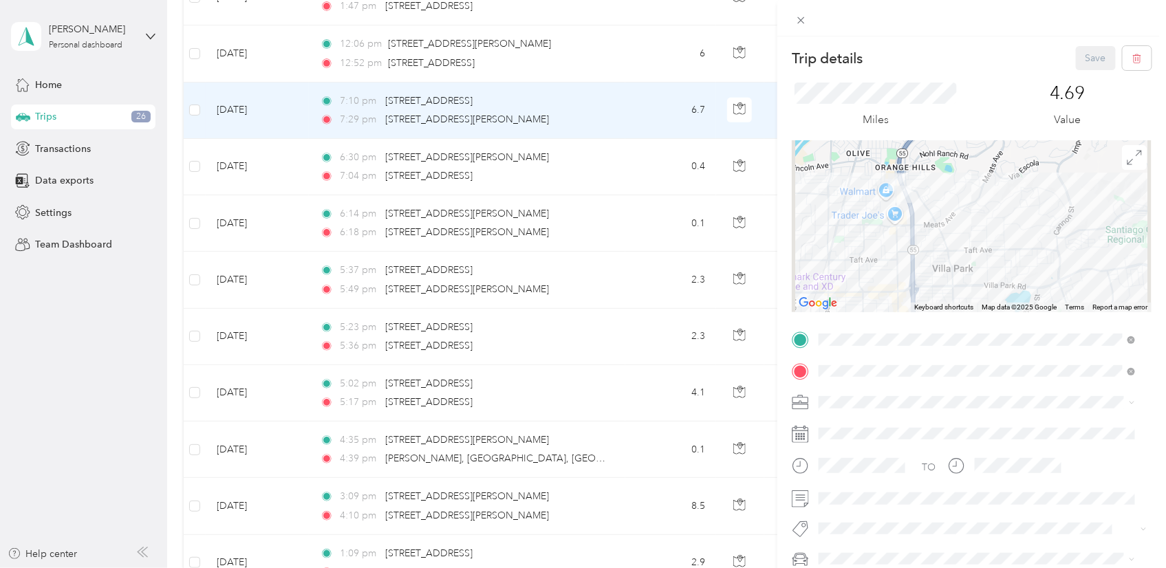
click at [891, 259] on div "Doordash" at bounding box center [976, 257] width 307 height 14
click at [1086, 59] on button "Save" at bounding box center [1096, 58] width 40 height 24
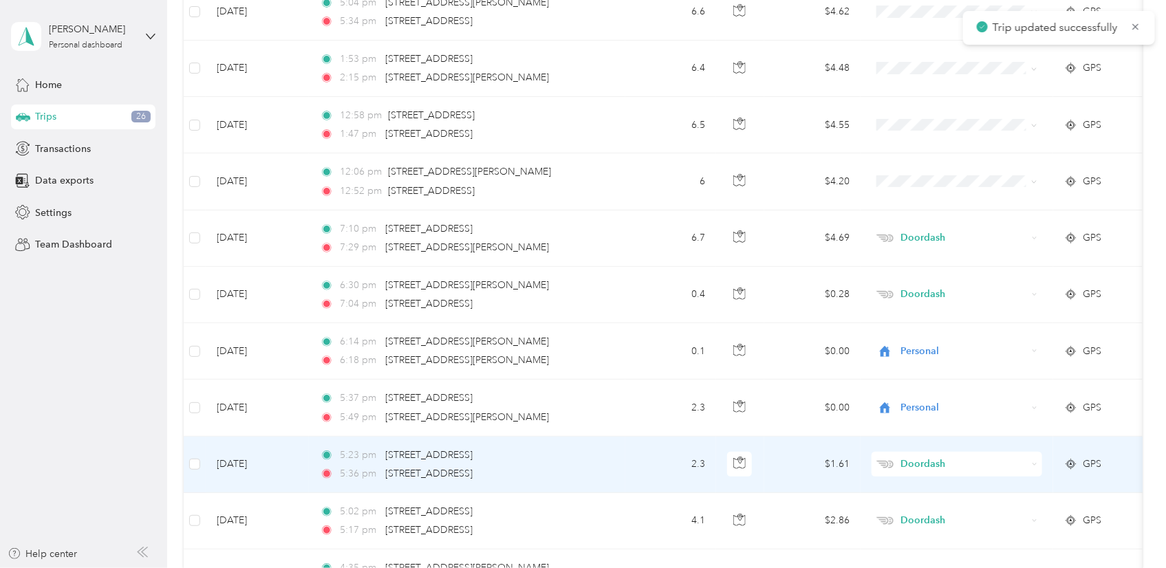
scroll to position [2372, 0]
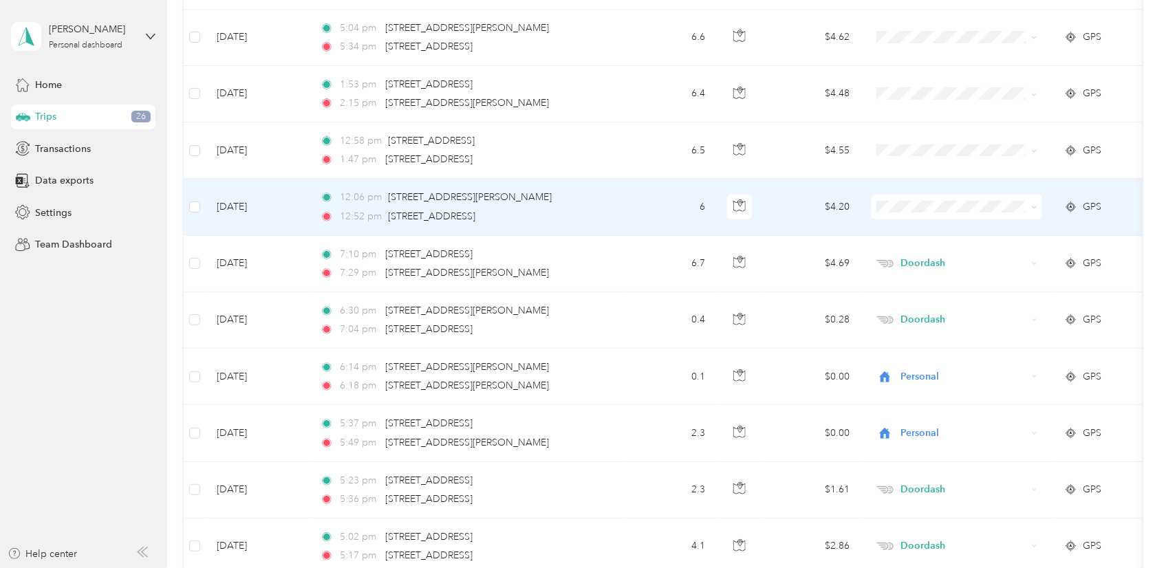
click at [664, 218] on td "6" at bounding box center [670, 207] width 91 height 56
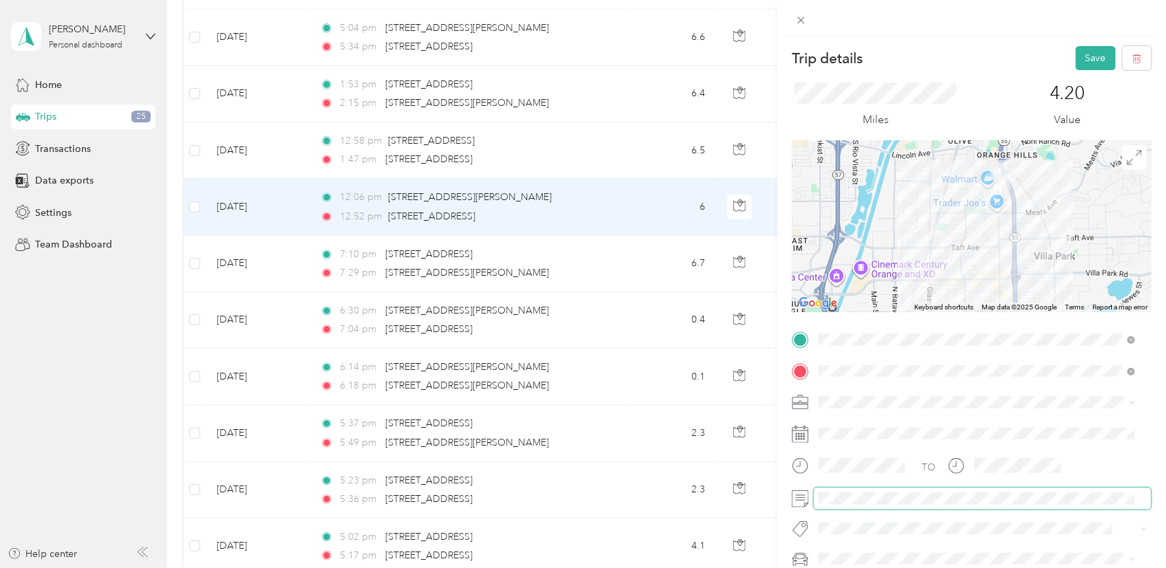
scroll to position [0, 25]
click at [1118, 451] on div "TO Add photo" at bounding box center [972, 479] width 360 height 301
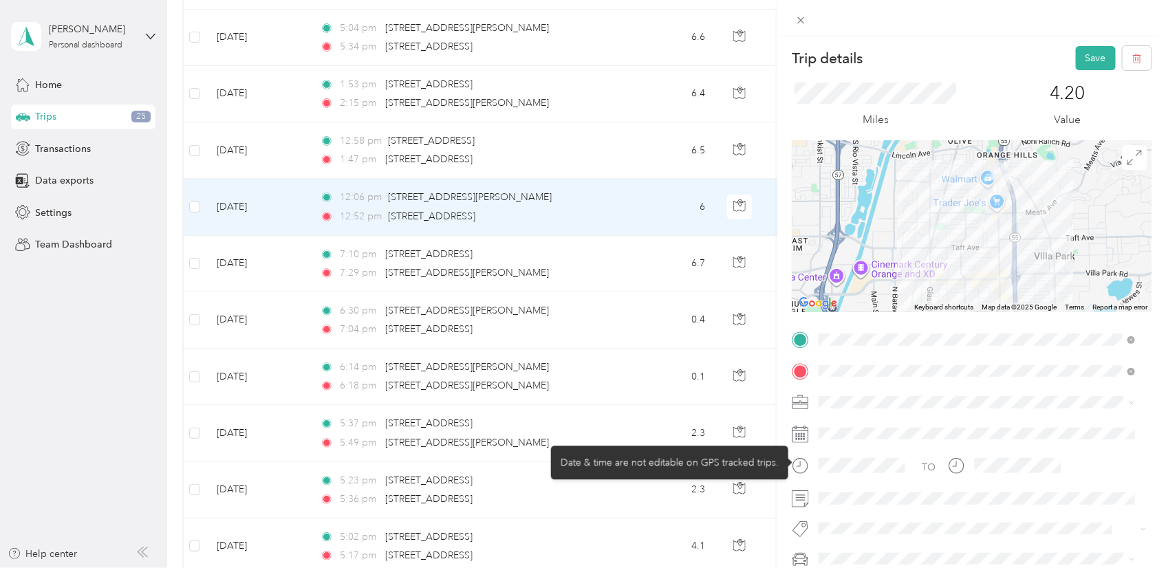
scroll to position [0, 0]
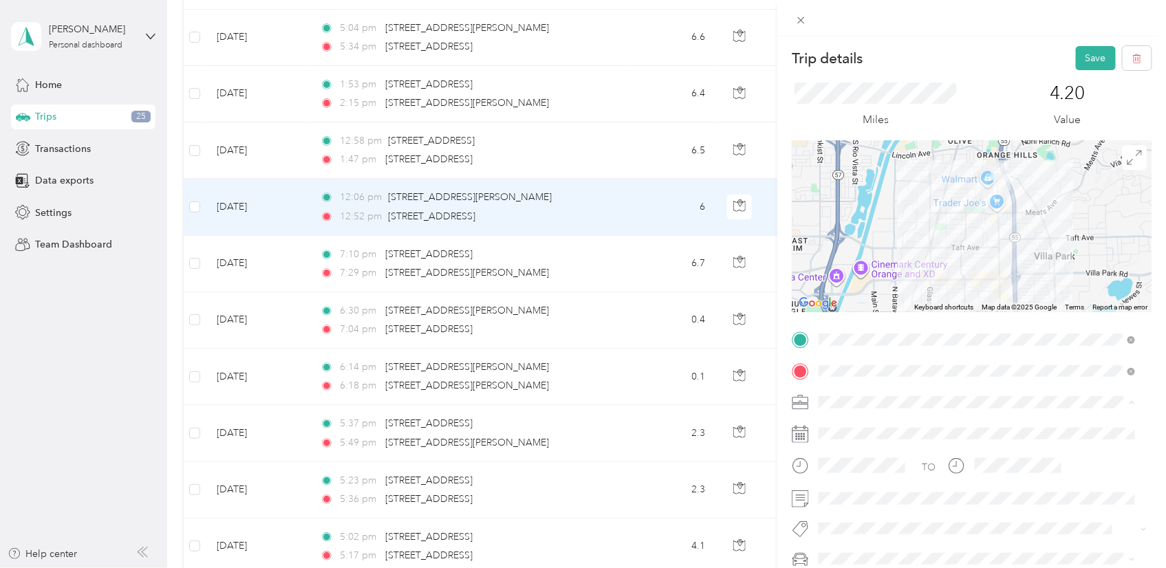
click at [887, 263] on li "Doordash" at bounding box center [977, 258] width 326 height 24
click at [1089, 53] on button "Save" at bounding box center [1096, 58] width 40 height 24
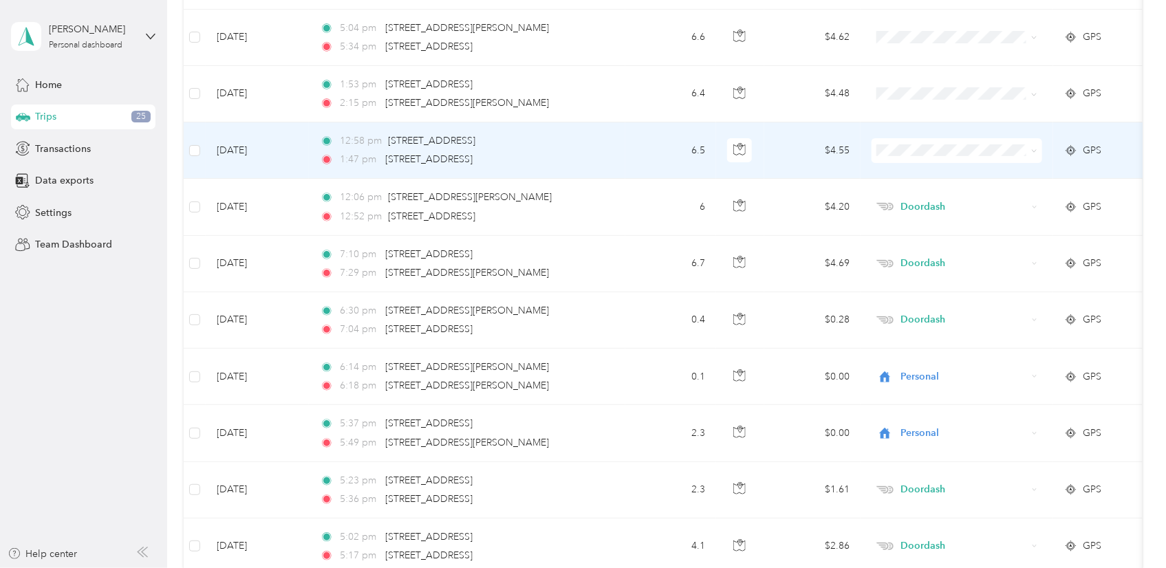
click at [605, 144] on div "12:58 pm [STREET_ADDRESS]" at bounding box center [464, 140] width 289 height 15
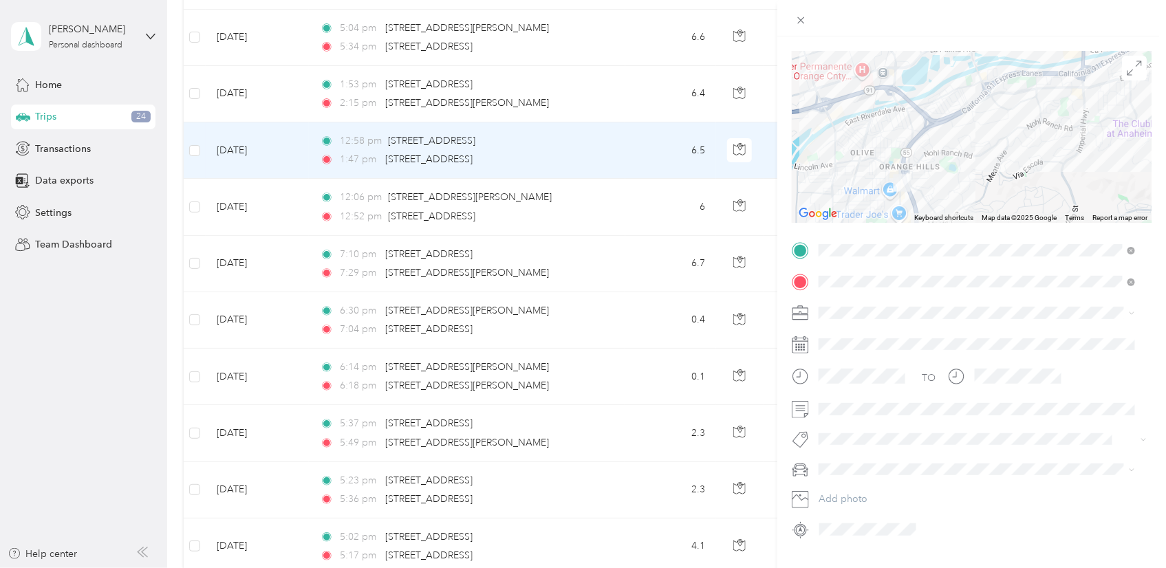
scroll to position [123, 0]
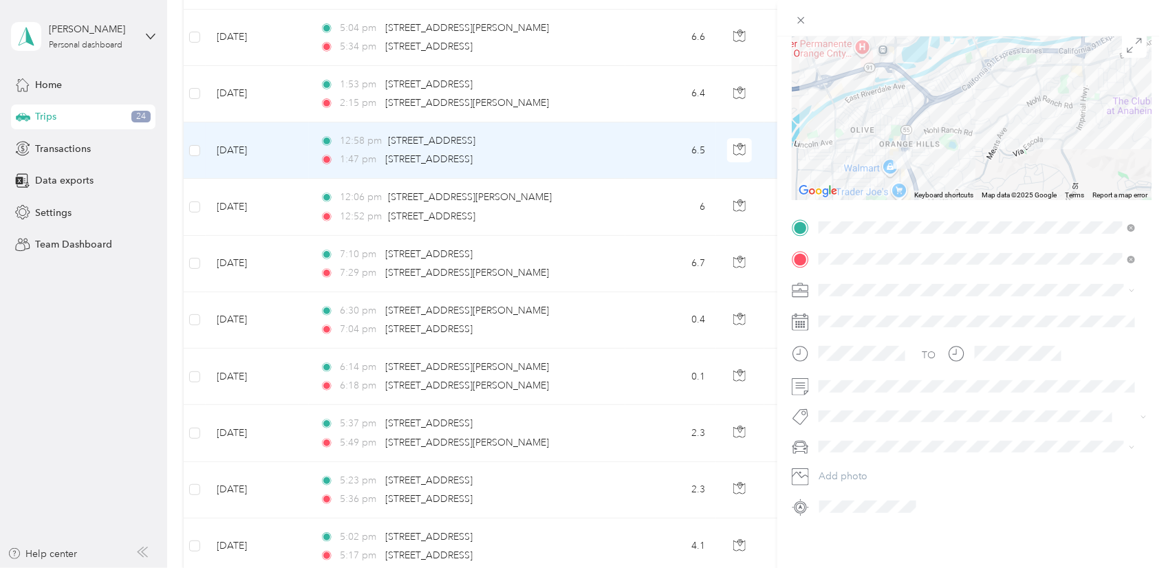
click at [929, 285] on span at bounding box center [983, 290] width 338 height 22
click at [900, 358] on ol "Work Personal Doordash Other Charity Medical Moving Commute" at bounding box center [977, 380] width 326 height 193
click at [800, 19] on icon at bounding box center [801, 20] width 7 height 7
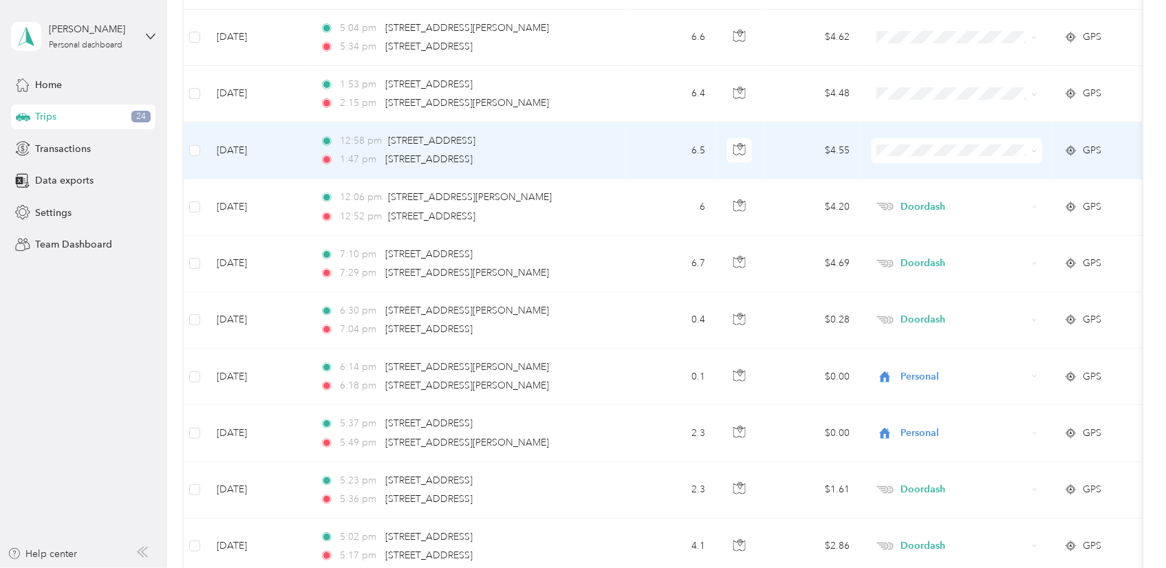
click at [661, 145] on td "6.5" at bounding box center [670, 150] width 91 height 56
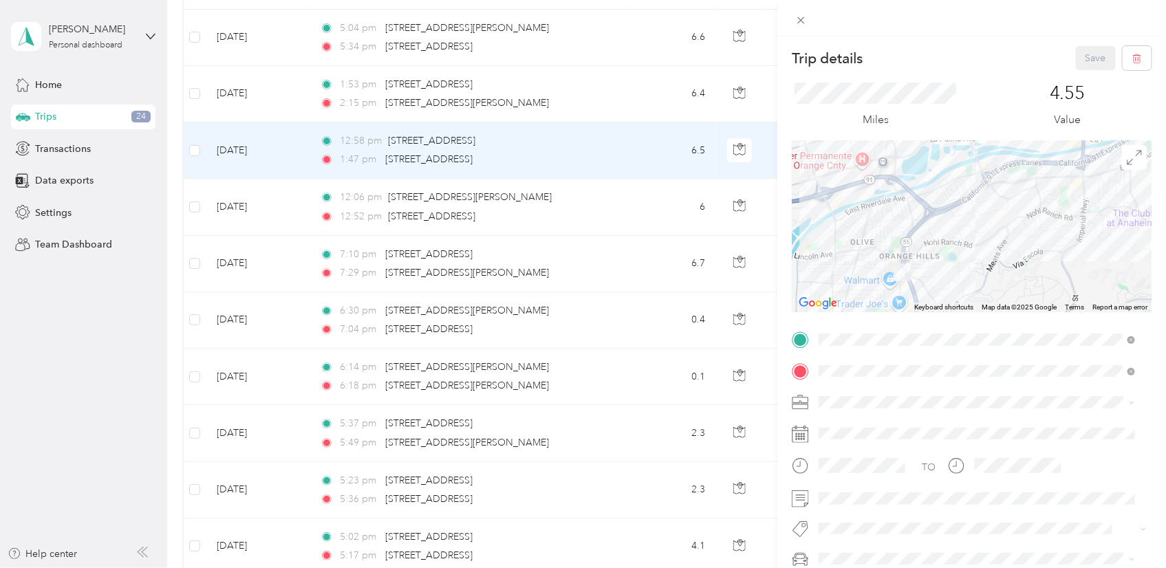
click at [852, 266] on ol "Work Personal Doordash Other Charity Medical Moving Commute" at bounding box center [977, 291] width 326 height 193
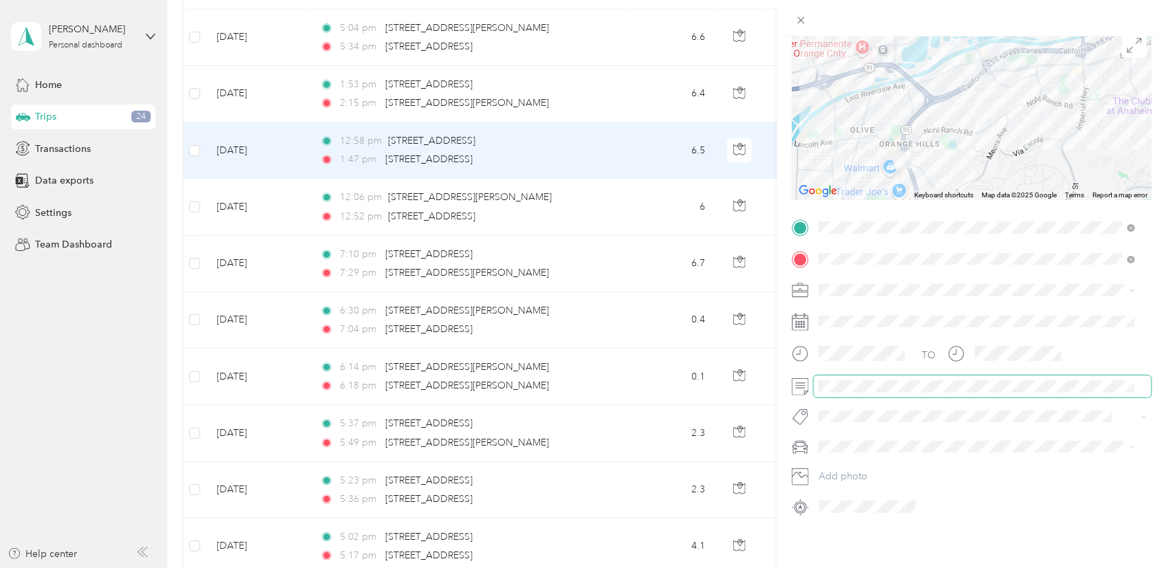
scroll to position [123, 0]
click at [856, 344] on div "Doordash" at bounding box center [976, 351] width 307 height 14
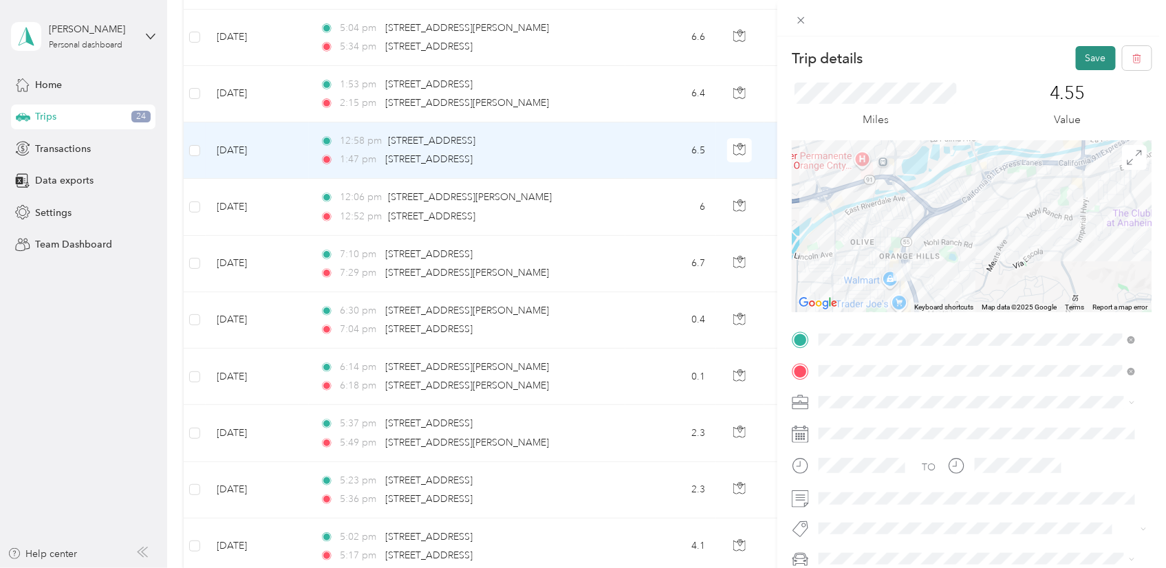
click at [1080, 58] on button "Save" at bounding box center [1096, 58] width 40 height 24
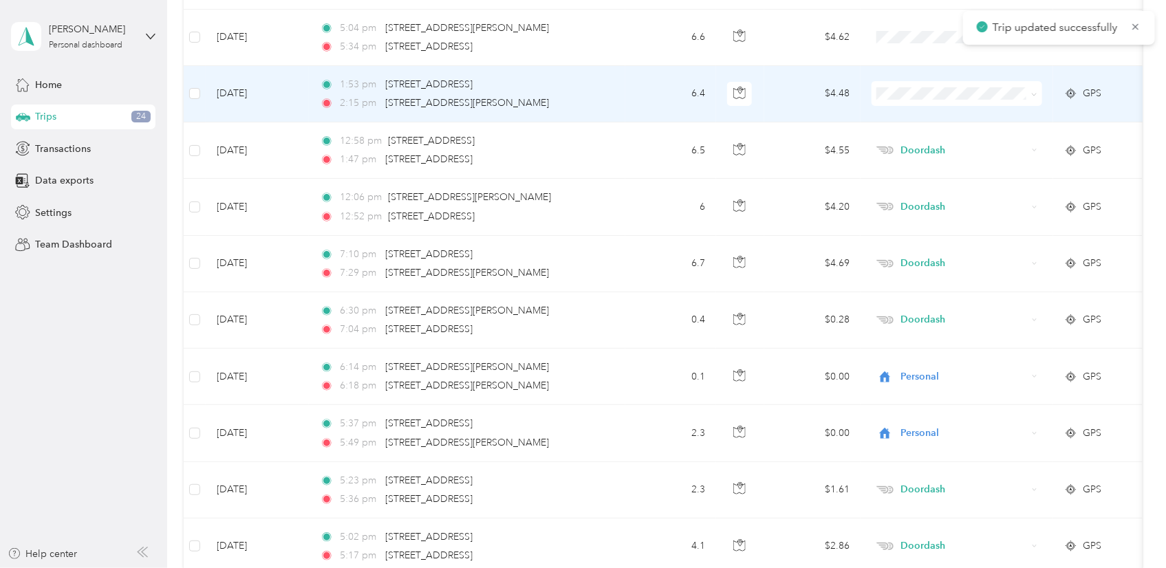
click at [631, 94] on td "6.4" at bounding box center [670, 94] width 91 height 56
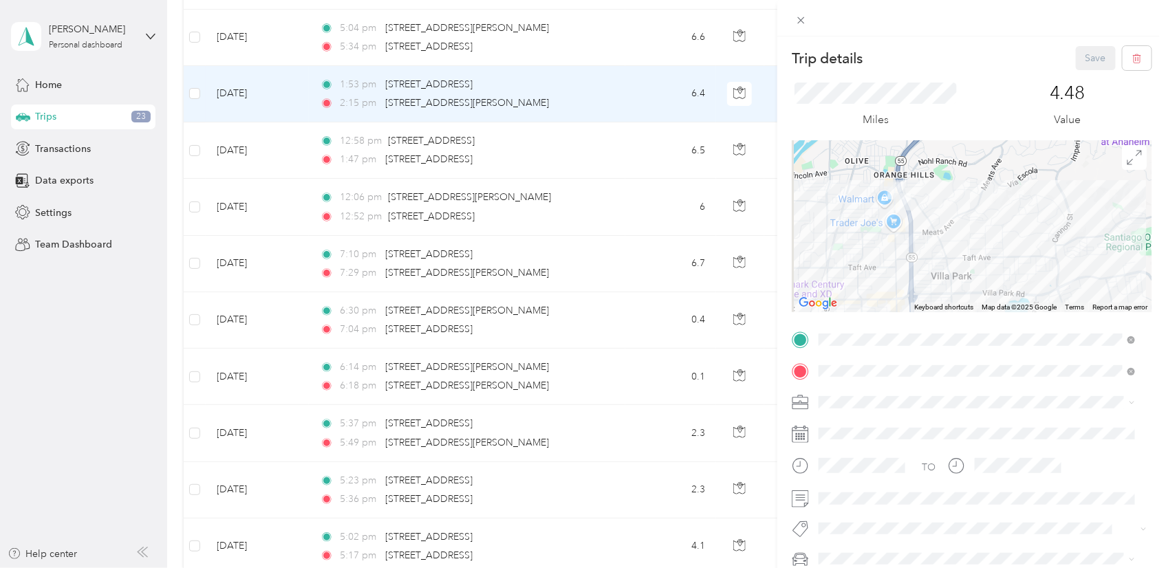
click at [894, 259] on div "Doordash" at bounding box center [976, 256] width 307 height 14
click at [1080, 69] on button "Save" at bounding box center [1096, 58] width 40 height 24
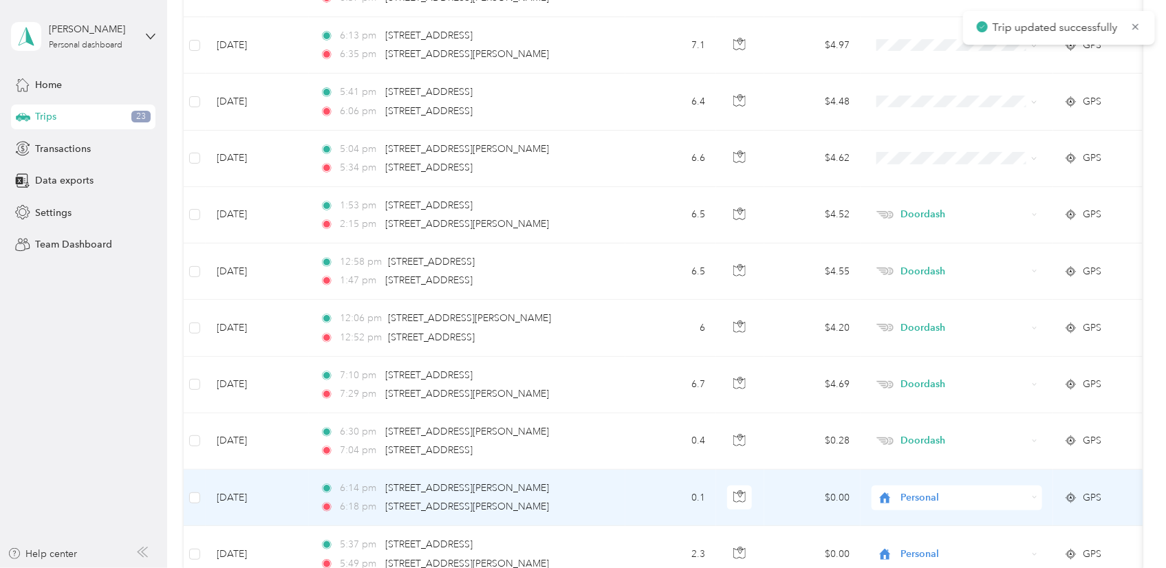
scroll to position [2143, 0]
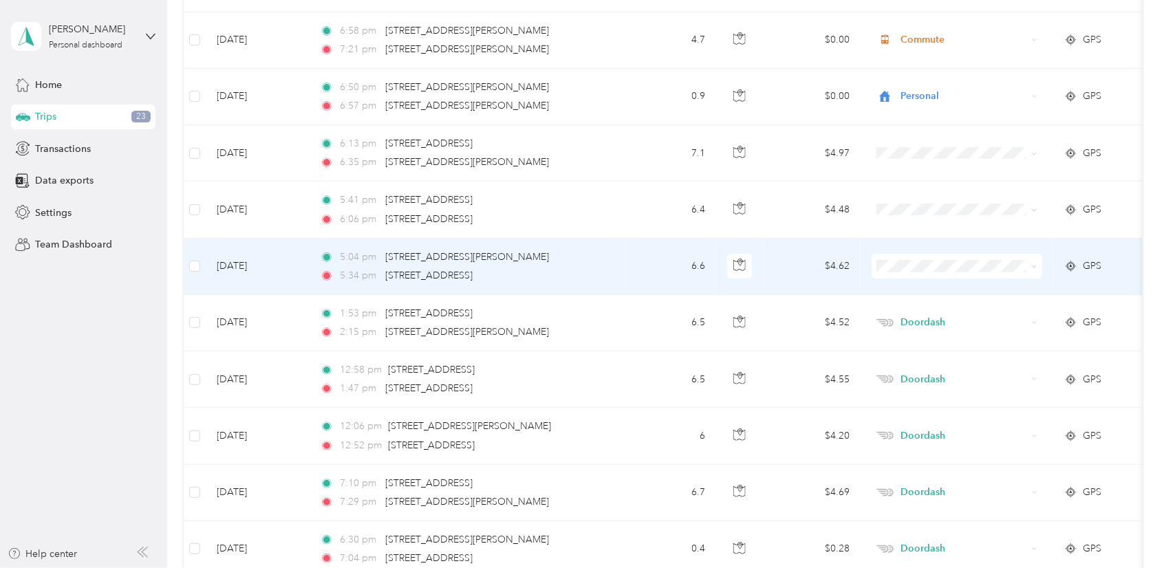
click at [600, 269] on div "5:34 pm [STREET_ADDRESS]" at bounding box center [464, 275] width 289 height 15
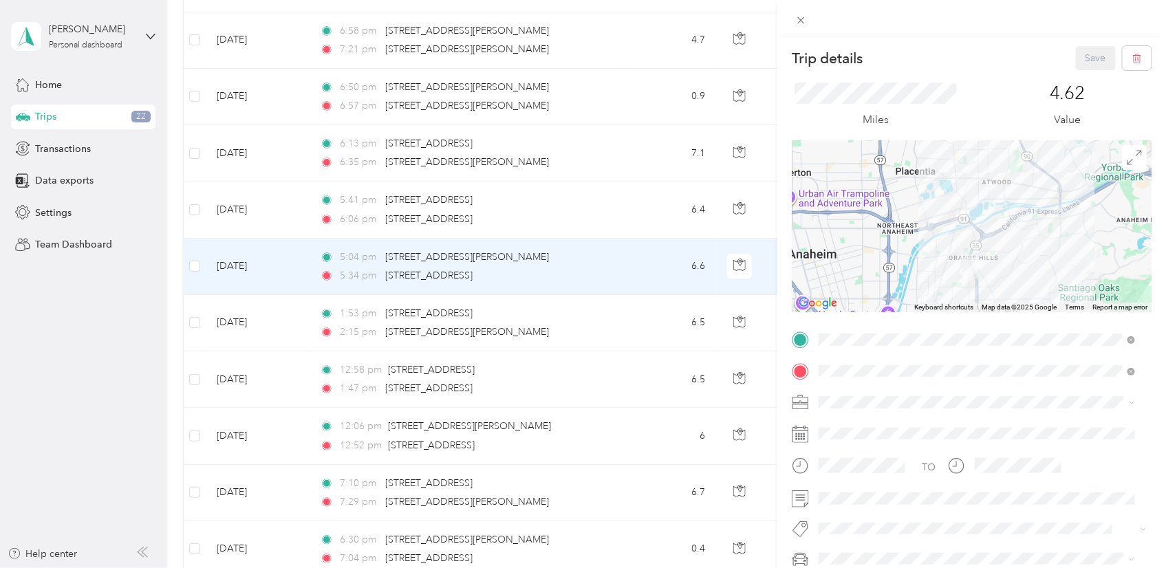
click at [880, 259] on div "Doordash" at bounding box center [976, 256] width 307 height 14
click at [1082, 58] on button "Save" at bounding box center [1096, 58] width 40 height 24
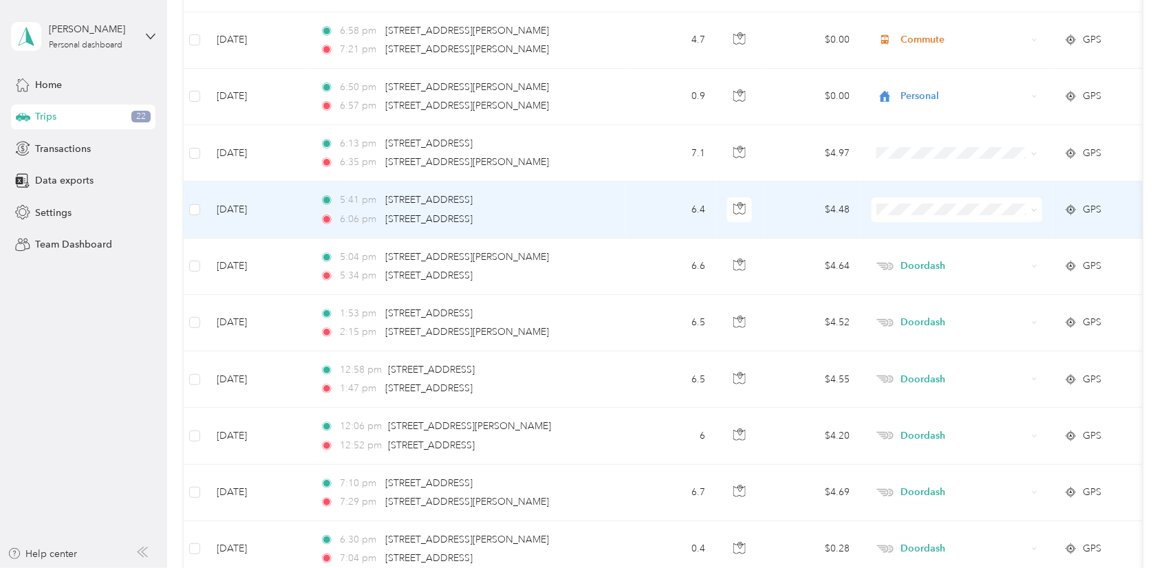
click at [650, 211] on td "6.4" at bounding box center [670, 210] width 91 height 56
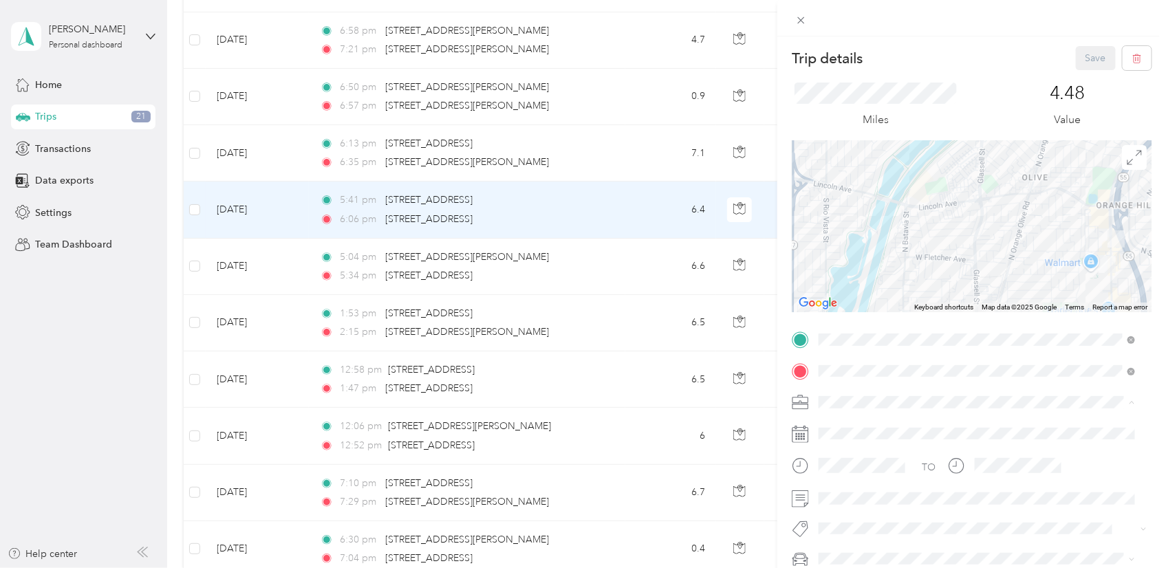
click at [894, 257] on div "Doordash" at bounding box center [976, 257] width 307 height 14
click at [609, 259] on div "Trip details Save This trip cannot be edited because it is either under review,…" at bounding box center [583, 284] width 1166 height 568
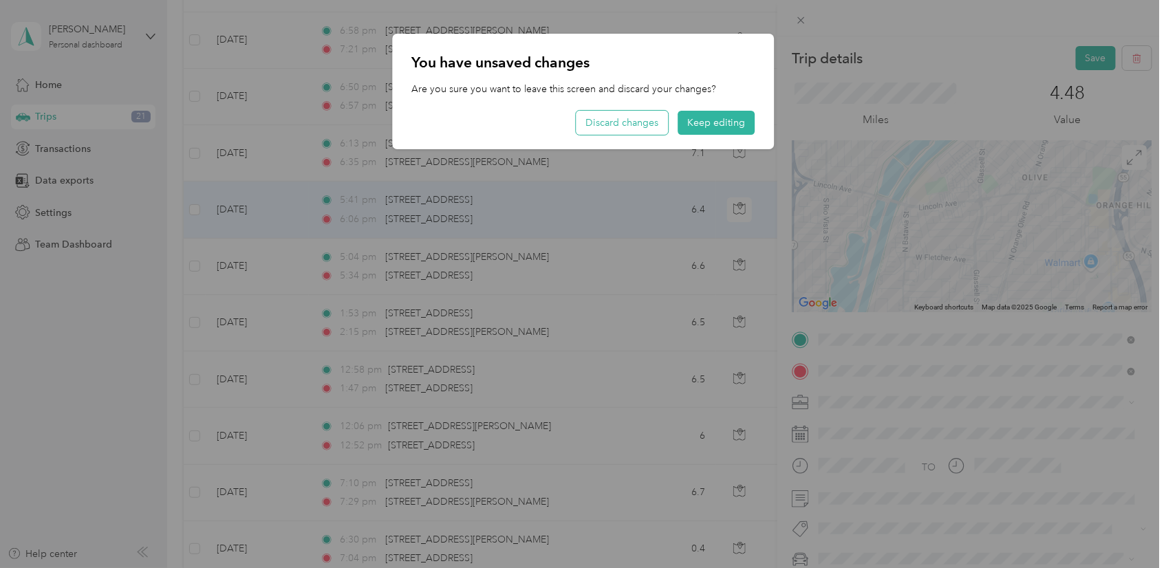
click at [638, 118] on button "Discard changes" at bounding box center [622, 123] width 92 height 24
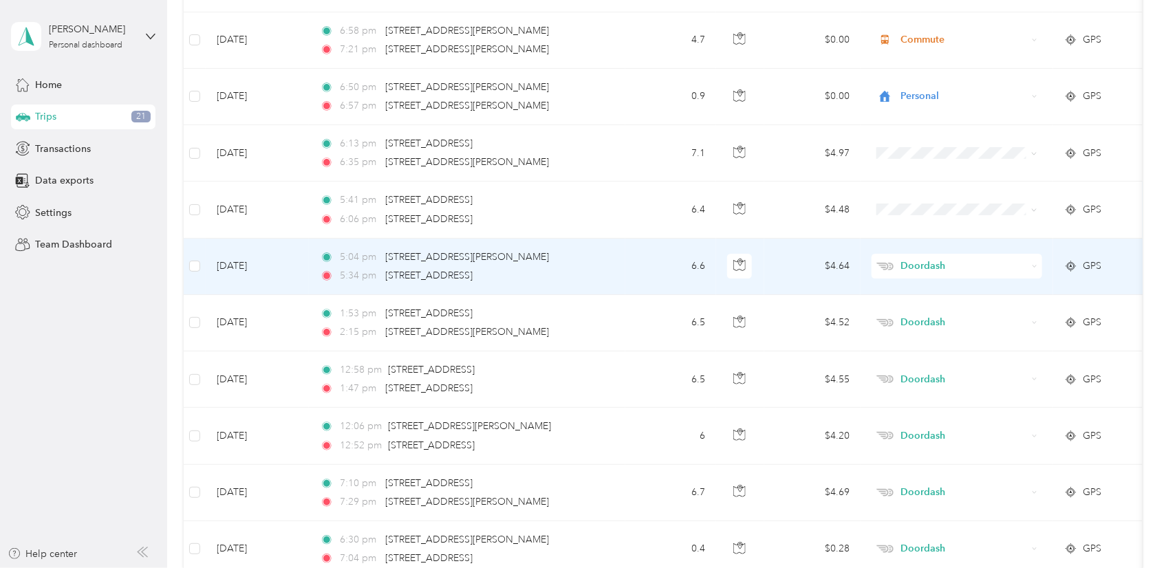
click at [612, 263] on td "5:04 pm [STREET_ADDRESS][PERSON_NAME] 5:34 pm [STREET_ADDRESS]" at bounding box center [467, 267] width 316 height 56
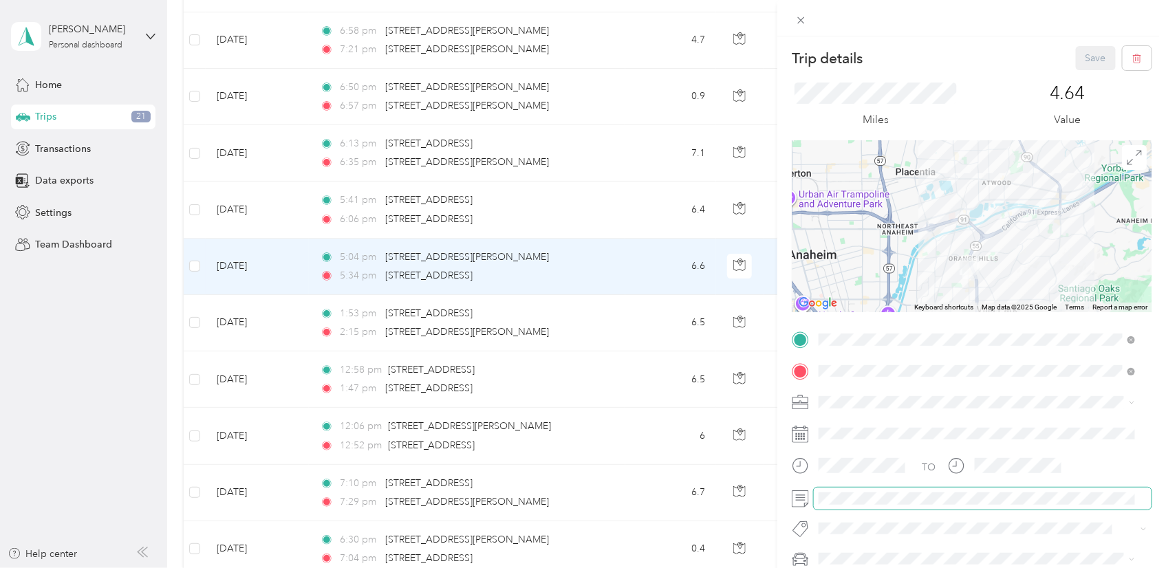
scroll to position [0, 74]
click at [1159, 499] on html "[PERSON_NAME] Personal dashboard Home Trips 21 Transactions Data exports Settin…" at bounding box center [579, 284] width 1159 height 568
click at [1082, 65] on button "Save" at bounding box center [1096, 58] width 40 height 24
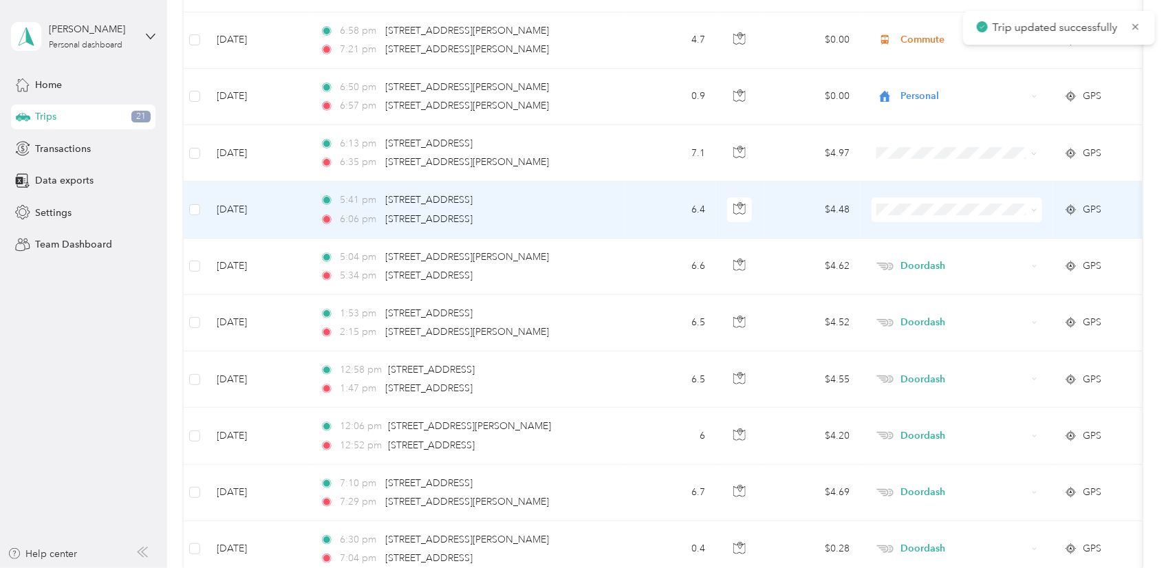
click at [637, 212] on td "6.4" at bounding box center [670, 210] width 91 height 56
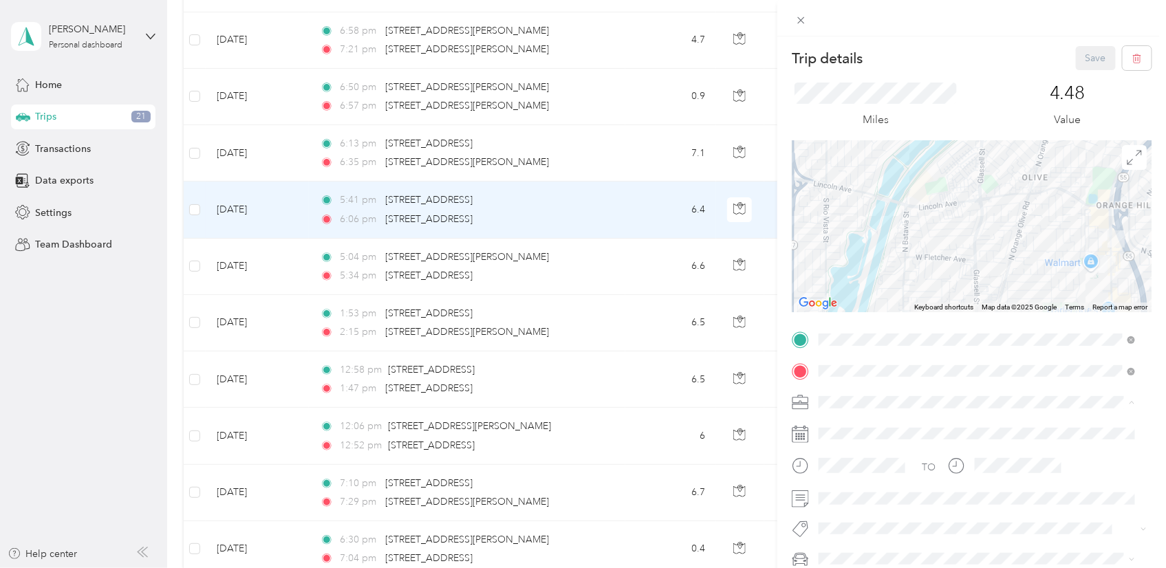
click at [926, 253] on div "Doordash" at bounding box center [976, 257] width 307 height 14
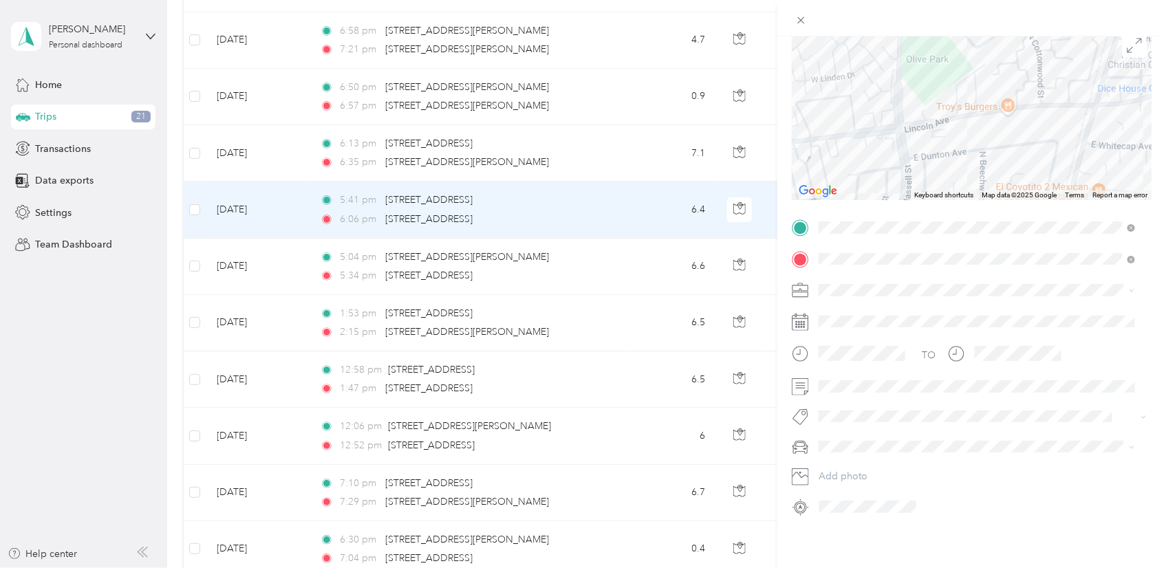
drag, startPoint x: 924, startPoint y: 91, endPoint x: 1065, endPoint y: 138, distance: 149.2
click at [1065, 138] on div at bounding box center [972, 114] width 360 height 172
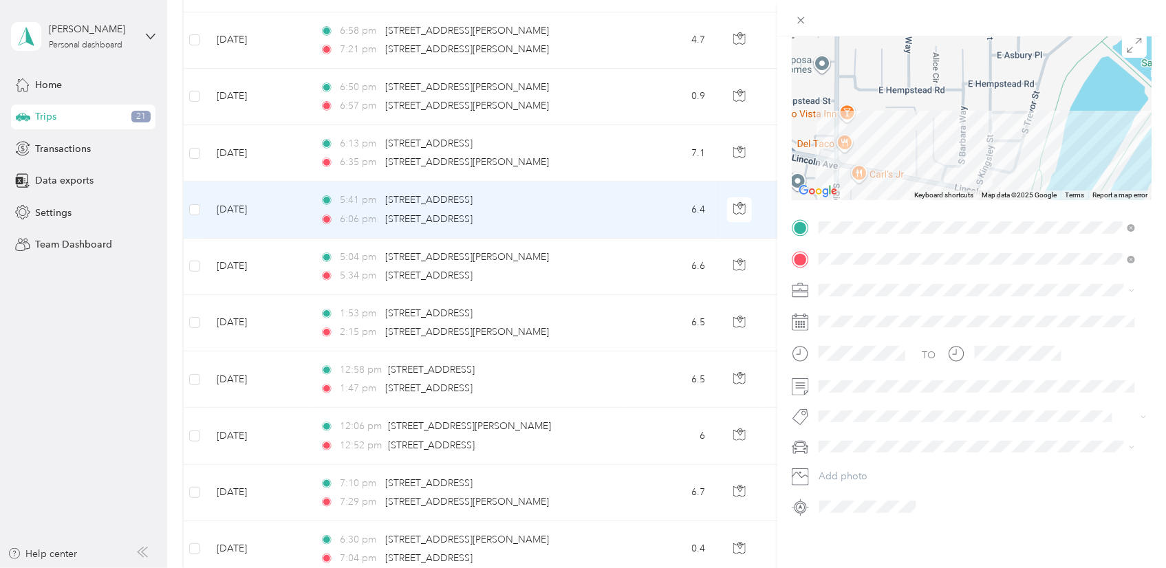
drag, startPoint x: 858, startPoint y: 105, endPoint x: 907, endPoint y: 196, distance: 103.1
click at [907, 196] on div "Trip details Save This trip cannot be edited because it is either under review,…" at bounding box center [972, 226] width 360 height 584
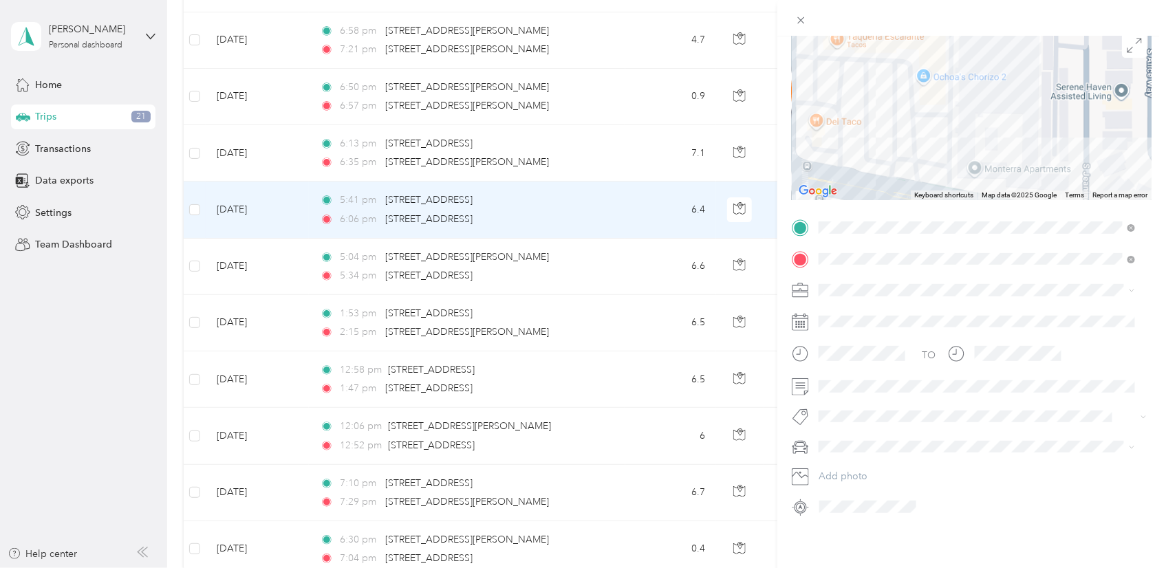
drag, startPoint x: 970, startPoint y: 123, endPoint x: 973, endPoint y: 56, distance: 66.8
click at [973, 56] on div at bounding box center [972, 114] width 360 height 172
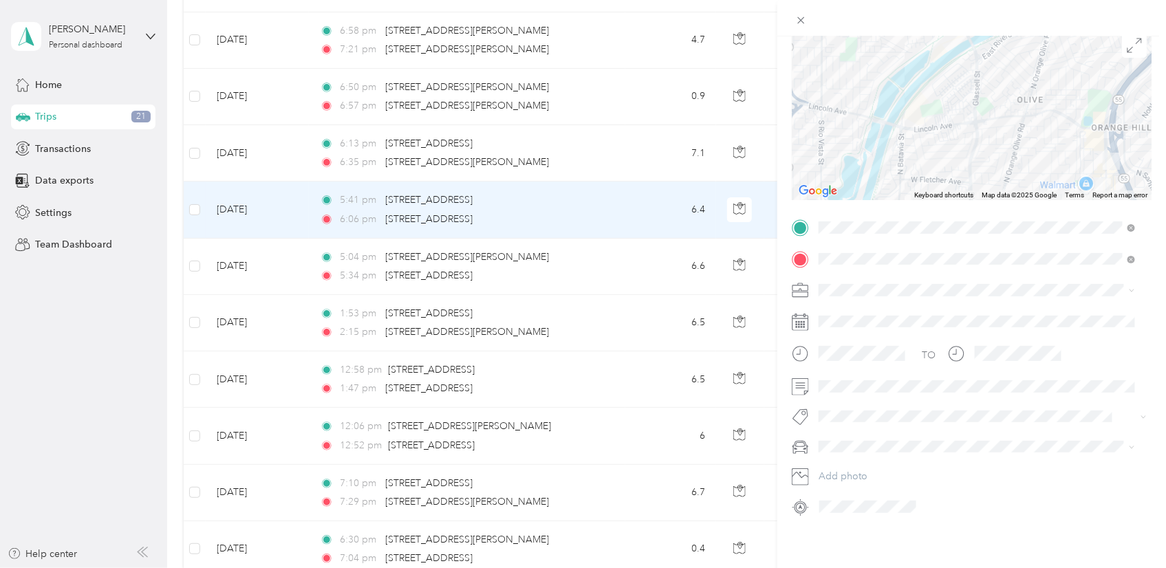
drag, startPoint x: 1098, startPoint y: 117, endPoint x: 922, endPoint y: 78, distance: 181.0
click at [922, 78] on div at bounding box center [972, 114] width 360 height 172
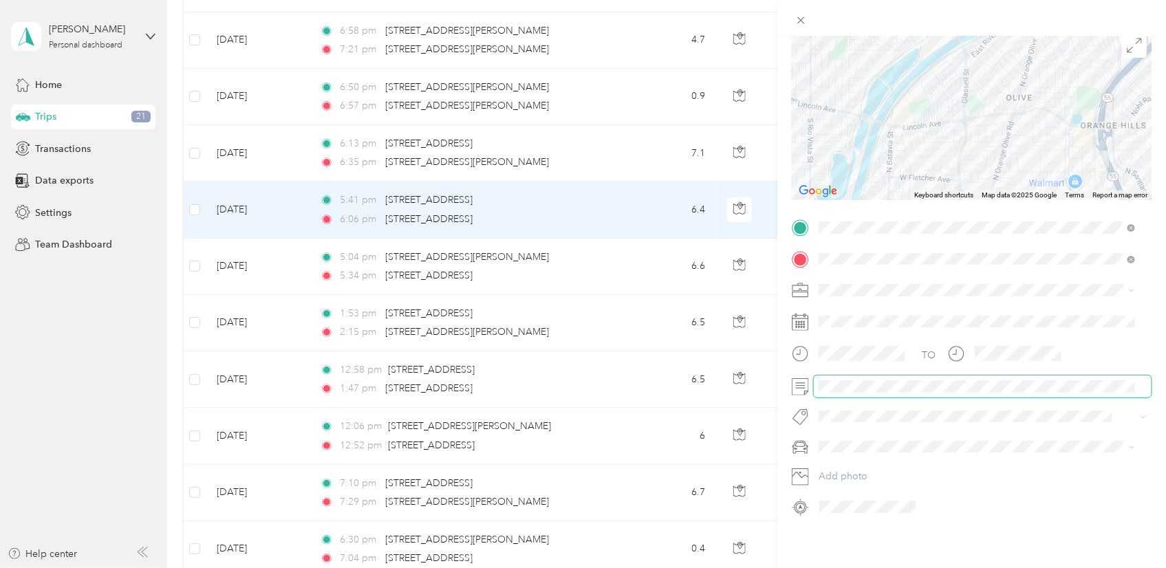
scroll to position [0, 198]
click at [1159, 386] on html "[PERSON_NAME] Personal dashboard Home Trips 21 Transactions Data exports Settin…" at bounding box center [579, 284] width 1159 height 568
click at [1147, 380] on form "Trip details Save This trip cannot be edited because it is either under review,…" at bounding box center [971, 226] width 389 height 584
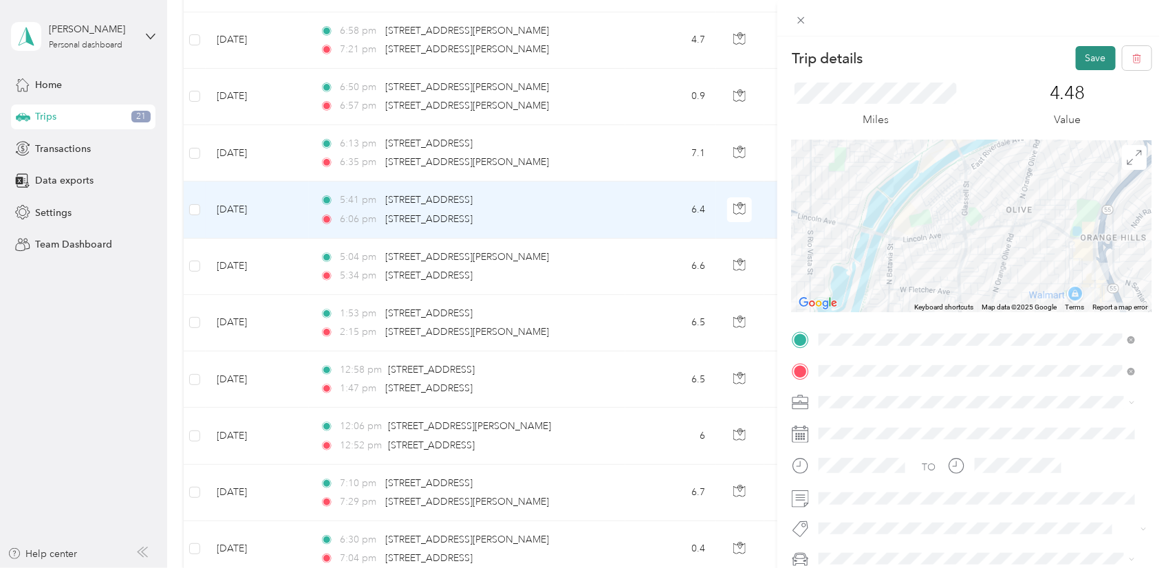
click at [1081, 58] on button "Save" at bounding box center [1096, 58] width 40 height 24
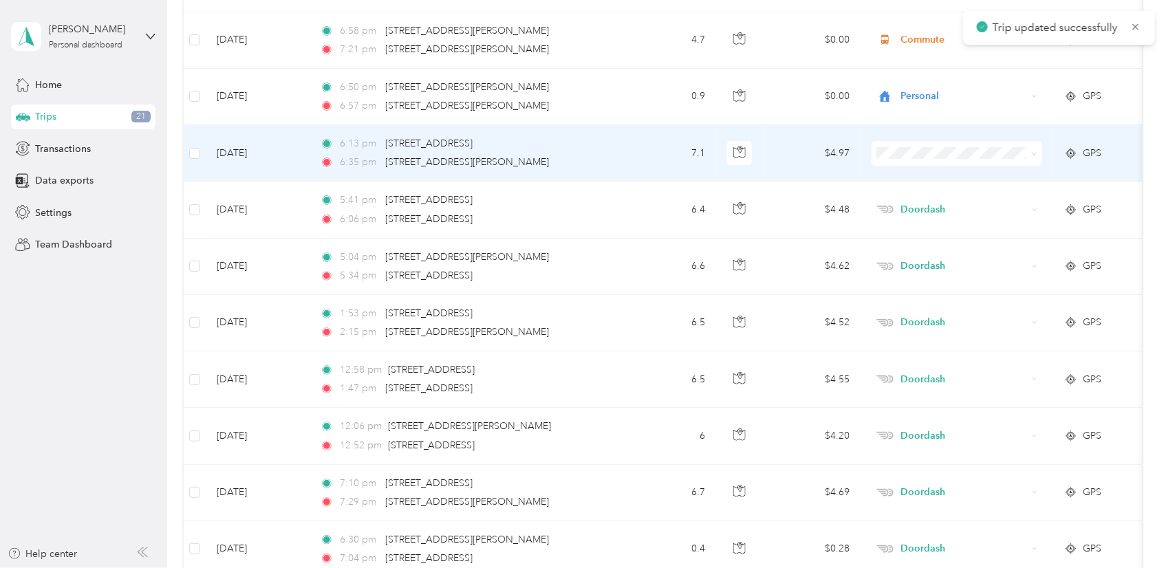
click at [614, 149] on td "6:13 pm [STREET_ADDRESS] 6:35 pm [STREET_ADDRESS][PERSON_NAME]" at bounding box center [467, 153] width 316 height 56
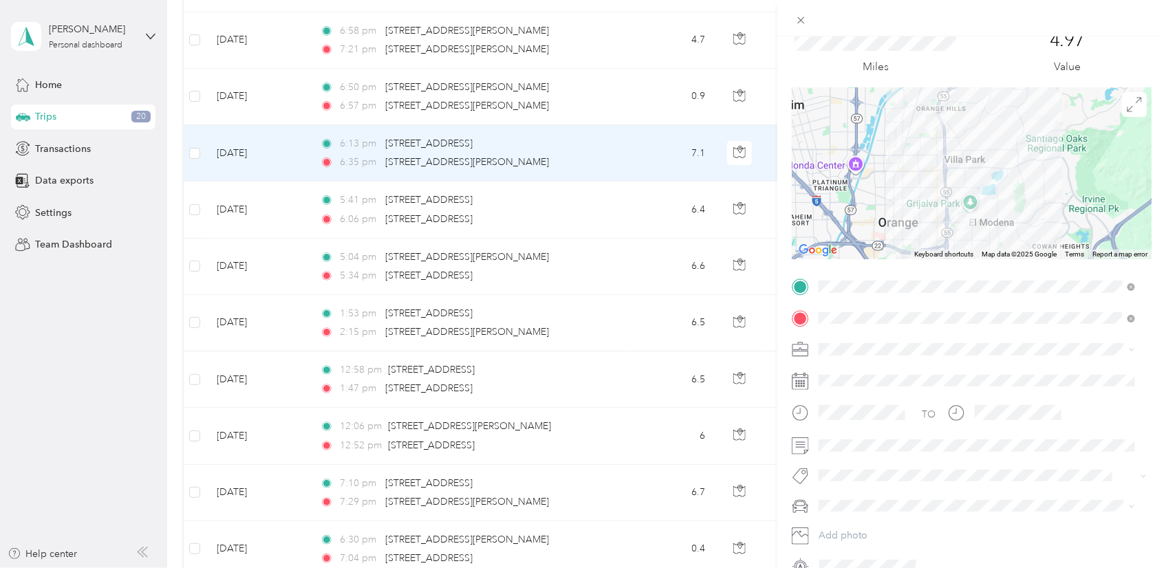
scroll to position [123, 0]
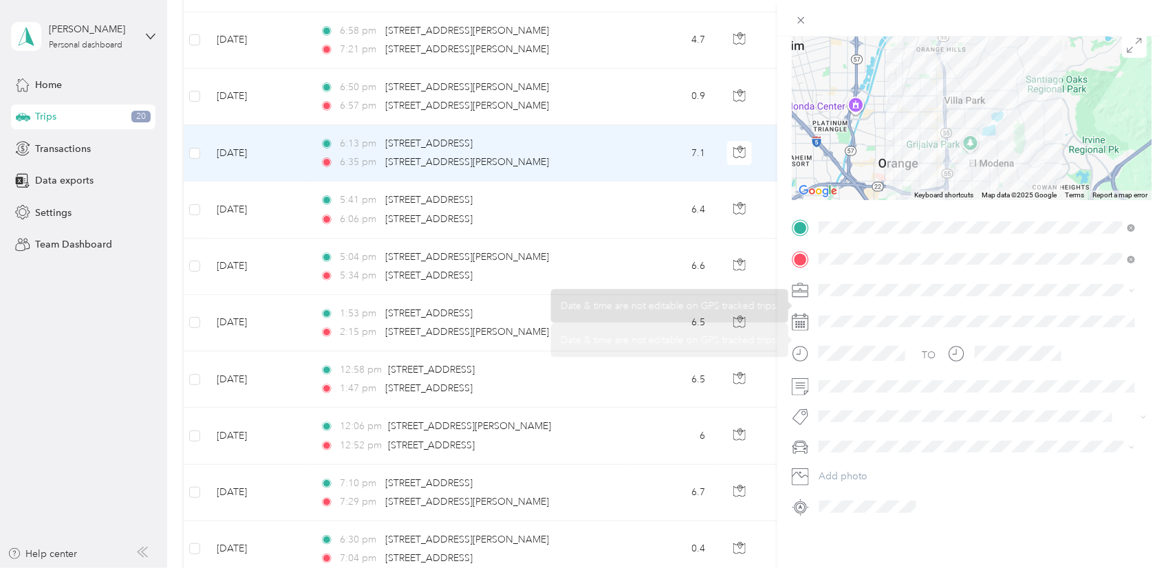
click at [863, 279] on span at bounding box center [983, 290] width 338 height 22
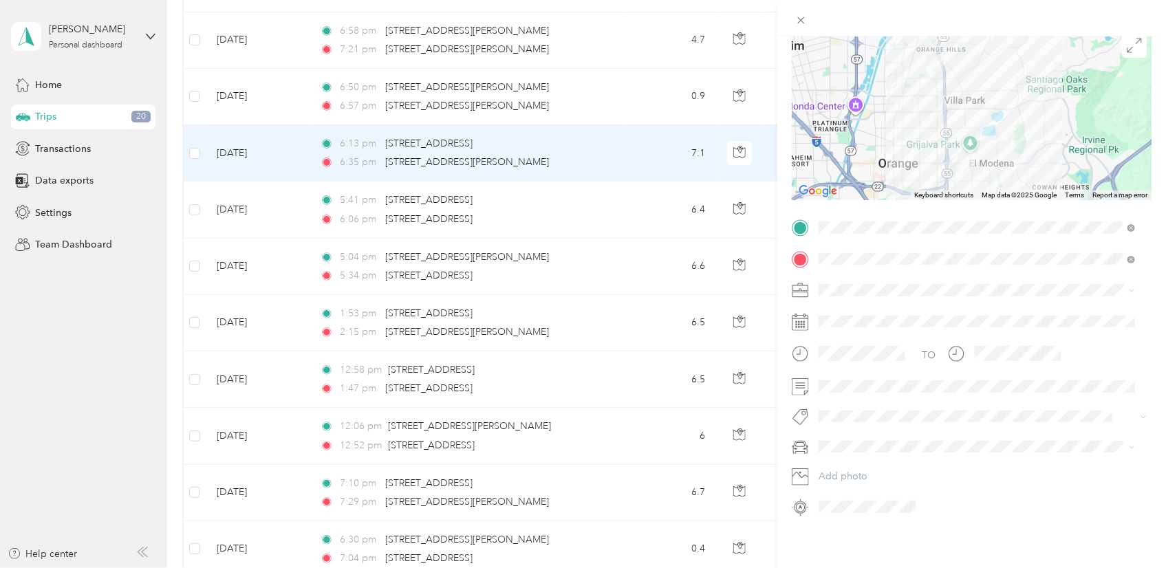
click at [865, 350] on span "Doordash" at bounding box center [845, 346] width 44 height 12
click at [888, 381] on span at bounding box center [983, 386] width 338 height 22
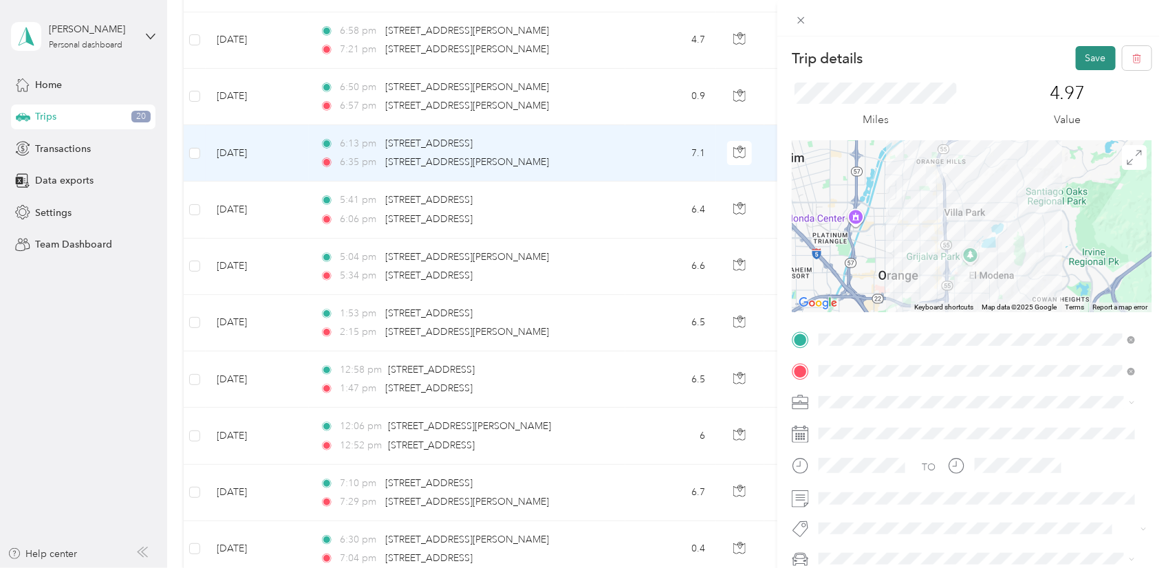
scroll to position [0, 0]
click at [1076, 64] on button "Save" at bounding box center [1096, 58] width 40 height 24
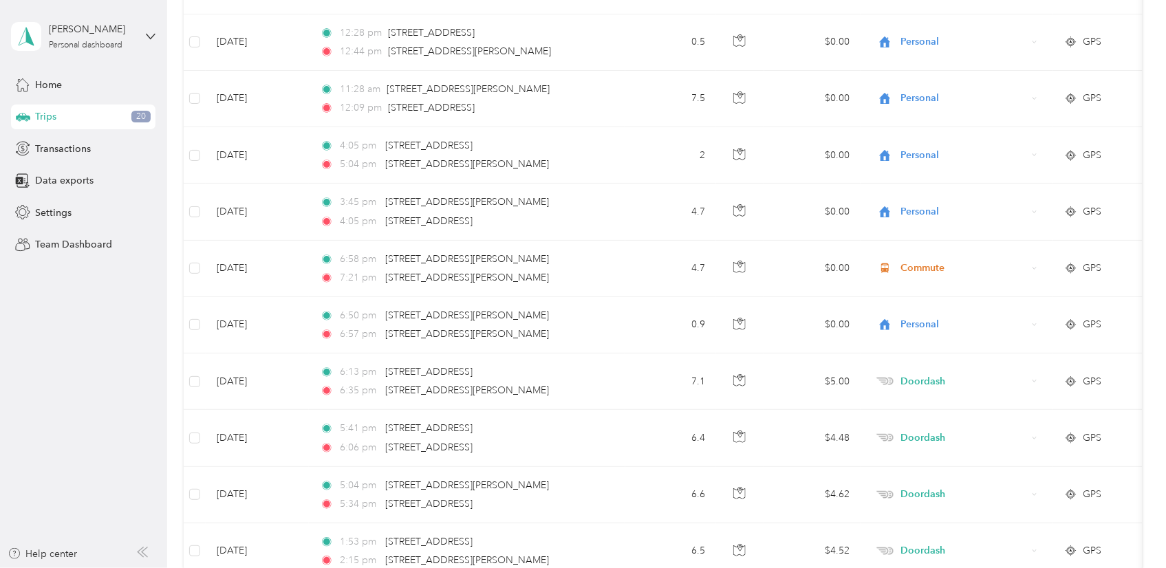
scroll to position [1914, 0]
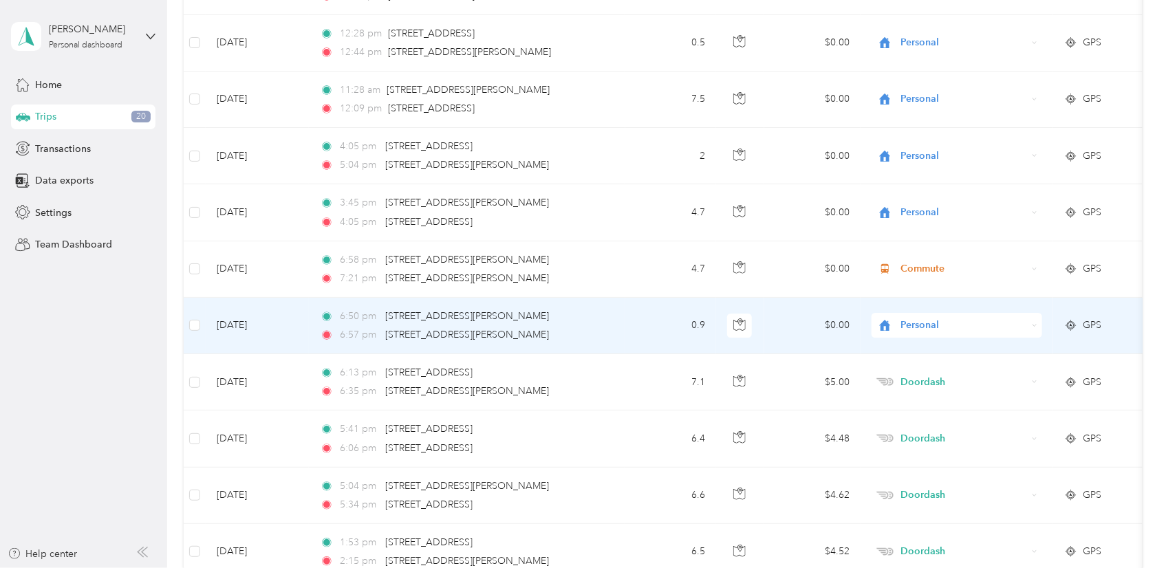
click at [627, 334] on td "0.9" at bounding box center [670, 326] width 91 height 56
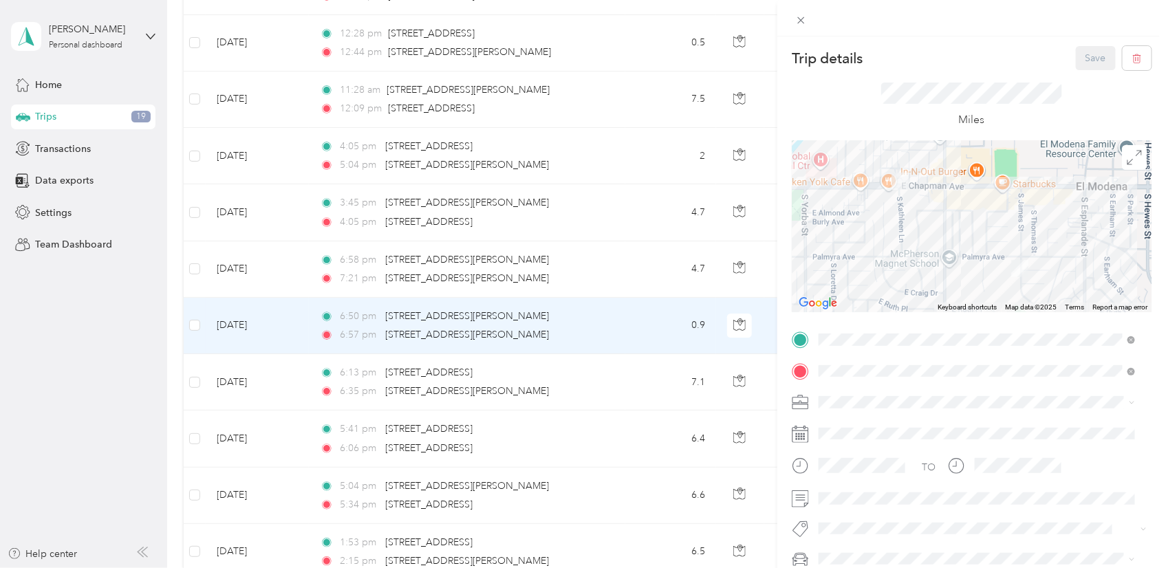
click at [608, 380] on div "Trip details Save This trip cannot be edited because it is either under review,…" at bounding box center [583, 284] width 1166 height 568
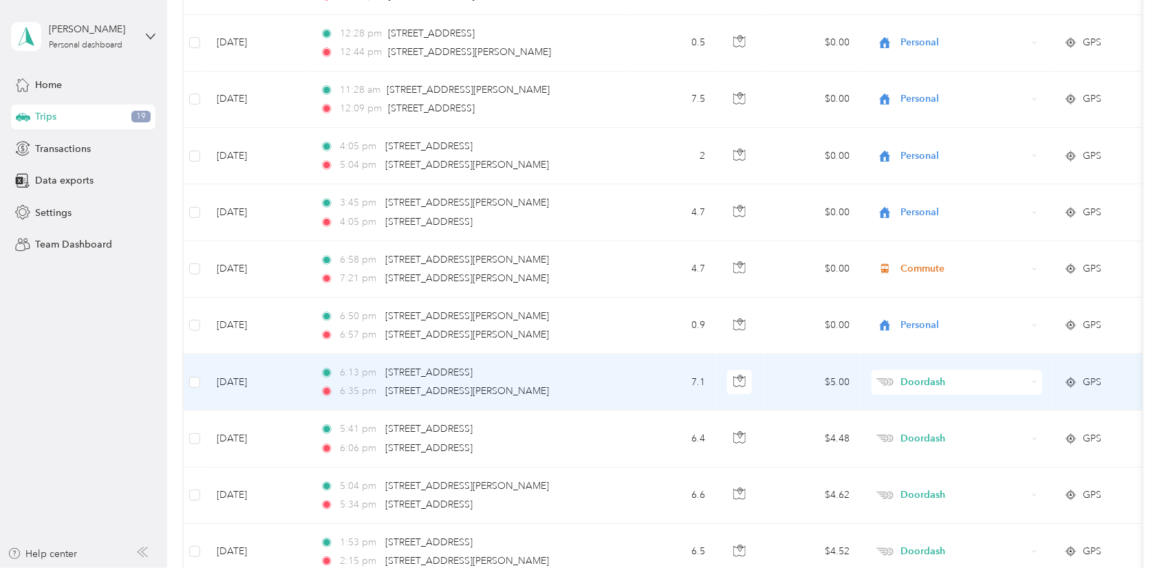
click at [608, 380] on div "6:13 pm [STREET_ADDRESS] 6:35 pm [STREET_ADDRESS][PERSON_NAME]" at bounding box center [464, 382] width 289 height 34
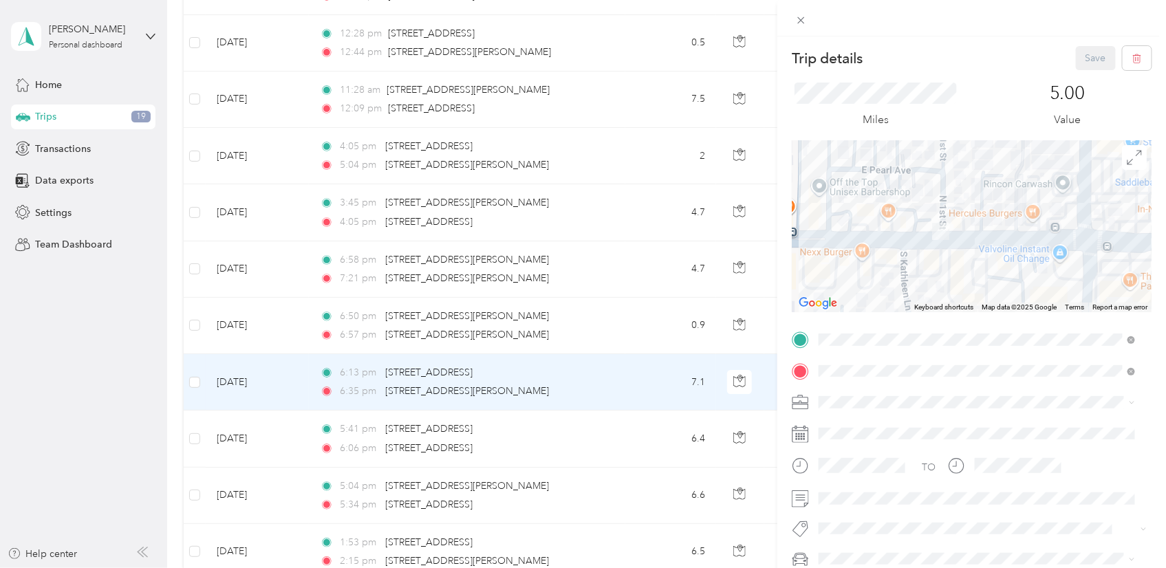
drag, startPoint x: 981, startPoint y: 173, endPoint x: 993, endPoint y: 228, distance: 57.1
click at [993, 228] on div at bounding box center [972, 226] width 360 height 172
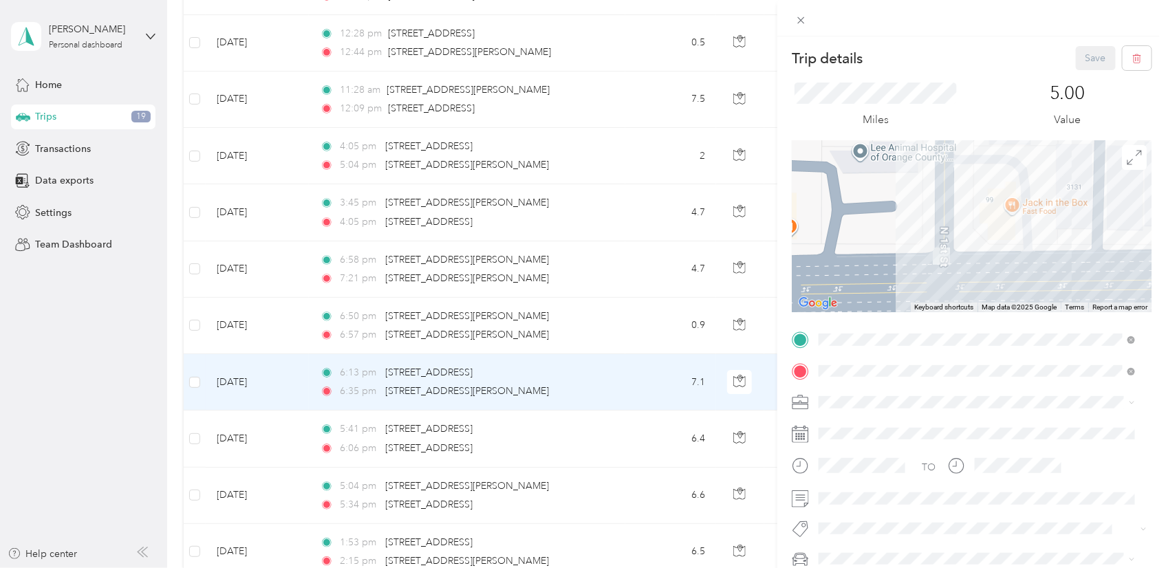
drag, startPoint x: 992, startPoint y: 221, endPoint x: 816, endPoint y: 195, distance: 178.0
click at [816, 195] on div at bounding box center [972, 226] width 360 height 172
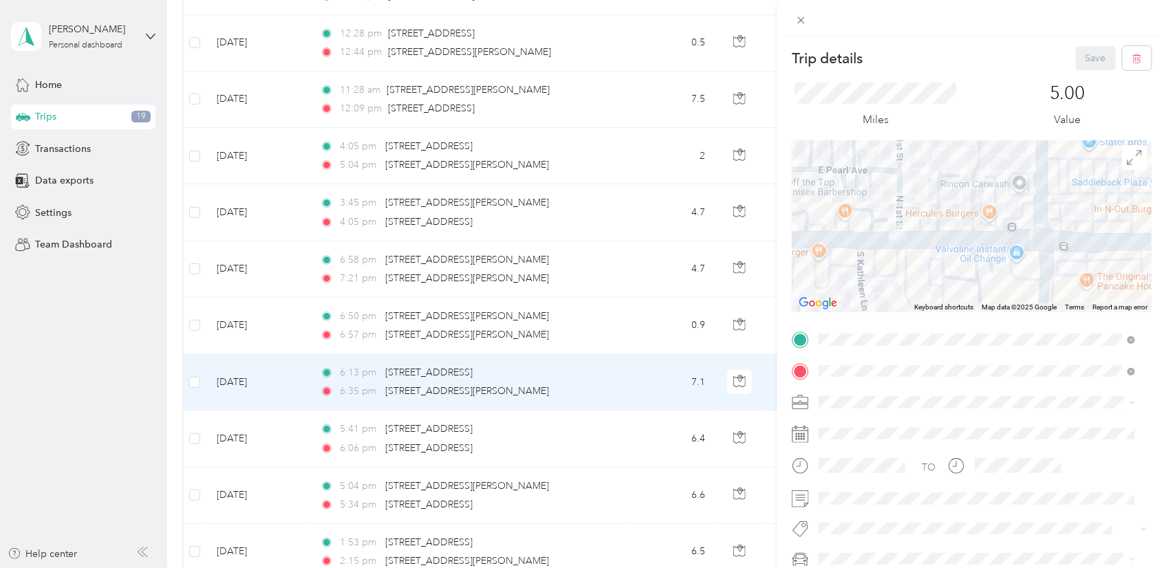
click at [607, 327] on div "Trip details Save This trip cannot be edited because it is either under review,…" at bounding box center [583, 284] width 1166 height 568
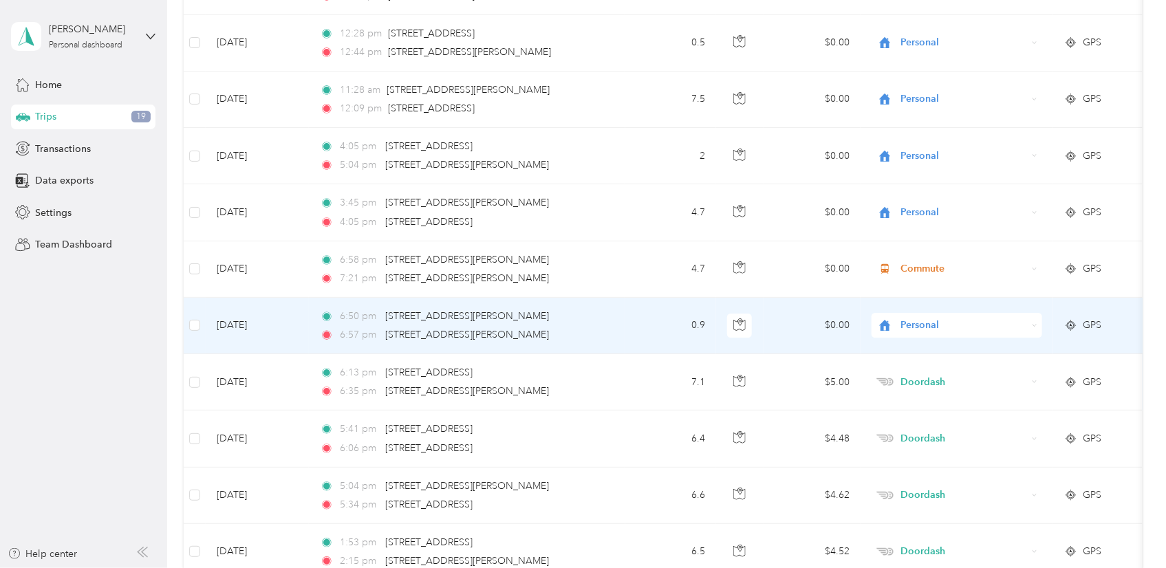
click at [606, 316] on div "6:50 pm [STREET_ADDRESS][PERSON_NAME]" at bounding box center [464, 316] width 289 height 15
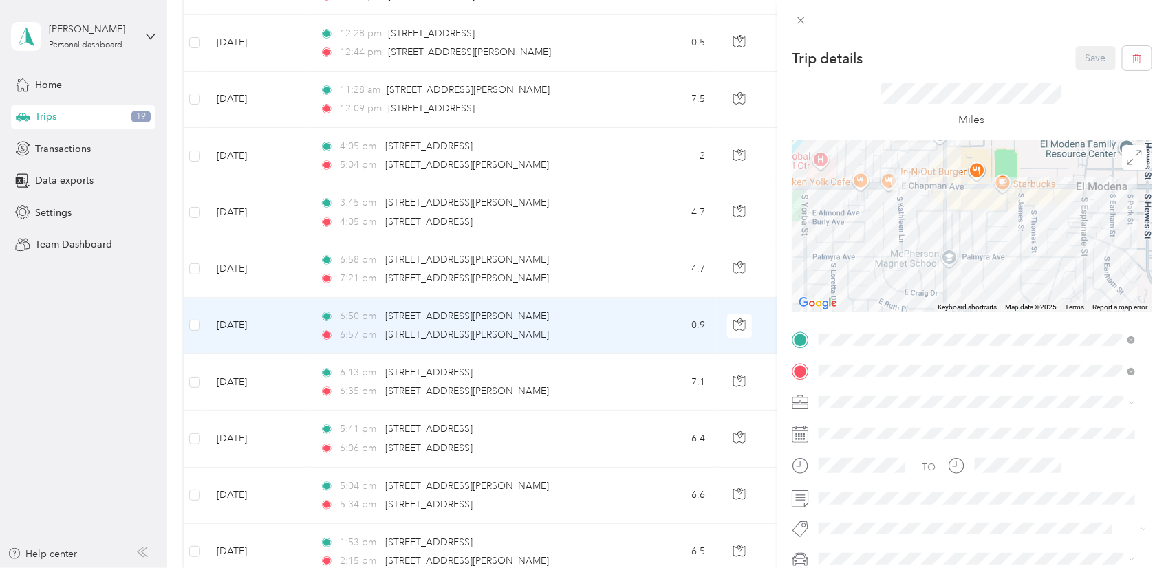
click at [897, 258] on div "Doordash" at bounding box center [976, 257] width 307 height 14
click at [1093, 54] on button "Save" at bounding box center [1096, 58] width 40 height 24
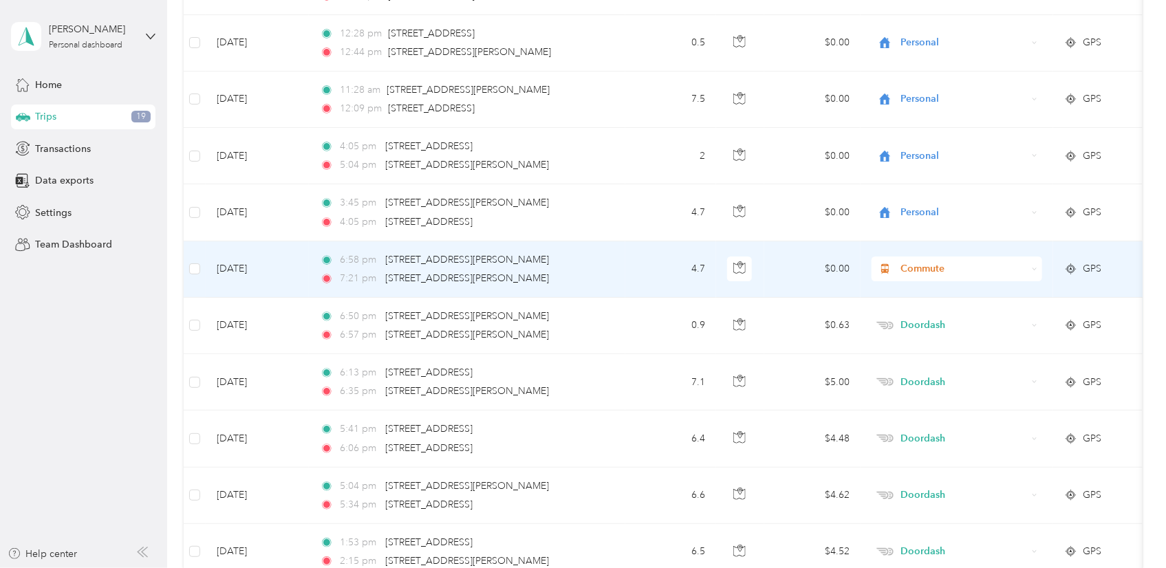
click at [644, 270] on td "4.7" at bounding box center [670, 269] width 91 height 56
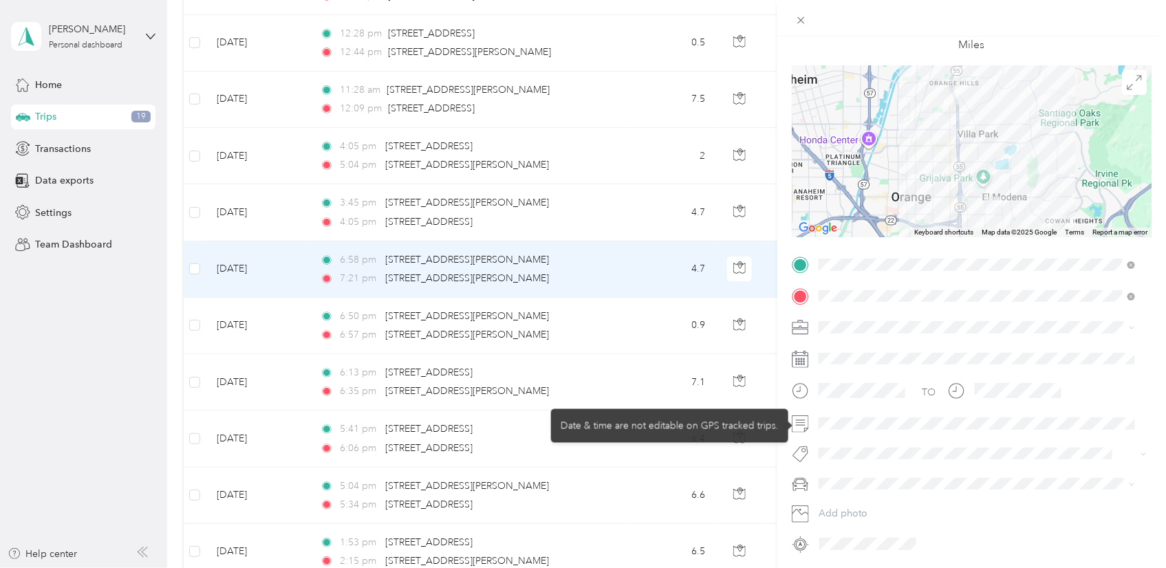
scroll to position [123, 0]
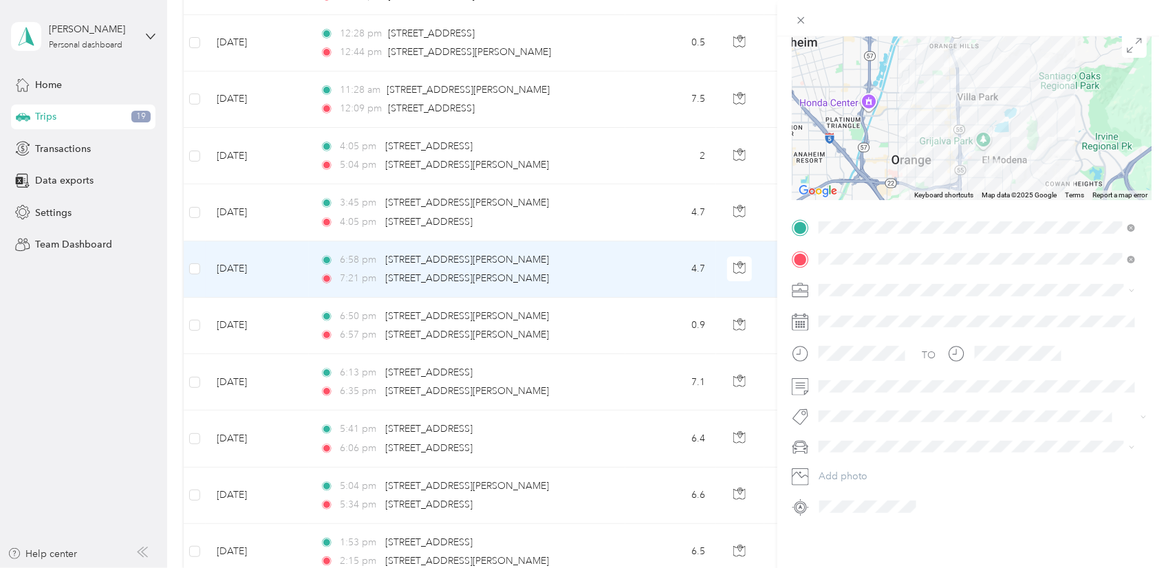
click at [648, 225] on div "Trip details Save This trip cannot be edited because it is either under review,…" at bounding box center [583, 284] width 1166 height 568
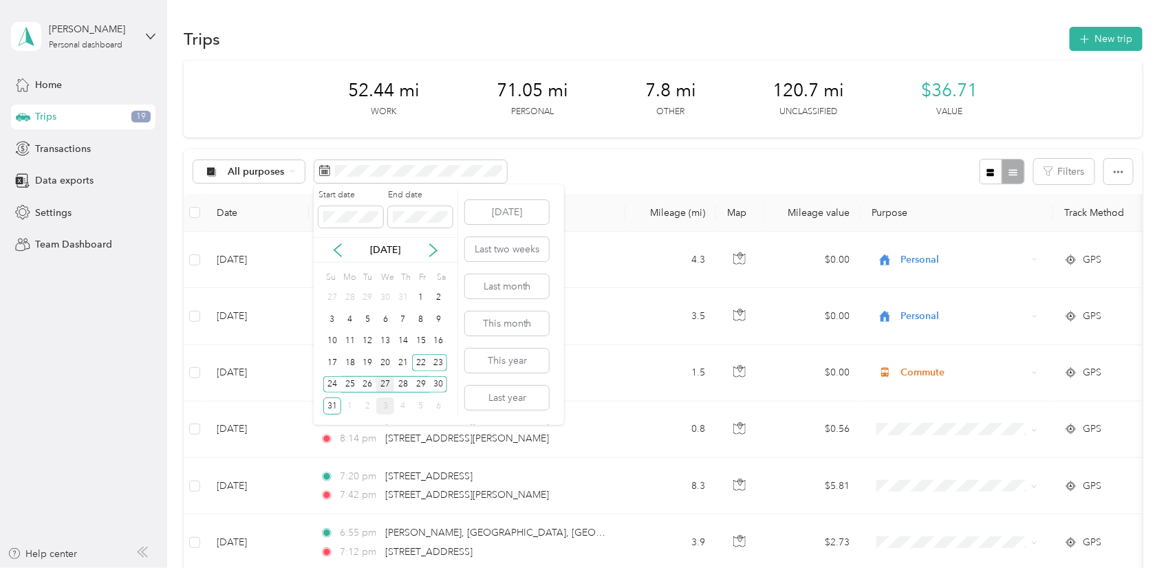
click at [388, 384] on div "27" at bounding box center [385, 384] width 18 height 17
click at [325, 409] on div "31" at bounding box center [332, 405] width 18 height 17
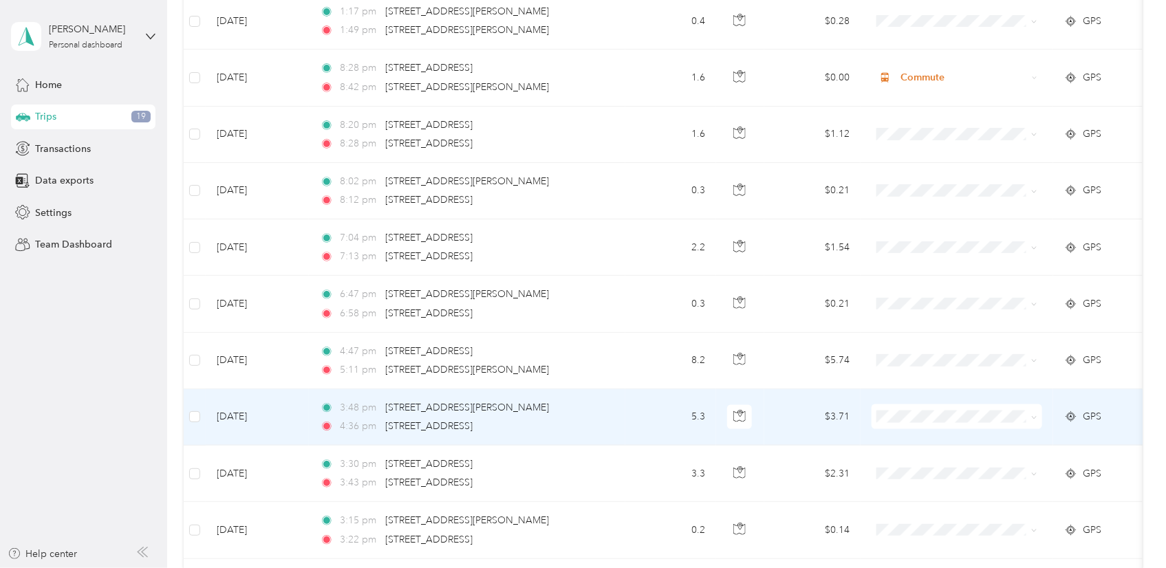
scroll to position [618, 0]
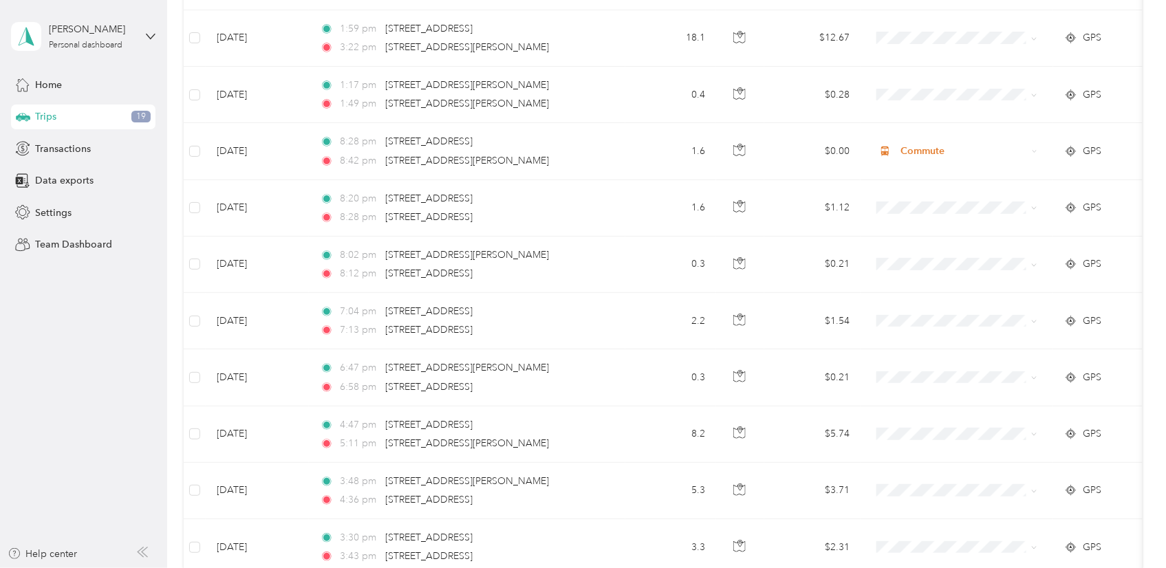
click at [100, 428] on aside "[PERSON_NAME] Personal dashboard Home Trips 19 Transactions Data exports Settin…" at bounding box center [83, 284] width 167 height 568
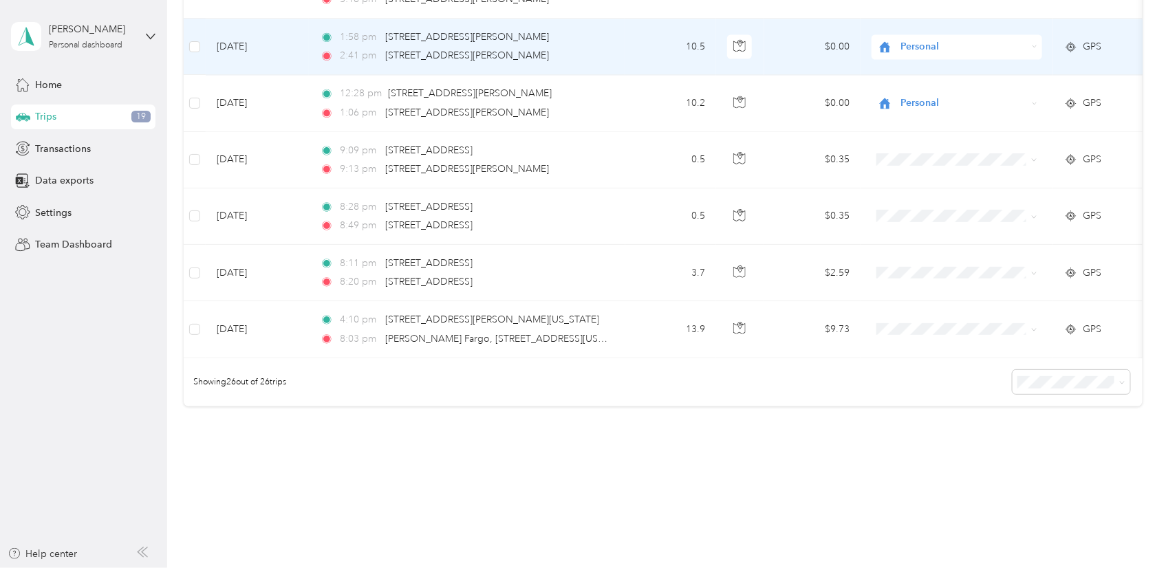
scroll to position [1382, 0]
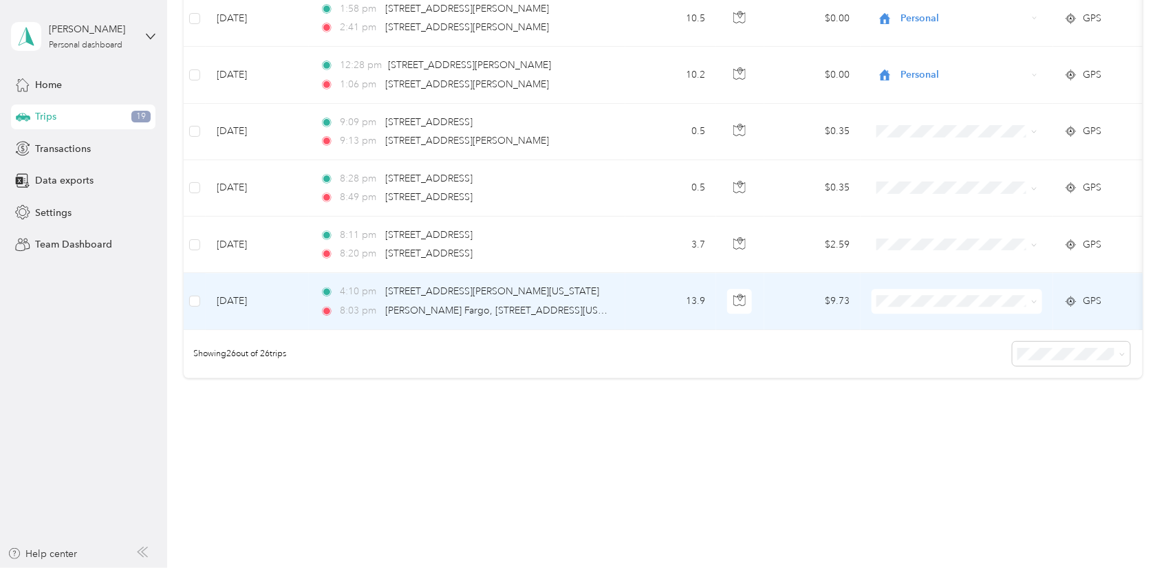
click at [648, 290] on td "13.9" at bounding box center [670, 301] width 91 height 56
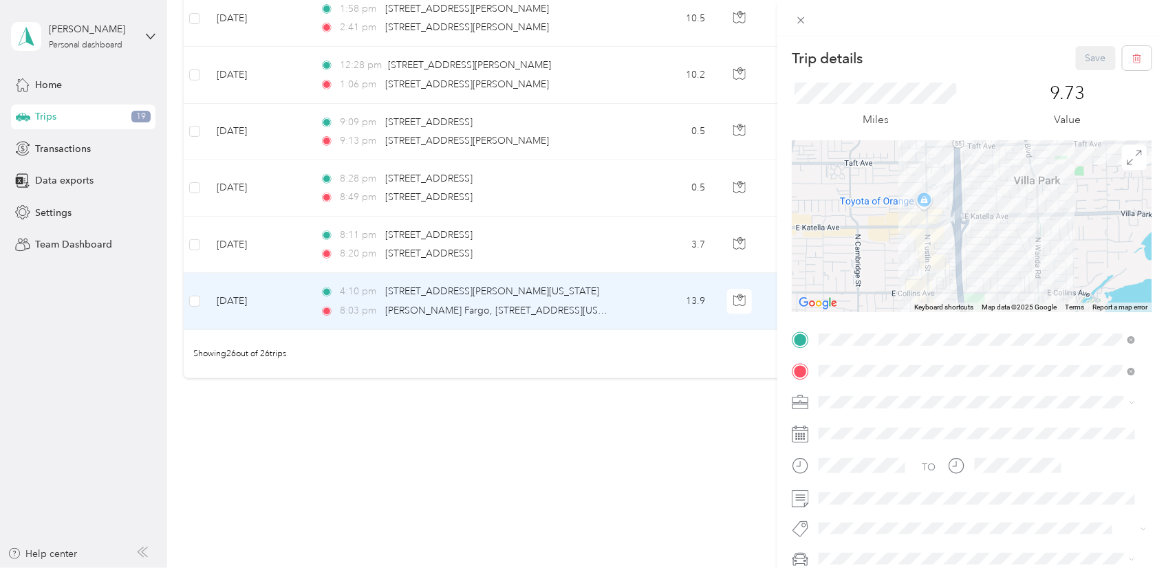
drag, startPoint x: 912, startPoint y: 244, endPoint x: 956, endPoint y: 206, distance: 58.5
click at [956, 206] on div at bounding box center [972, 226] width 360 height 172
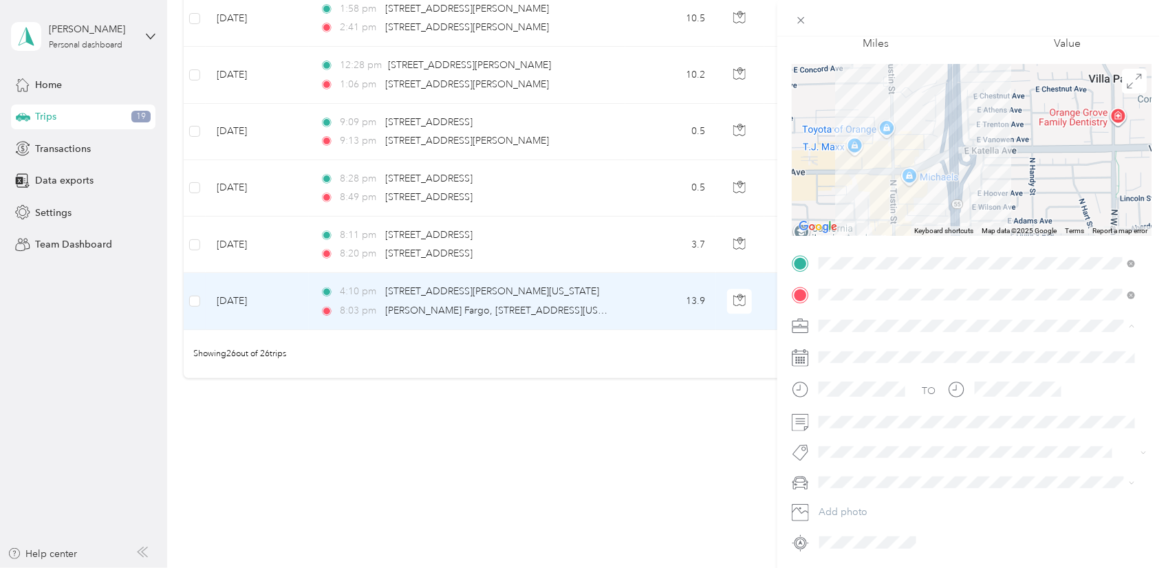
click at [881, 392] on div "Doordash" at bounding box center [976, 398] width 307 height 14
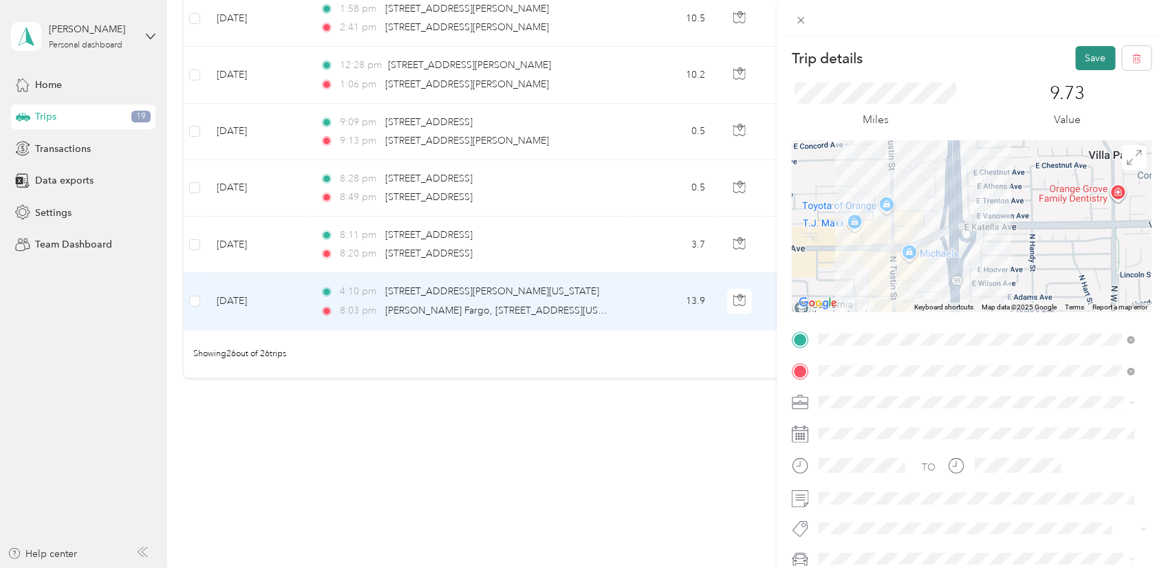
click at [1076, 55] on button "Save" at bounding box center [1096, 58] width 40 height 24
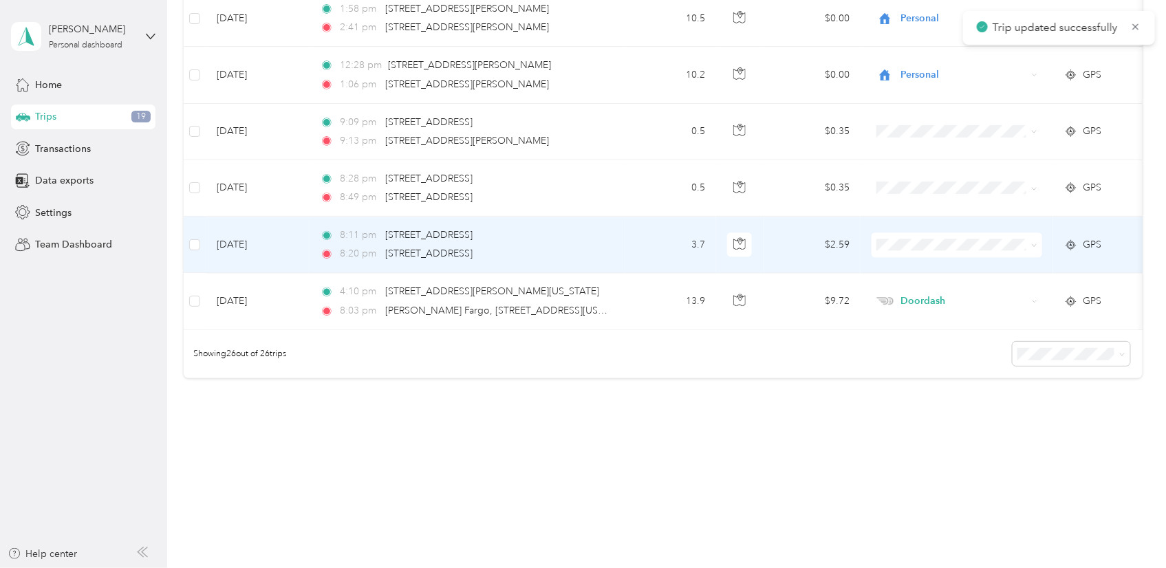
click at [626, 243] on td "3.7" at bounding box center [670, 245] width 91 height 56
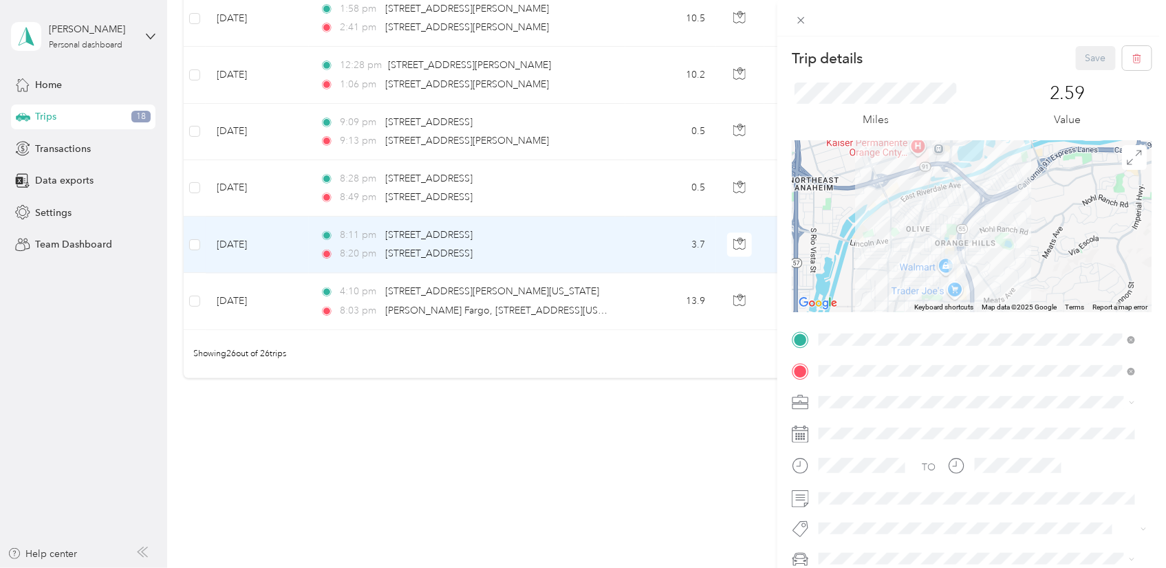
scroll to position [76, 0]
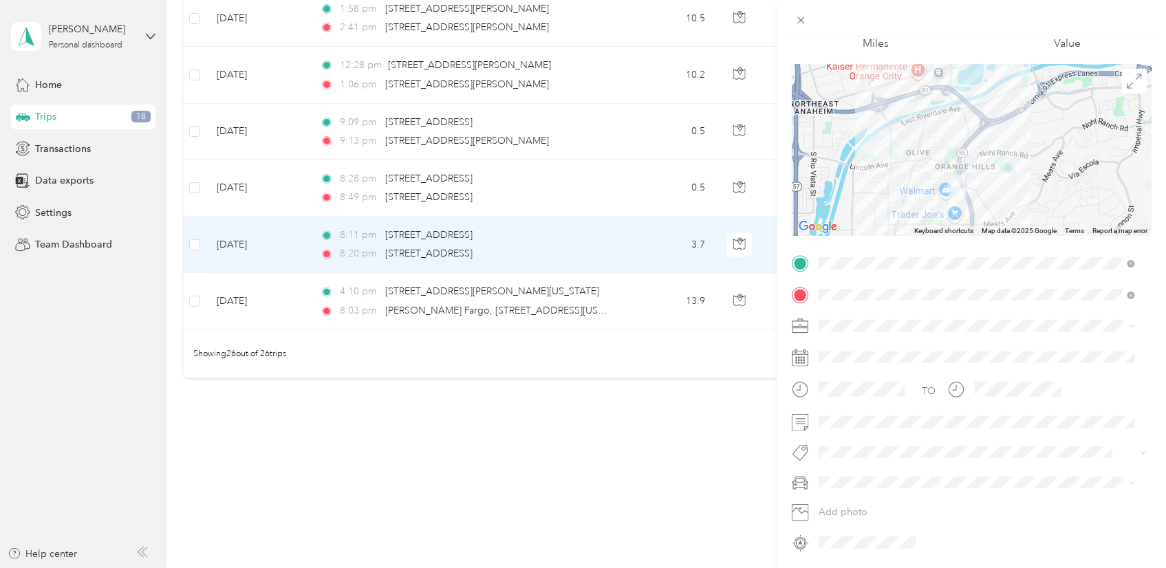
click at [880, 316] on span at bounding box center [983, 326] width 338 height 22
click at [866, 399] on div "Doordash" at bounding box center [976, 398] width 307 height 14
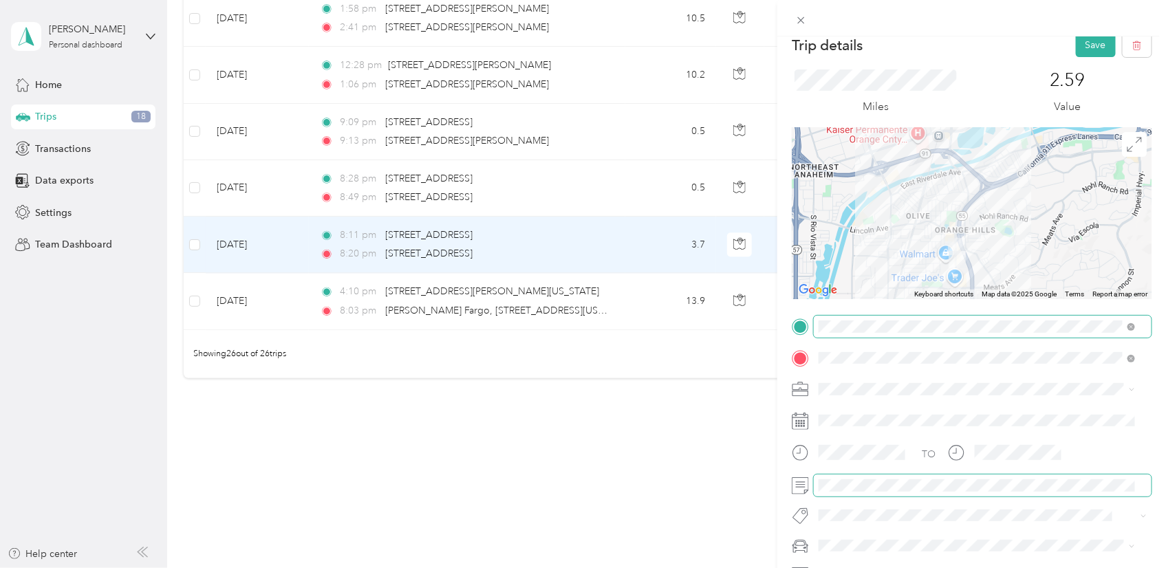
scroll to position [0, 0]
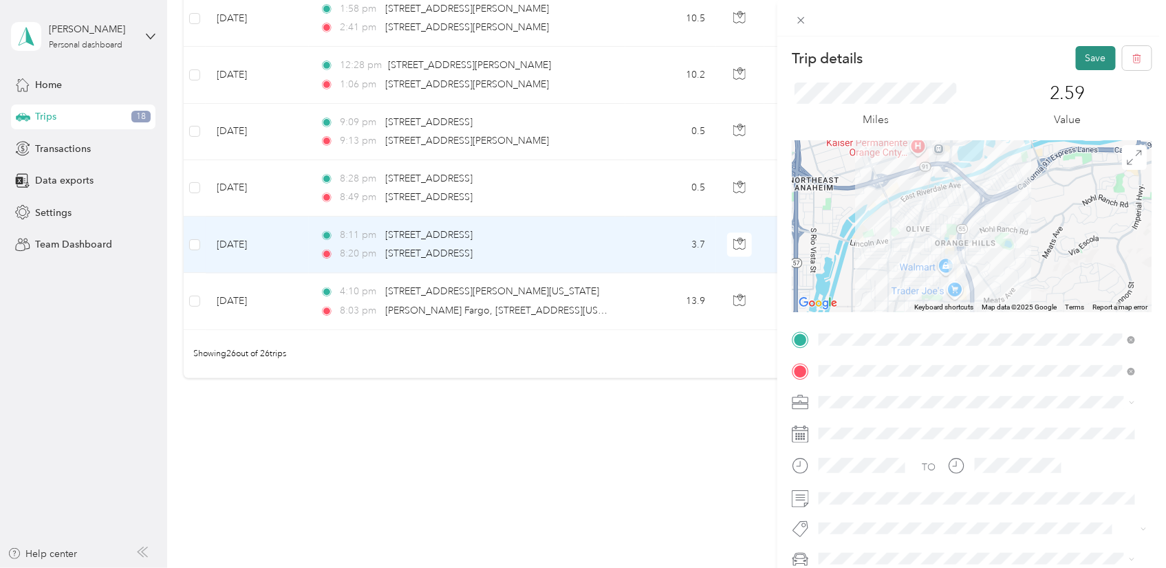
click at [1077, 57] on button "Save" at bounding box center [1096, 58] width 40 height 24
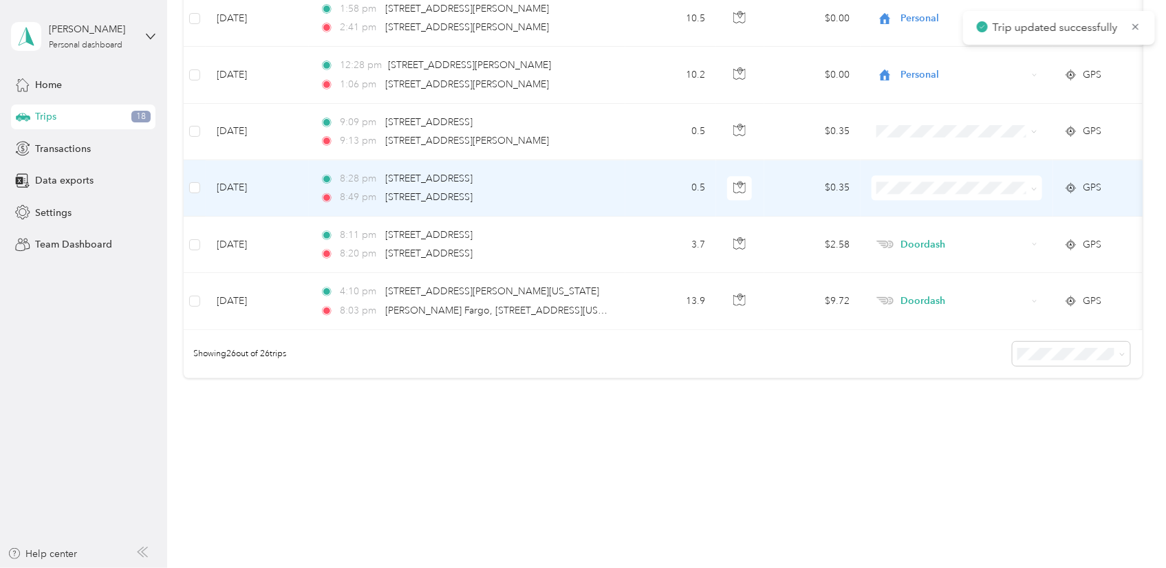
click at [665, 188] on td "0.5" at bounding box center [670, 188] width 91 height 56
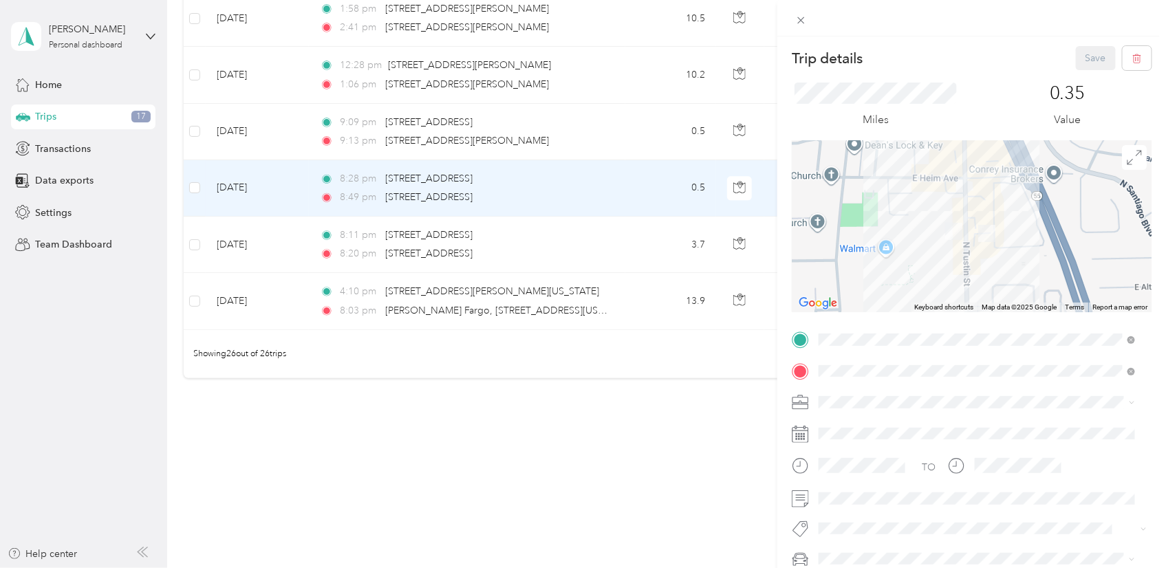
click at [909, 232] on div "Personal" at bounding box center [976, 229] width 307 height 14
click at [1086, 53] on button "Save" at bounding box center [1096, 58] width 40 height 24
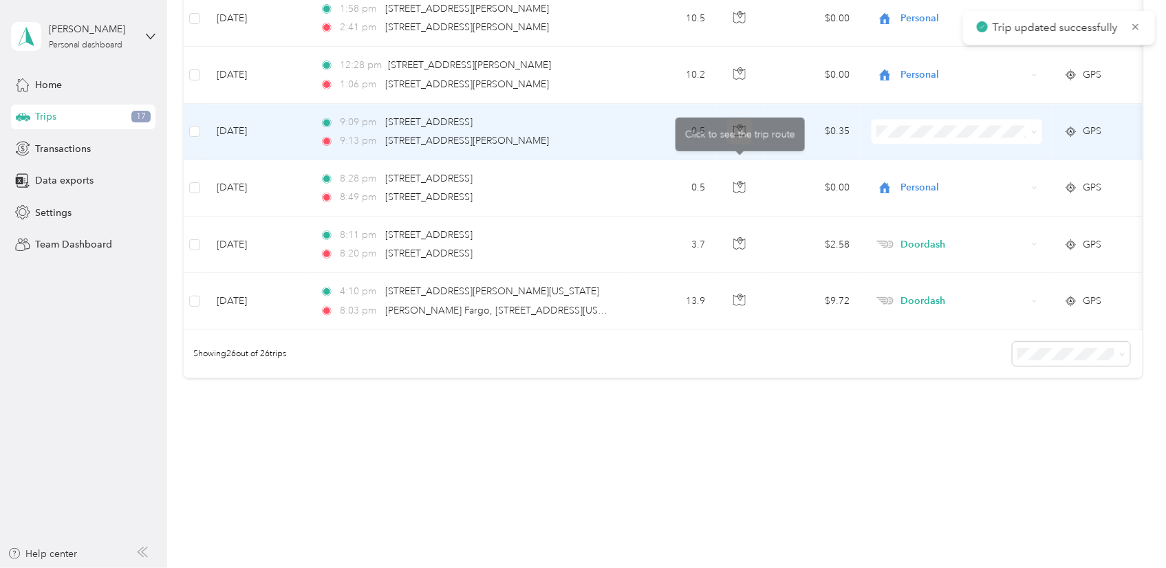
click at [644, 133] on td "0.5" at bounding box center [670, 132] width 91 height 56
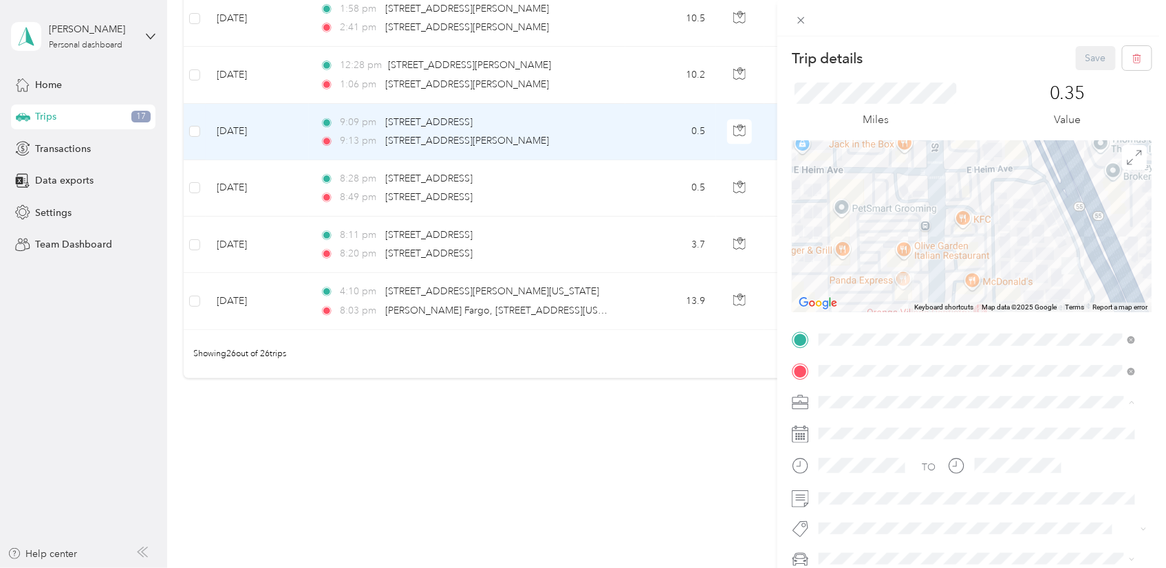
click at [891, 233] on div "Personal" at bounding box center [976, 233] width 307 height 14
click at [1080, 57] on button "Save" at bounding box center [1096, 58] width 40 height 24
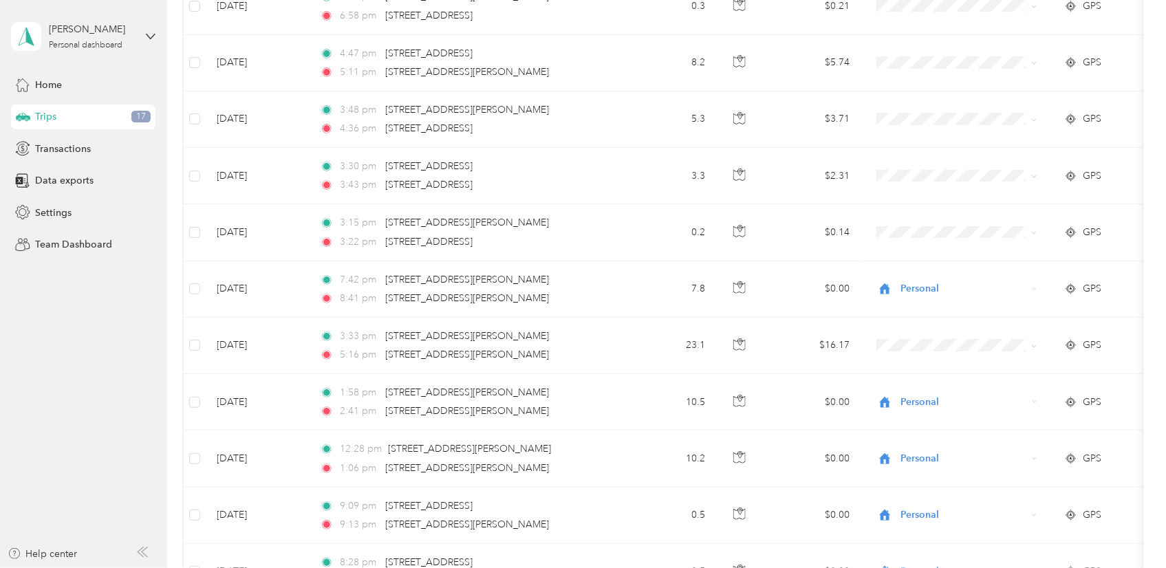
scroll to position [924, 0]
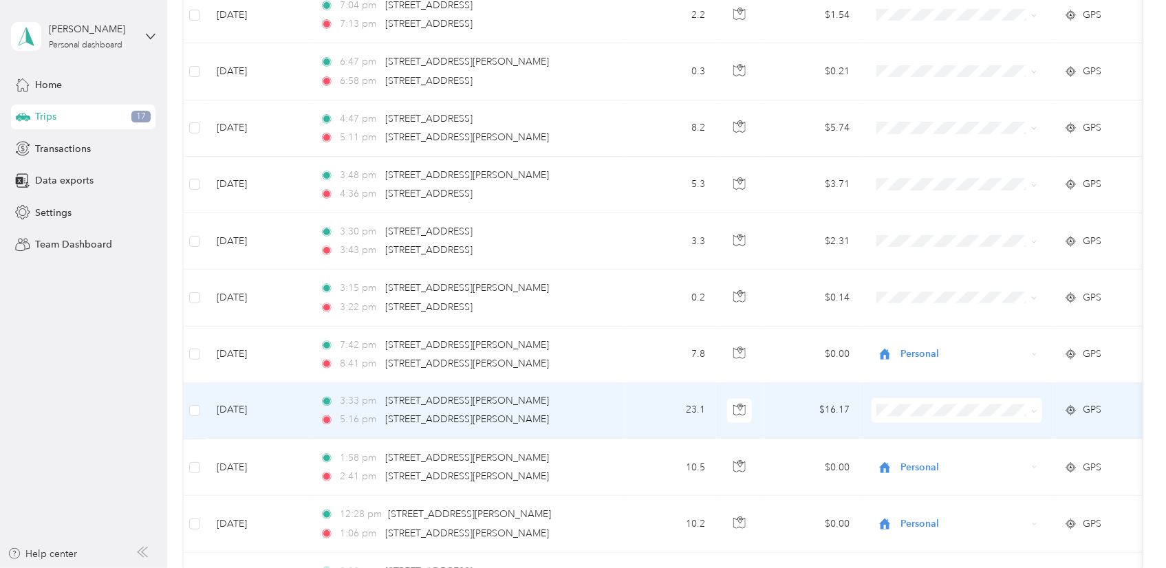
click at [629, 422] on td "23.1" at bounding box center [670, 411] width 91 height 56
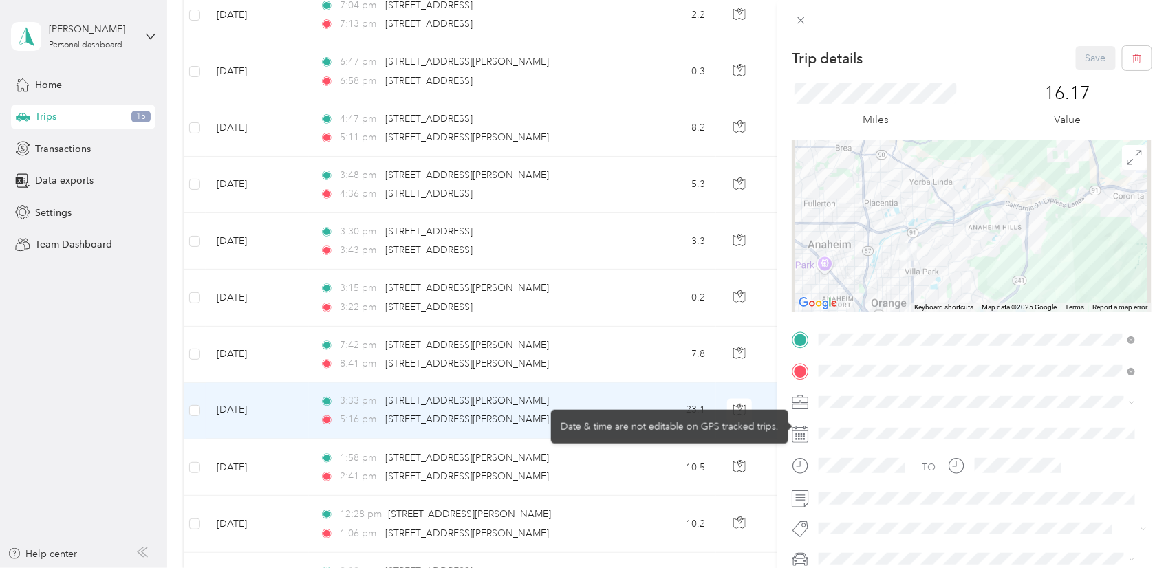
click at [877, 409] on span at bounding box center [983, 402] width 338 height 22
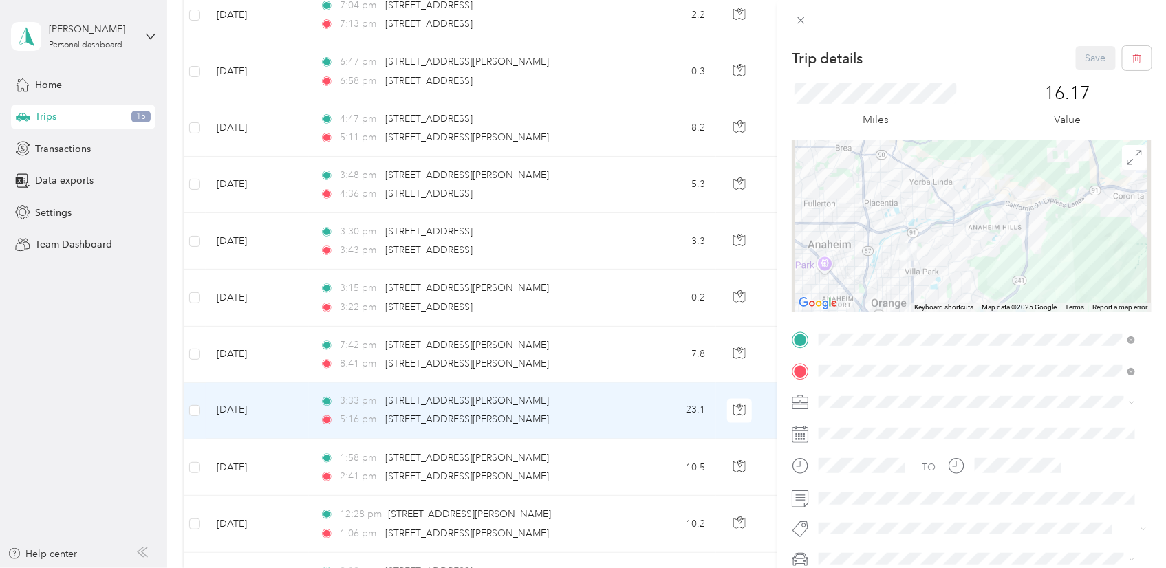
click at [860, 249] on li "Doordash" at bounding box center [977, 258] width 326 height 24
click at [800, 18] on icon at bounding box center [801, 20] width 12 height 12
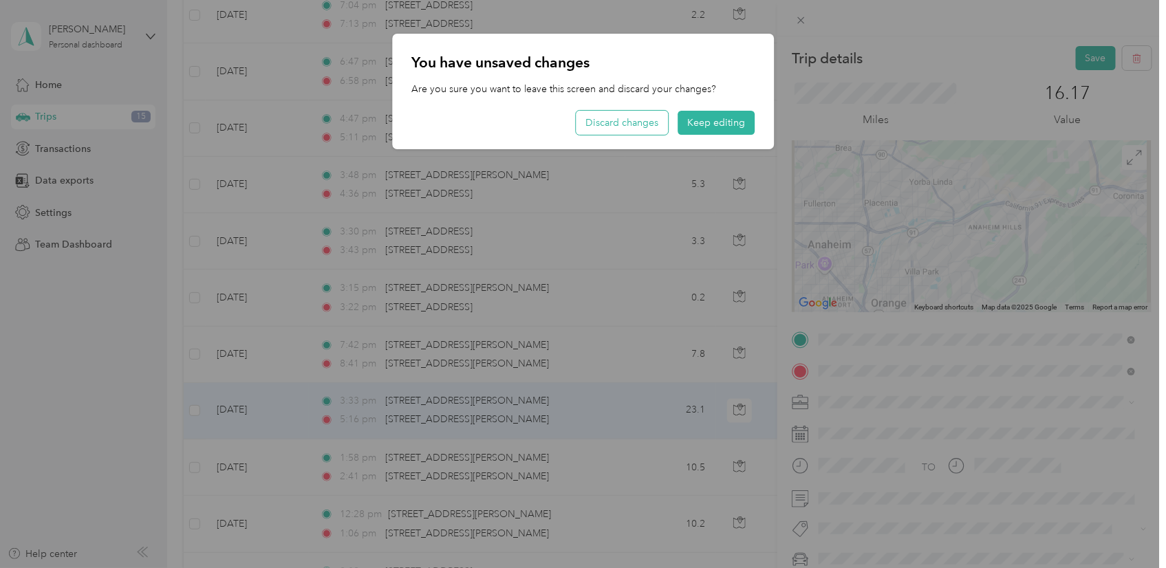
click at [633, 124] on button "Discard changes" at bounding box center [622, 123] width 92 height 24
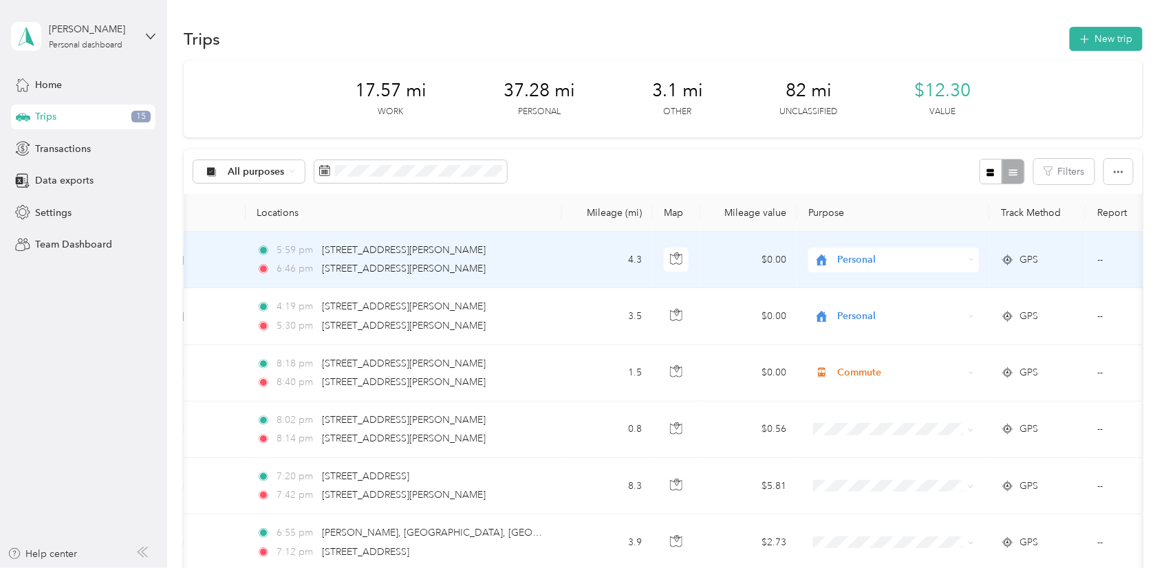
scroll to position [0, 76]
